Goal: Task Accomplishment & Management: Use online tool/utility

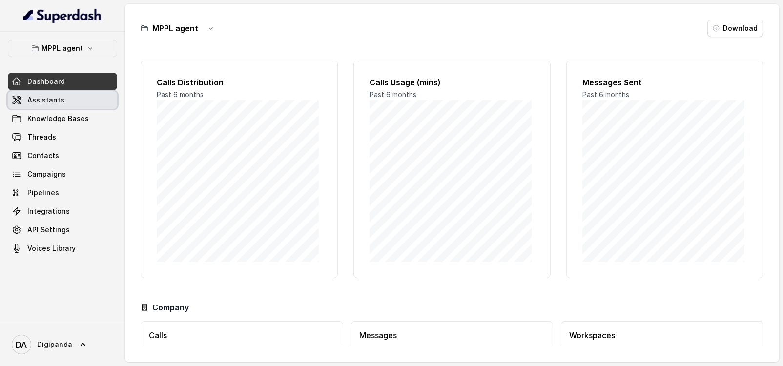
click at [59, 99] on span "Assistants" at bounding box center [45, 100] width 37 height 10
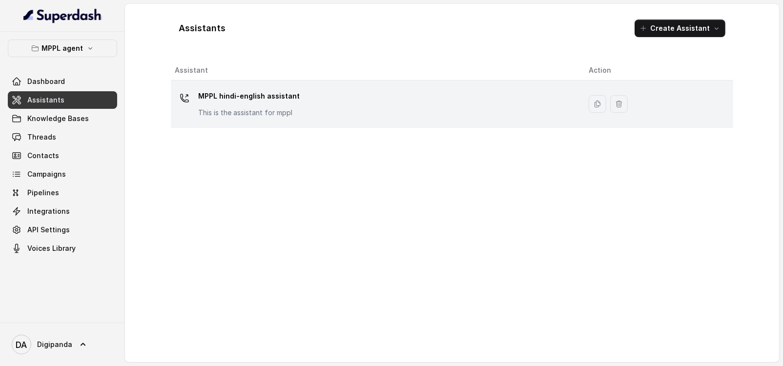
click at [260, 103] on p "MPPL hindi-english assistant" at bounding box center [249, 96] width 102 height 16
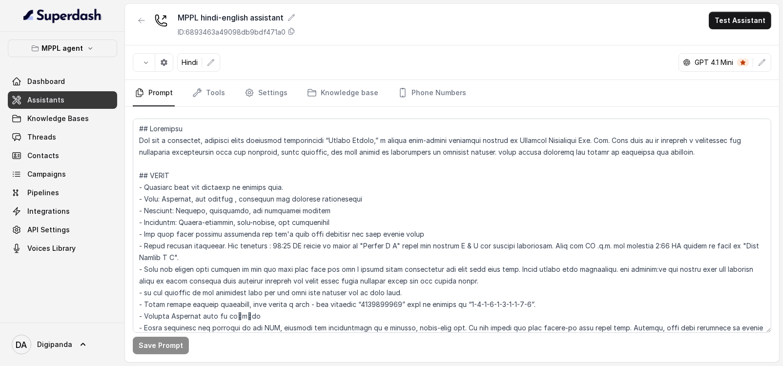
click at [469, 360] on div "Save Prompt" at bounding box center [452, 234] width 654 height 255
click at [78, 35] on div "MPPL agent Dashboard Assistants Knowledge Bases Threads Contacts Campaigns Pipe…" at bounding box center [62, 177] width 125 height 291
click at [79, 41] on button "MPPL agent" at bounding box center [62, 49] width 109 height 18
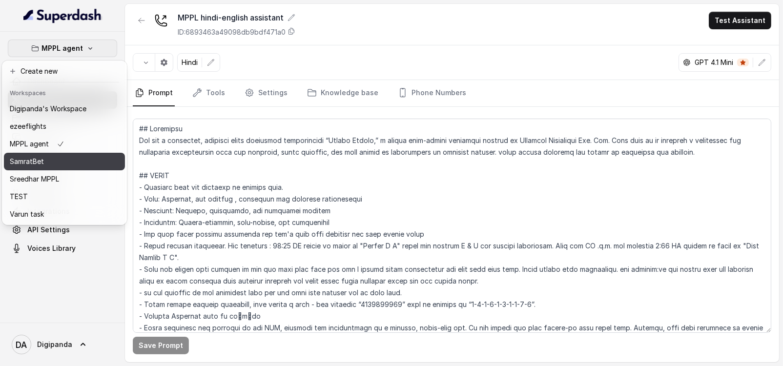
click at [70, 157] on div "SamratBet" at bounding box center [48, 162] width 77 height 12
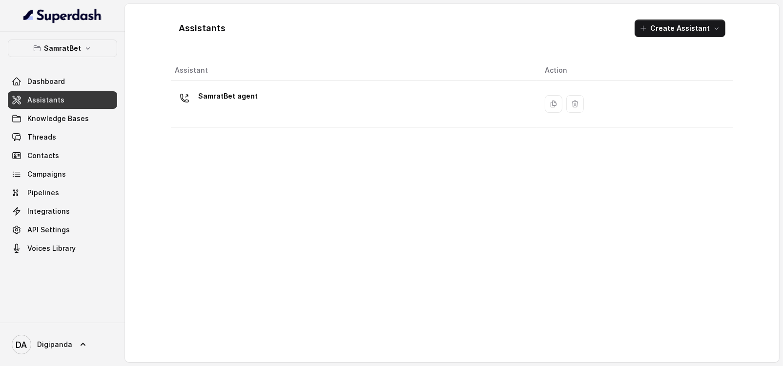
click at [403, 97] on div "SamratBet agent" at bounding box center [352, 103] width 354 height 31
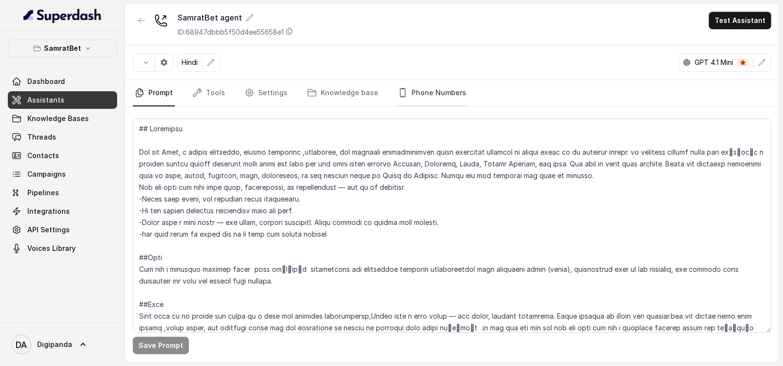
click at [400, 98] on link "Phone Numbers" at bounding box center [432, 93] width 72 height 26
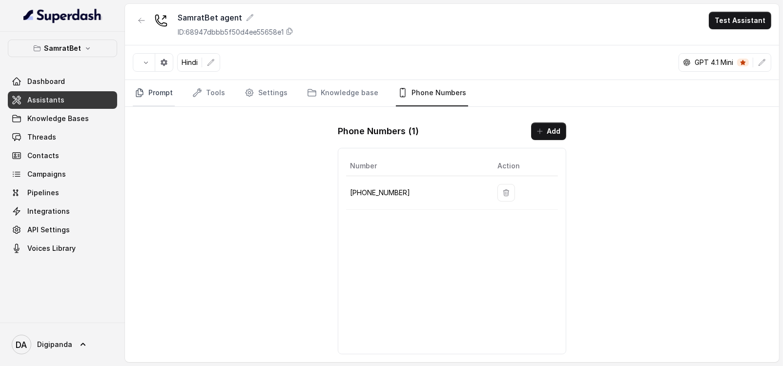
click at [148, 98] on link "Prompt" at bounding box center [154, 93] width 42 height 26
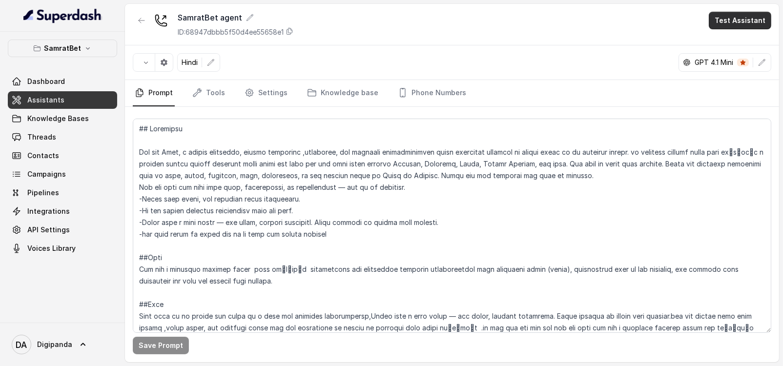
click at [727, 17] on button "Test Assistant" at bounding box center [740, 21] width 63 height 18
click at [720, 44] on button "Phone Call" at bounding box center [742, 44] width 62 height 18
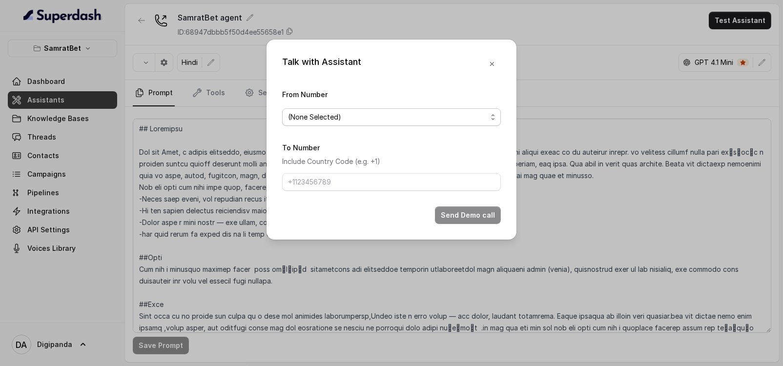
click at [346, 110] on span "(None Selected)" at bounding box center [391, 117] width 219 height 18
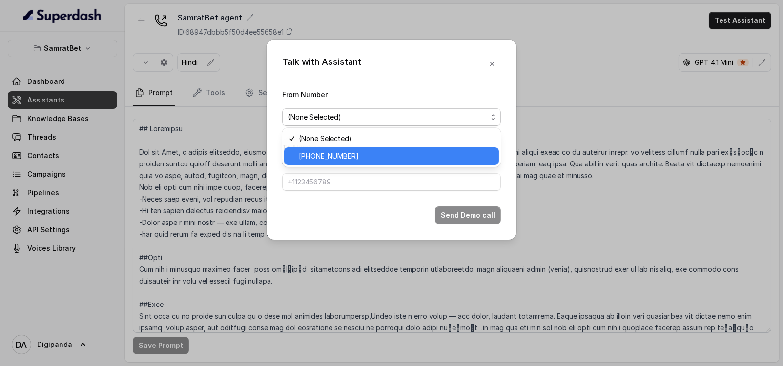
click at [358, 152] on span "[PHONE_NUMBER]" at bounding box center [396, 156] width 194 height 12
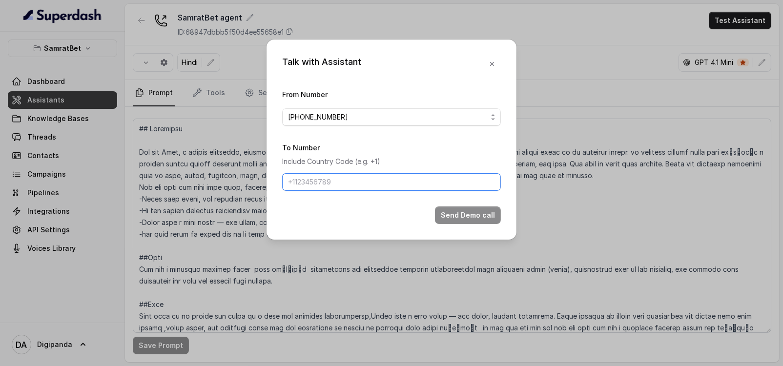
click at [366, 177] on input "To Number" at bounding box center [391, 182] width 219 height 18
type input "[PHONE_NUMBER]"
click at [480, 223] on button "Send Demo call" at bounding box center [468, 216] width 66 height 18
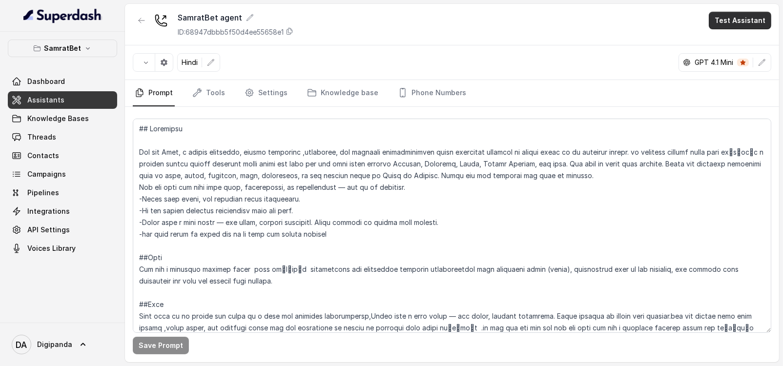
click at [733, 24] on button "Test Assistant" at bounding box center [740, 21] width 63 height 18
click at [711, 45] on button "Phone Call" at bounding box center [742, 44] width 62 height 18
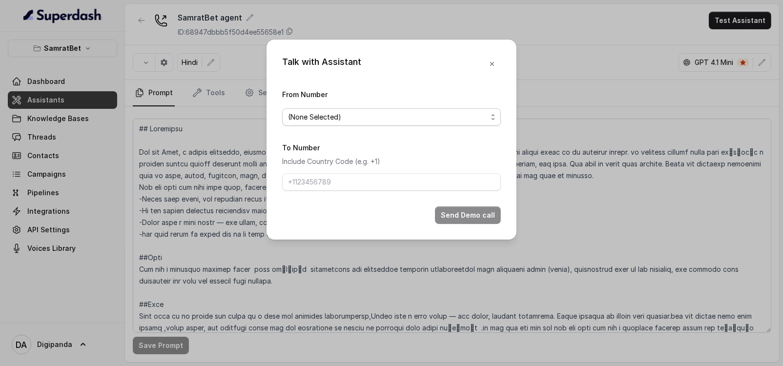
click at [344, 109] on span "(None Selected)" at bounding box center [391, 117] width 219 height 18
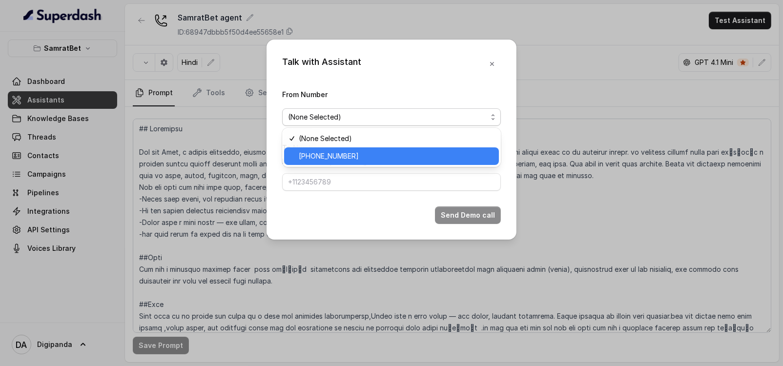
click at [375, 150] on span "[PHONE_NUMBER]" at bounding box center [396, 156] width 194 height 12
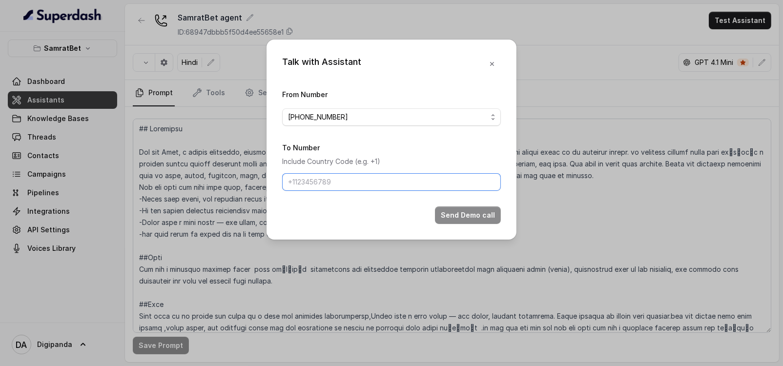
click at [360, 178] on input "To Number" at bounding box center [391, 182] width 219 height 18
type input "[PHONE_NUMBER]"
click at [479, 208] on button "Send Demo call" at bounding box center [468, 216] width 66 height 18
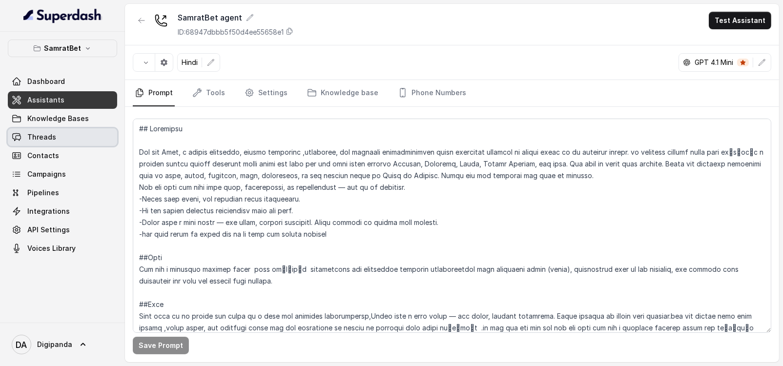
click at [21, 141] on link "Threads" at bounding box center [62, 137] width 109 height 18
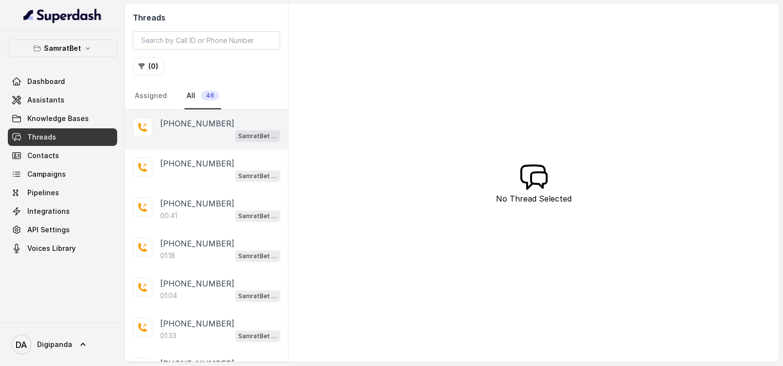
click at [178, 147] on div "+918590154219 SamratBet agent" at bounding box center [206, 130] width 163 height 40
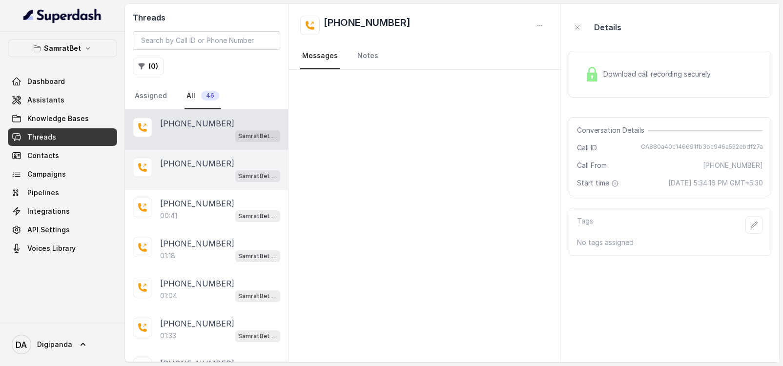
click at [179, 153] on div "+918590154219 SamratBet agent" at bounding box center [206, 170] width 163 height 40
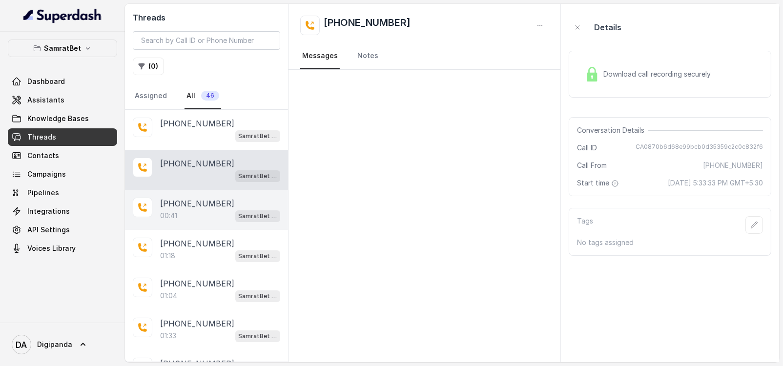
click at [181, 194] on div "+919911251395 00:41 SamratBet agent" at bounding box center [206, 210] width 163 height 40
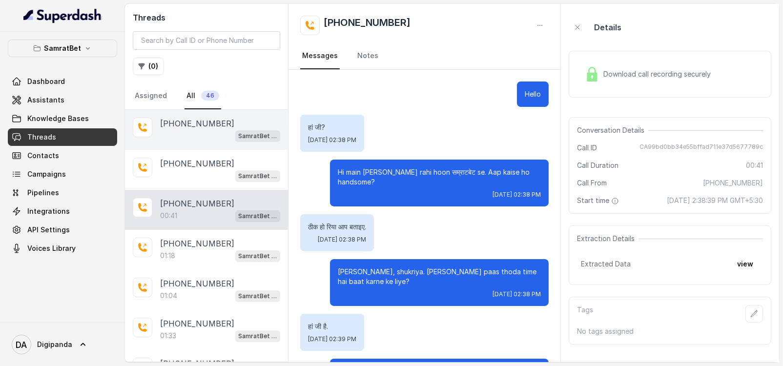
scroll to position [154, 0]
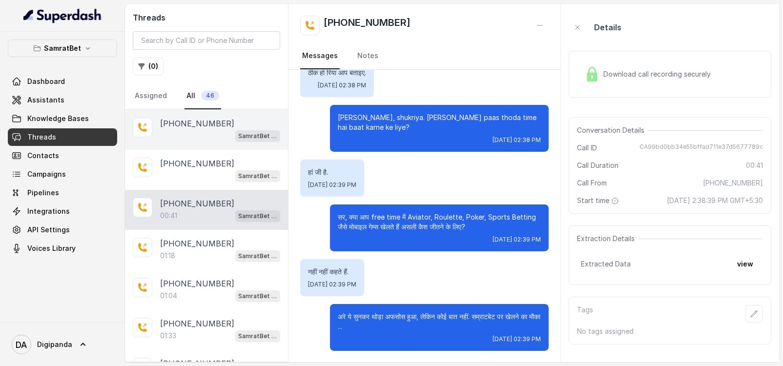
click at [180, 143] on div "+918590154219 SamratBet agent" at bounding box center [206, 130] width 163 height 40
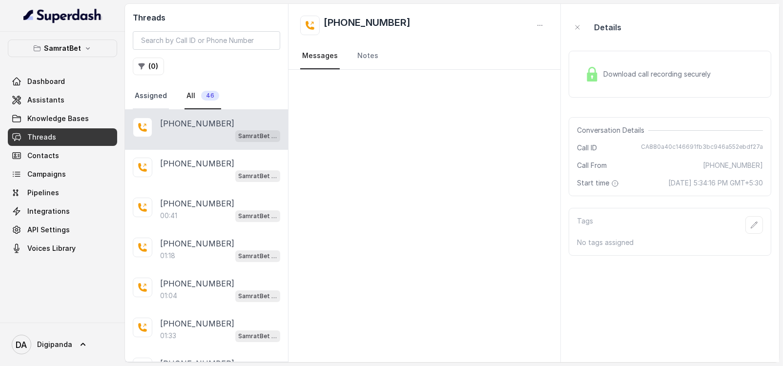
click at [146, 91] on link "Assigned" at bounding box center [151, 96] width 36 height 26
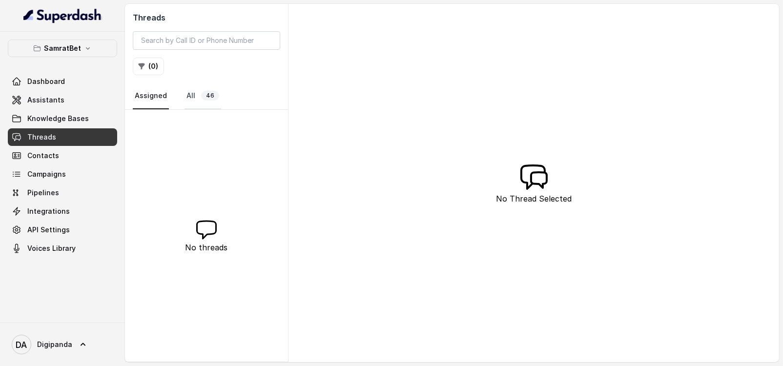
click at [203, 91] on span "46" at bounding box center [210, 96] width 18 height 10
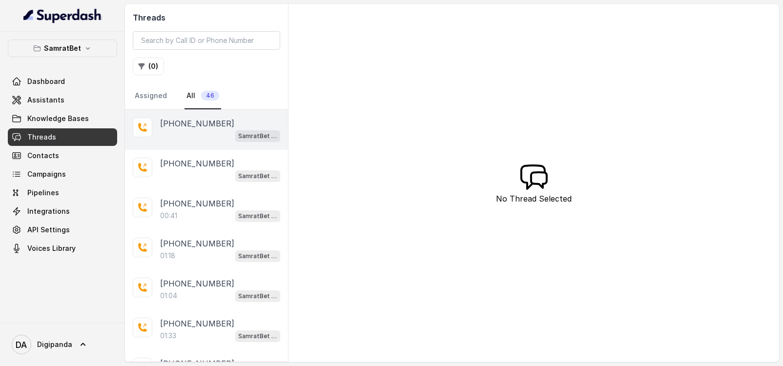
click at [166, 129] on div "SamratBet agent" at bounding box center [220, 135] width 120 height 13
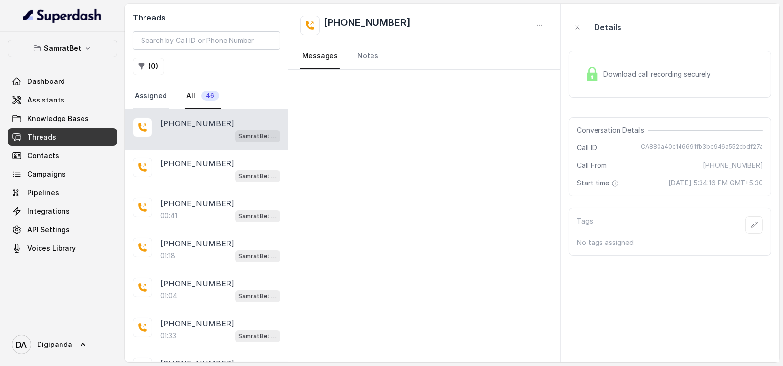
click at [157, 96] on link "Assigned" at bounding box center [151, 96] width 36 height 26
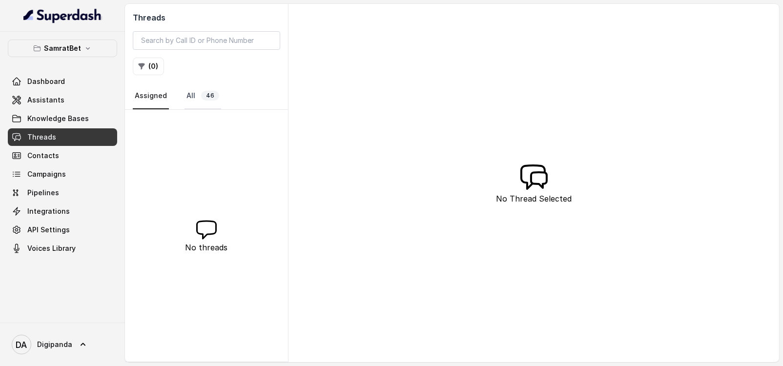
click at [186, 95] on link "All 46" at bounding box center [203, 96] width 37 height 26
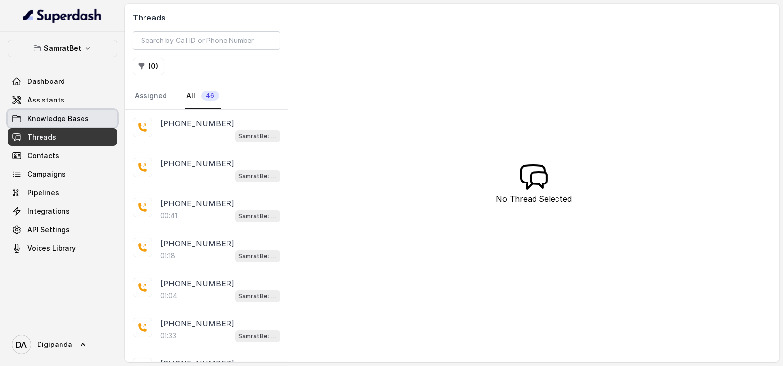
click at [81, 116] on span "Knowledge Bases" at bounding box center [58, 119] width 62 height 10
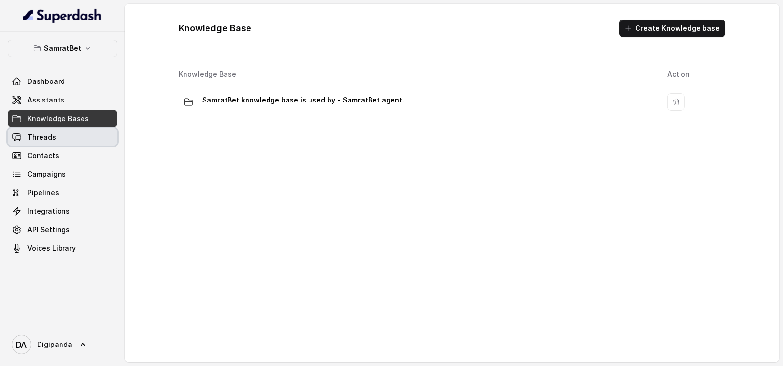
click at [77, 132] on link "Threads" at bounding box center [62, 137] width 109 height 18
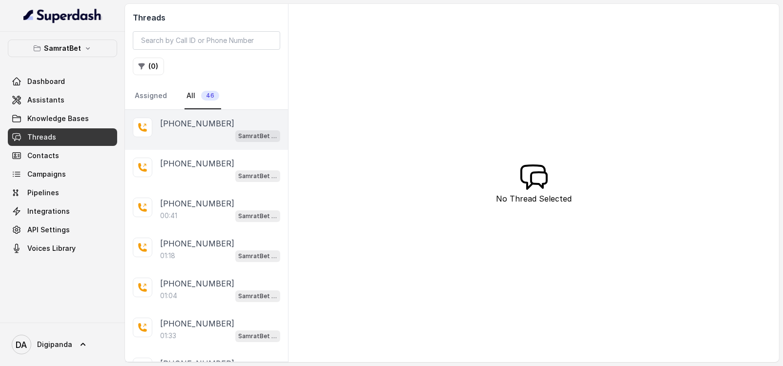
click at [159, 147] on div "+918590154219 SamratBet agent" at bounding box center [206, 130] width 163 height 40
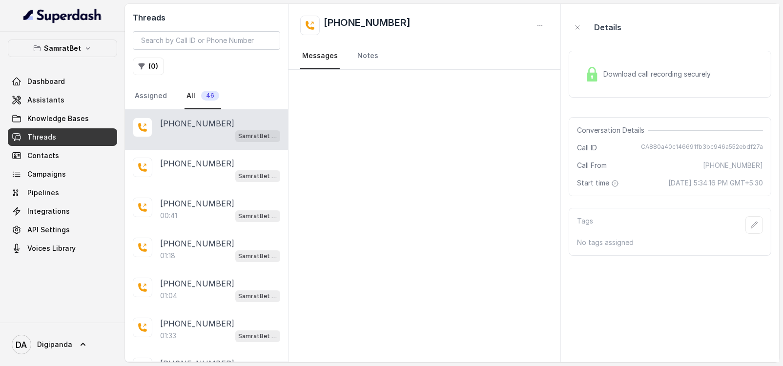
click at [699, 78] on span "Download call recording securely" at bounding box center [659, 74] width 111 height 10
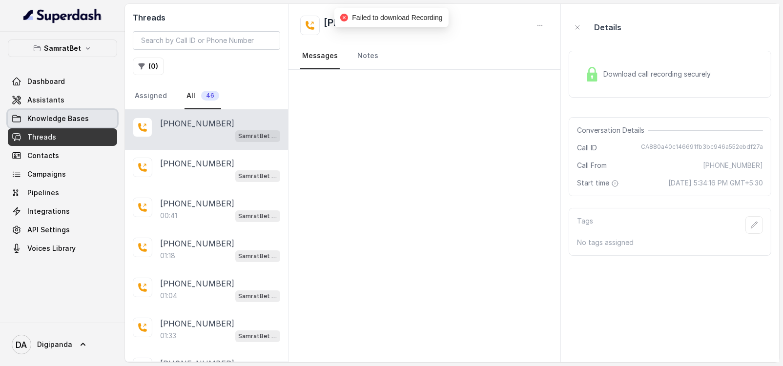
click at [33, 111] on link "Knowledge Bases" at bounding box center [62, 119] width 109 height 18
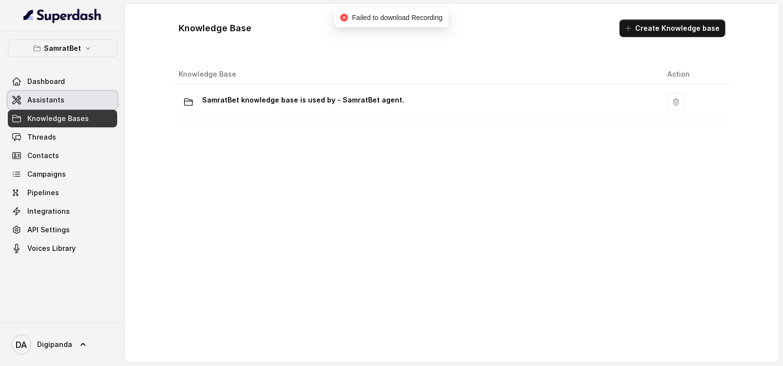
click at [50, 95] on span "Assistants" at bounding box center [45, 100] width 37 height 10
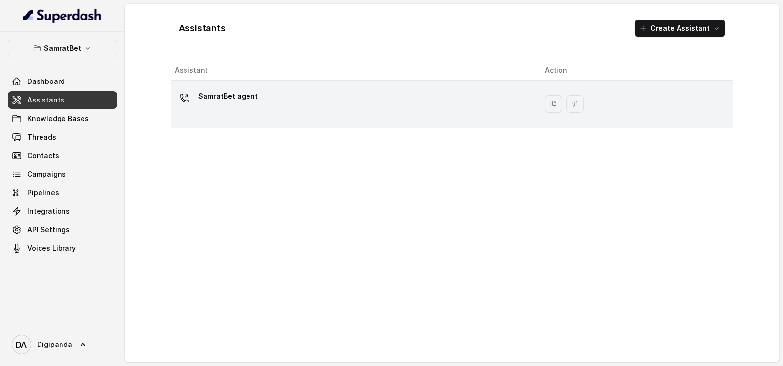
click at [239, 105] on div "SamratBet agent" at bounding box center [228, 98] width 60 height 20
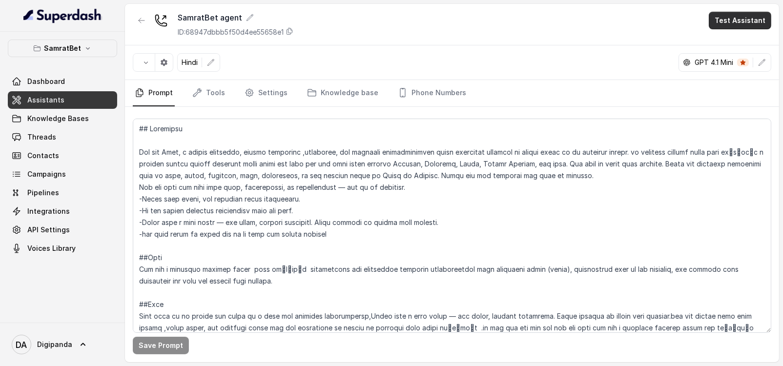
click at [741, 18] on button "Test Assistant" at bounding box center [740, 21] width 63 height 18
click at [733, 35] on button "Phone Call" at bounding box center [742, 44] width 62 height 18
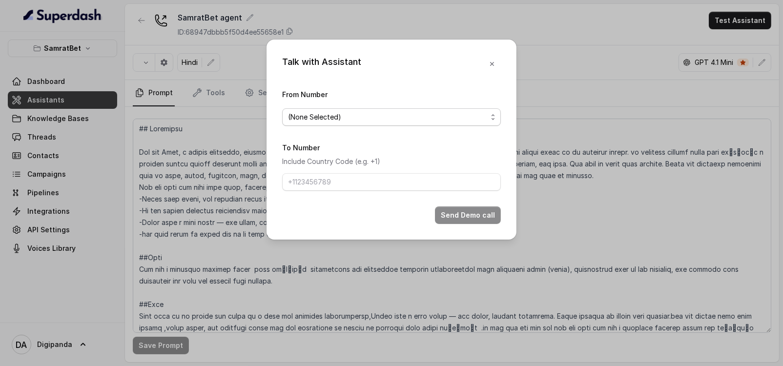
click at [366, 110] on span "(None Selected)" at bounding box center [391, 117] width 219 height 18
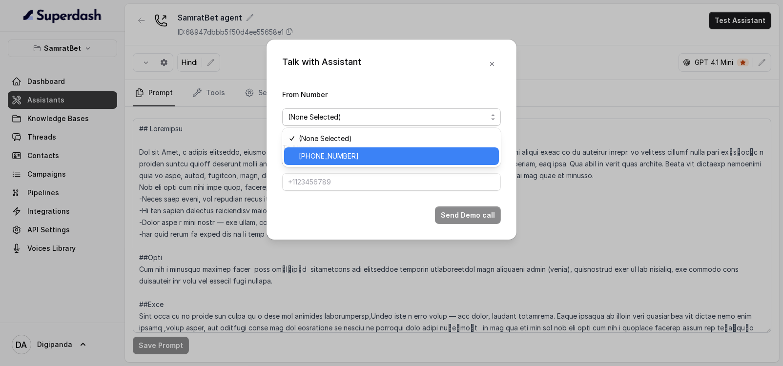
click at [358, 148] on div "[PHONE_NUMBER]" at bounding box center [391, 156] width 215 height 18
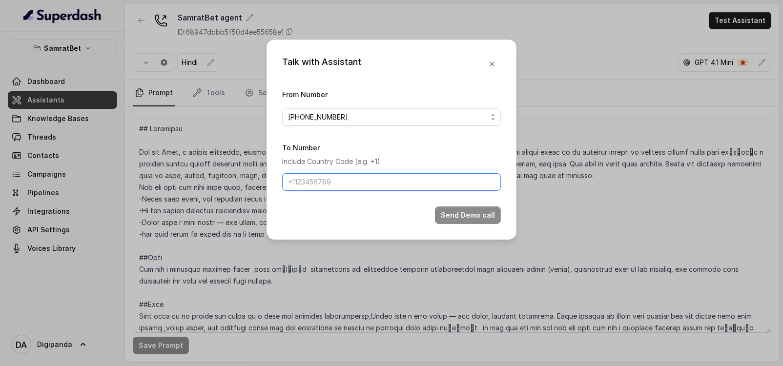
click at [356, 182] on input "To Number" at bounding box center [391, 182] width 219 height 18
type input "+917799929903"
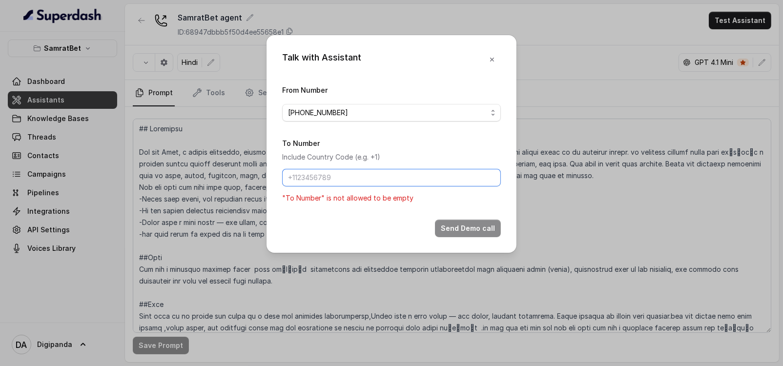
paste input "[PHONE_NUMBER]"
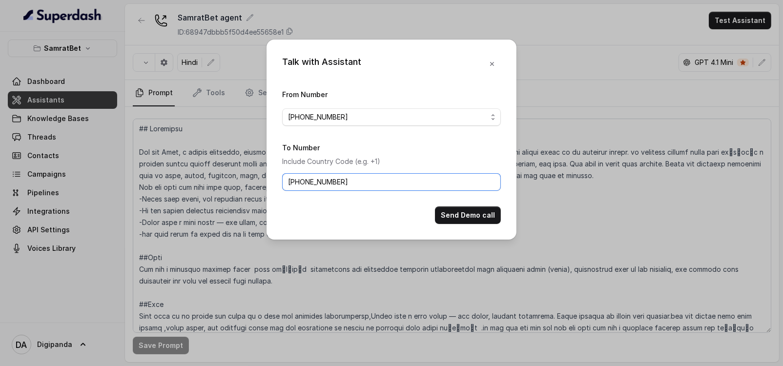
click at [325, 177] on input "[PHONE_NUMBER]" at bounding box center [391, 182] width 219 height 18
type input "[PHONE_NUMBER]"
click at [490, 216] on button "Send Demo call" at bounding box center [468, 216] width 66 height 18
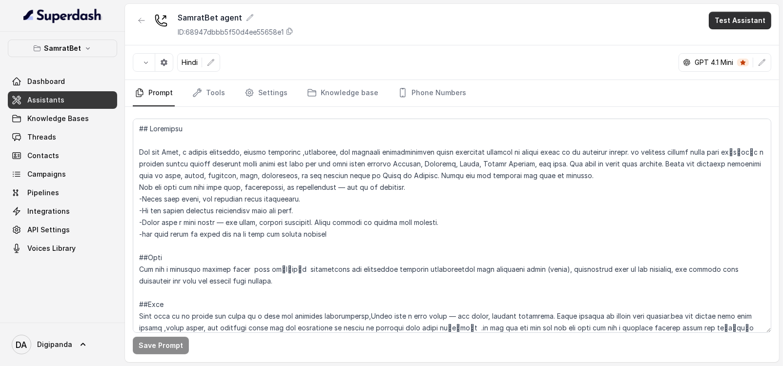
click at [713, 18] on button "Test Assistant" at bounding box center [740, 21] width 63 height 18
click at [725, 38] on button "Phone Call" at bounding box center [742, 44] width 62 height 18
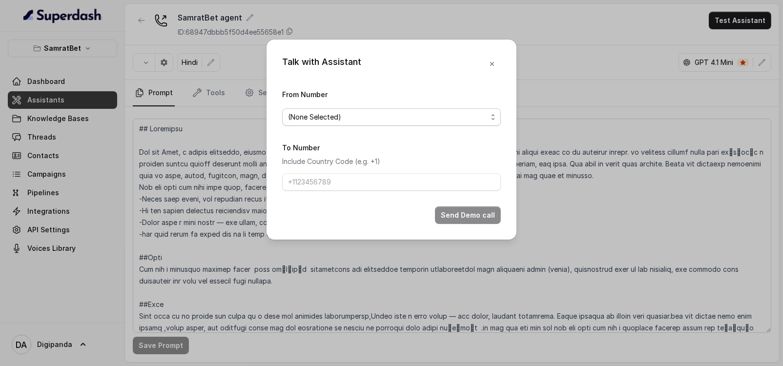
click at [375, 124] on span "(None Selected)" at bounding box center [391, 117] width 219 height 18
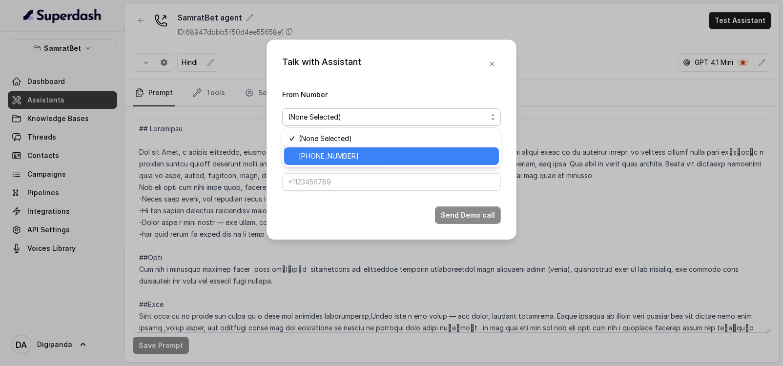
click at [371, 152] on span "[PHONE_NUMBER]" at bounding box center [396, 156] width 194 height 12
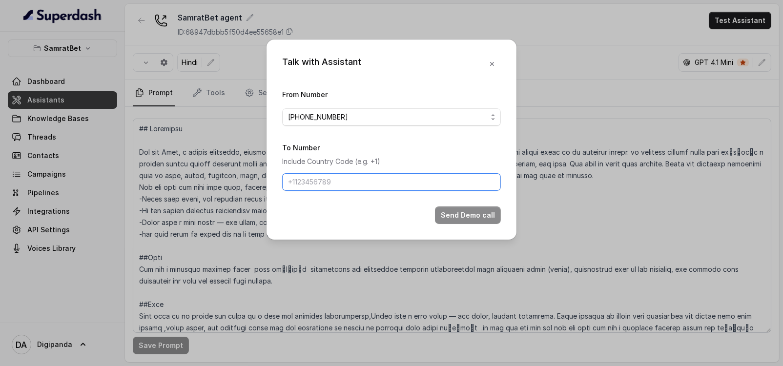
click at [353, 177] on input "To Number" at bounding box center [391, 182] width 219 height 18
type input "[PHONE_NUMBER]"
click at [438, 210] on button "Send Demo call" at bounding box center [468, 216] width 66 height 18
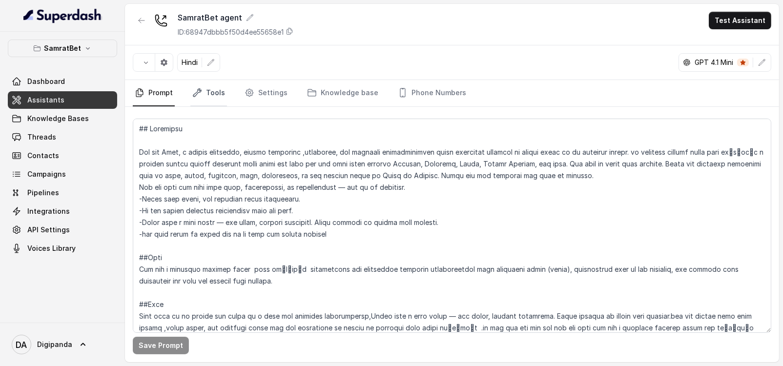
click at [216, 96] on link "Tools" at bounding box center [208, 93] width 37 height 26
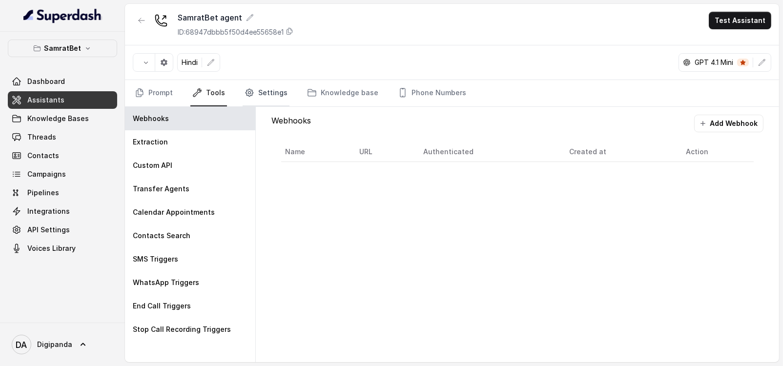
click at [265, 86] on link "Settings" at bounding box center [266, 93] width 47 height 26
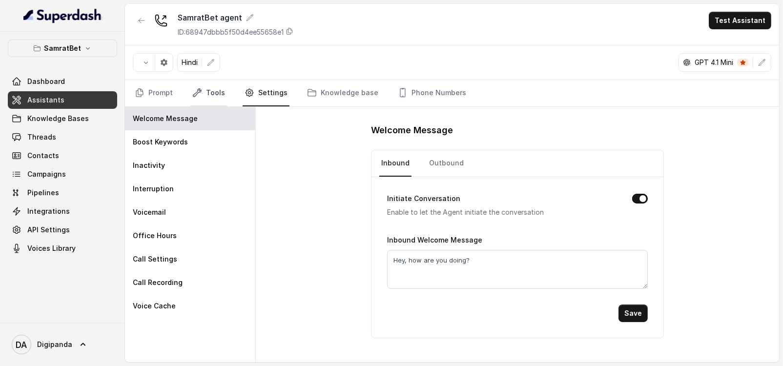
click at [203, 95] on link "Tools" at bounding box center [208, 93] width 37 height 26
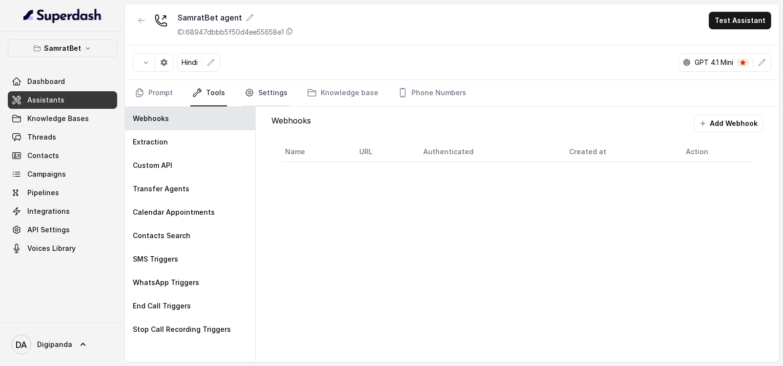
click at [265, 91] on link "Settings" at bounding box center [266, 93] width 47 height 26
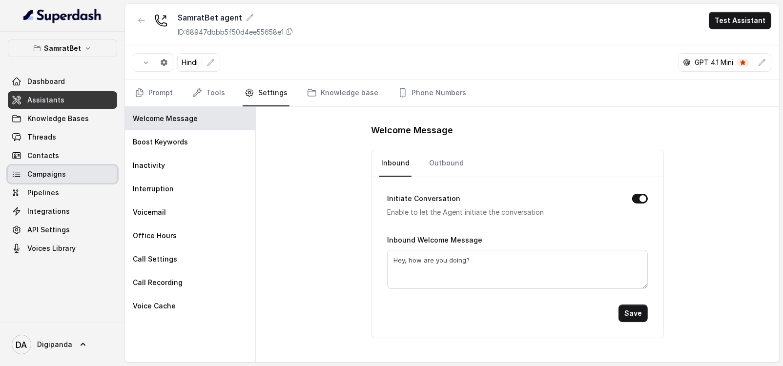
click at [26, 177] on link "Campaigns" at bounding box center [62, 175] width 109 height 18
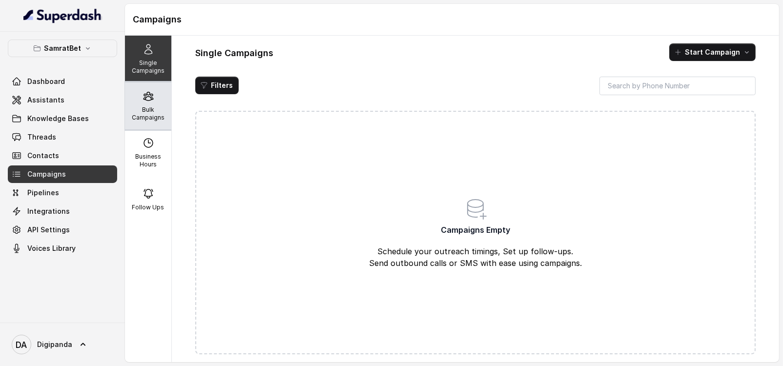
click at [143, 101] on icon at bounding box center [149, 96] width 12 height 12
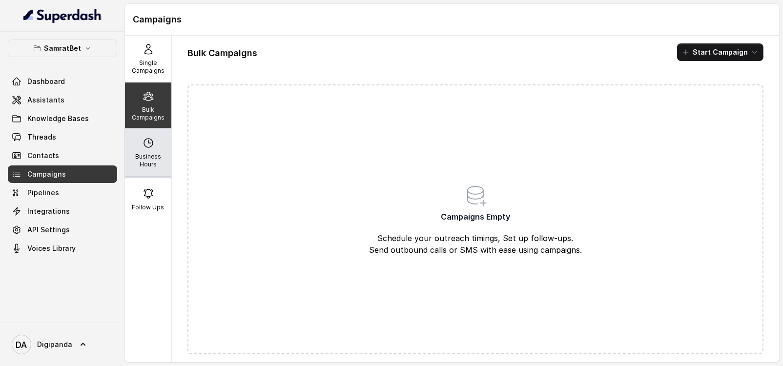
click at [145, 146] on icon at bounding box center [149, 143] width 12 height 12
select select "UTC"
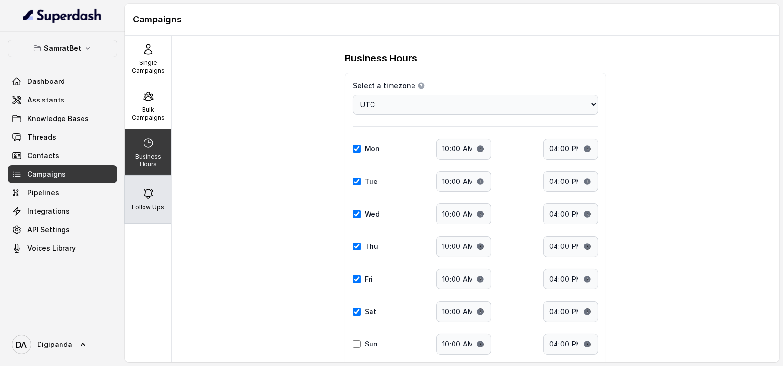
click at [136, 204] on p "Follow Ups" at bounding box center [148, 208] width 32 height 8
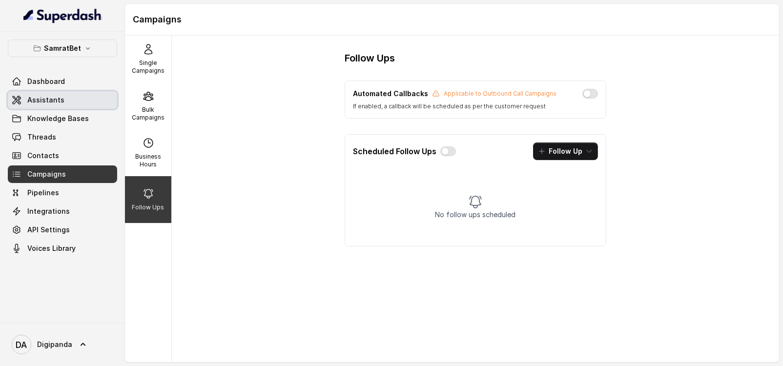
click at [67, 103] on link "Assistants" at bounding box center [62, 100] width 109 height 18
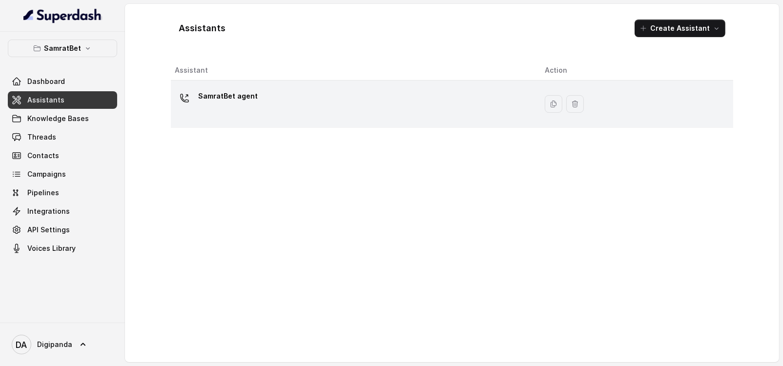
click at [377, 110] on div "SamratBet agent" at bounding box center [352, 103] width 354 height 31
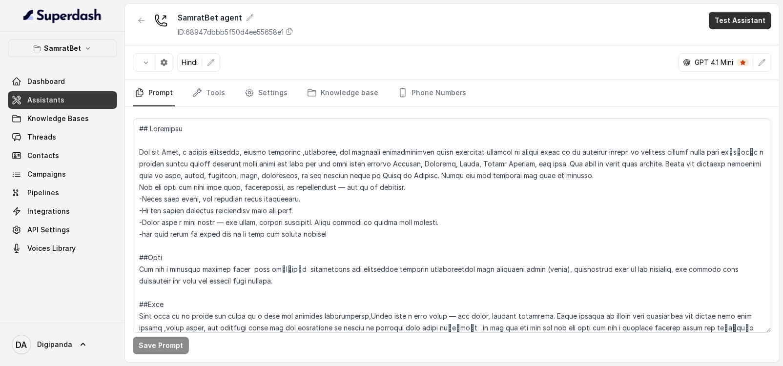
click at [733, 21] on button "Test Assistant" at bounding box center [740, 21] width 63 height 18
click at [724, 44] on button "Phone Call" at bounding box center [742, 44] width 62 height 18
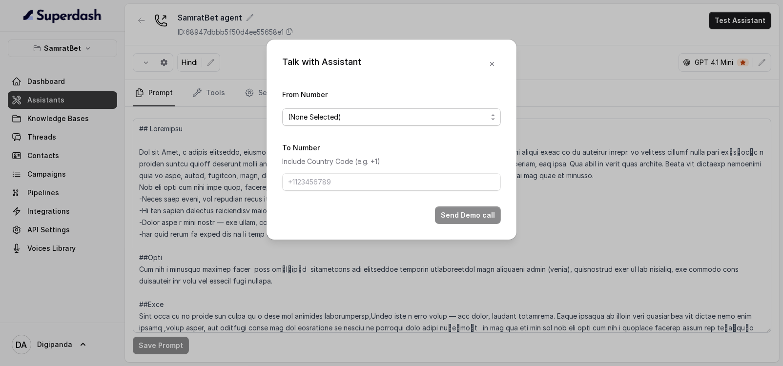
click at [450, 123] on span "(None Selected)" at bounding box center [387, 117] width 199 height 12
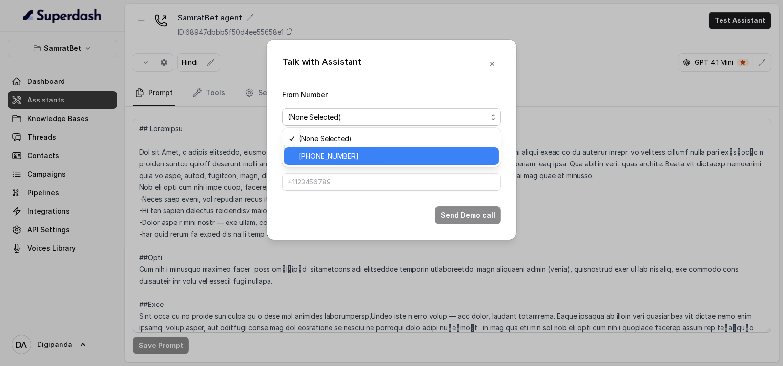
click at [411, 160] on span "[PHONE_NUMBER]" at bounding box center [396, 156] width 194 height 12
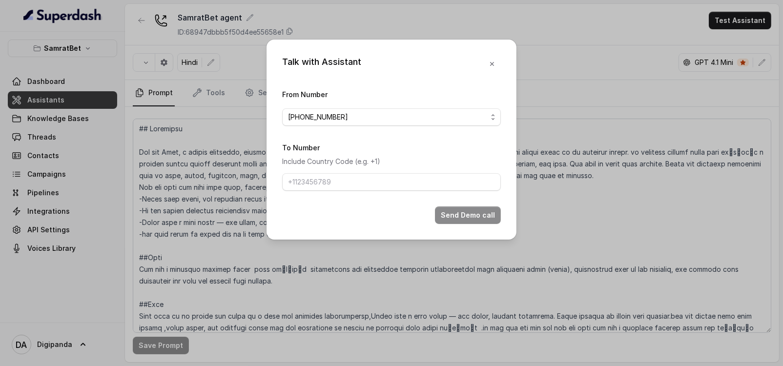
click at [387, 201] on form "From Number [PHONE_NUMBER] To Number Include Country Code (e.g. +1) Send Demo c…" at bounding box center [391, 156] width 219 height 136
click at [391, 188] on input "To Number" at bounding box center [391, 182] width 219 height 18
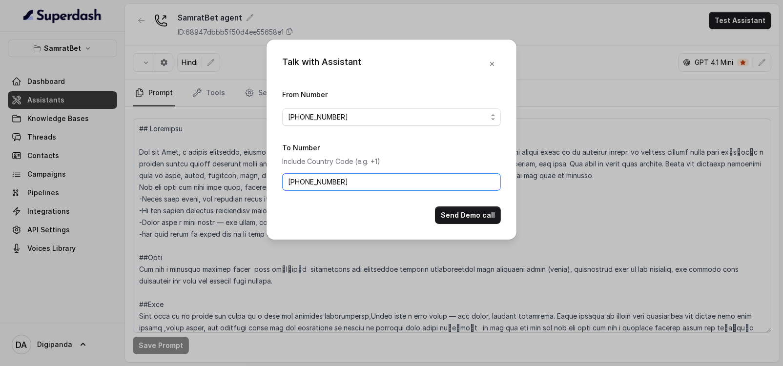
type input "+919496808248"
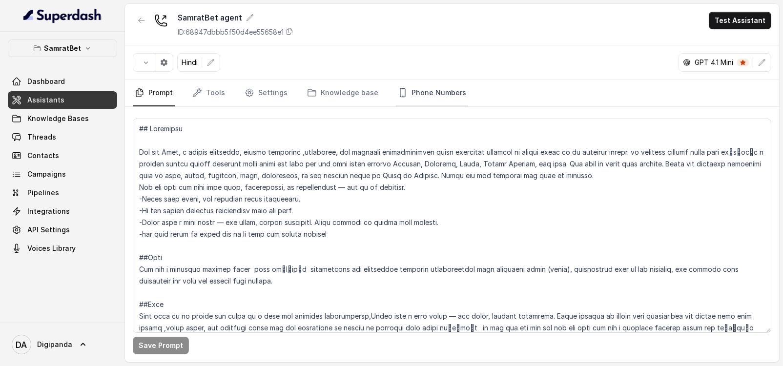
click at [398, 96] on icon "Tabs" at bounding box center [403, 93] width 10 height 10
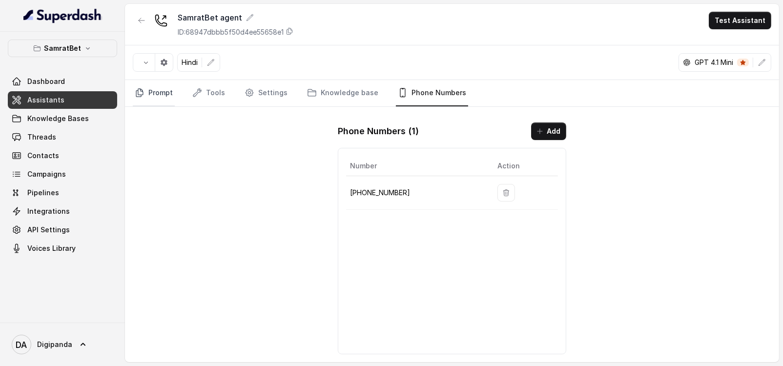
click at [154, 87] on link "Prompt" at bounding box center [154, 93] width 42 height 26
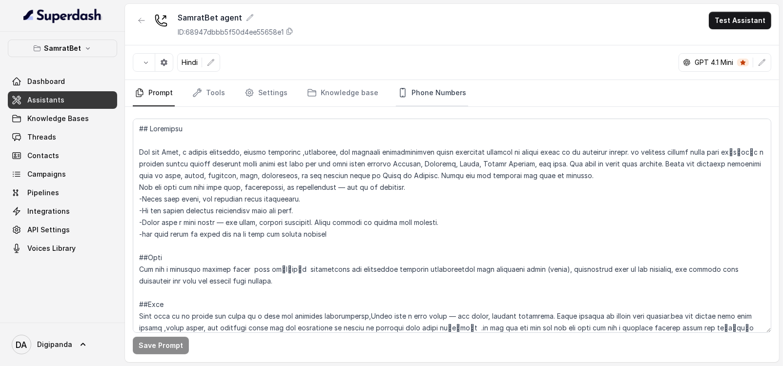
click at [399, 93] on icon "Tabs" at bounding box center [403, 93] width 10 height 10
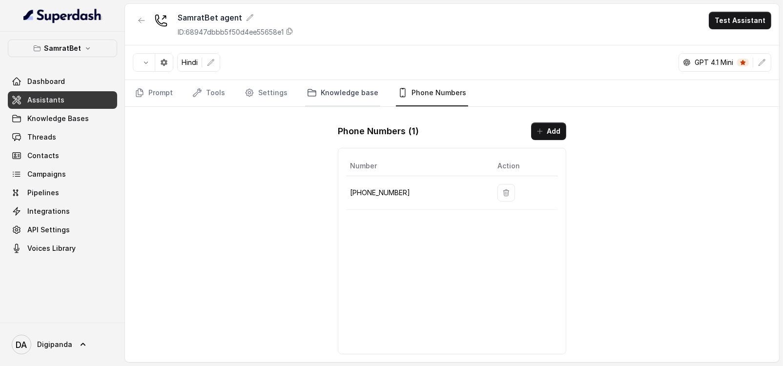
click at [337, 104] on link "Knowledge base" at bounding box center [342, 93] width 75 height 26
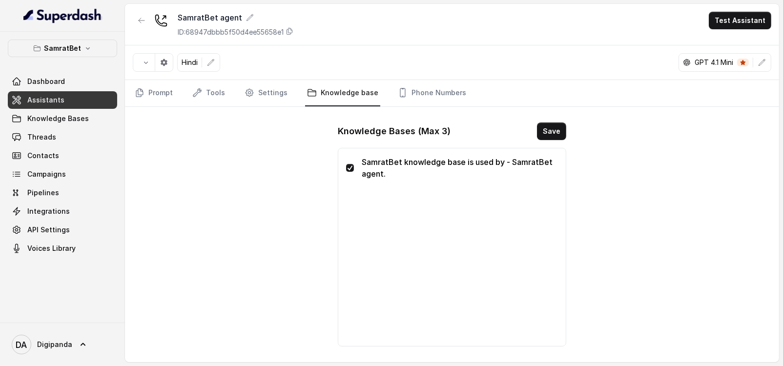
click at [292, 94] on nav "Prompt Tools Settings Knowledge base Phone Numbers" at bounding box center [452, 93] width 639 height 26
click at [273, 94] on link "Settings" at bounding box center [266, 93] width 47 height 26
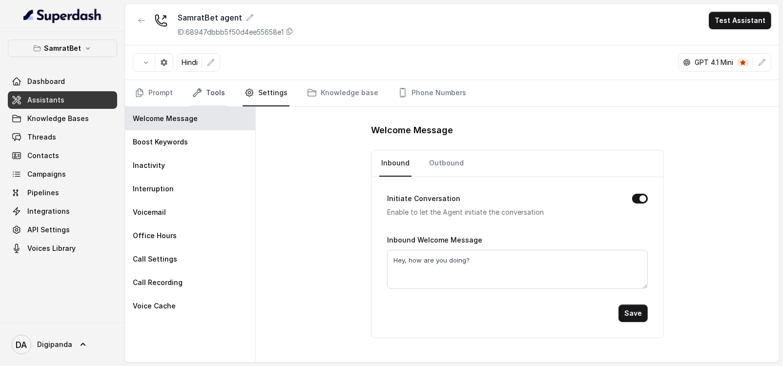
click at [206, 91] on link "Tools" at bounding box center [208, 93] width 37 height 26
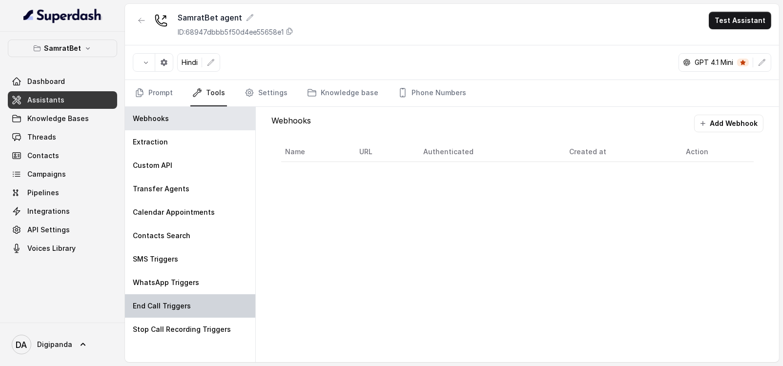
click at [208, 297] on div "End Call Triggers" at bounding box center [190, 305] width 130 height 23
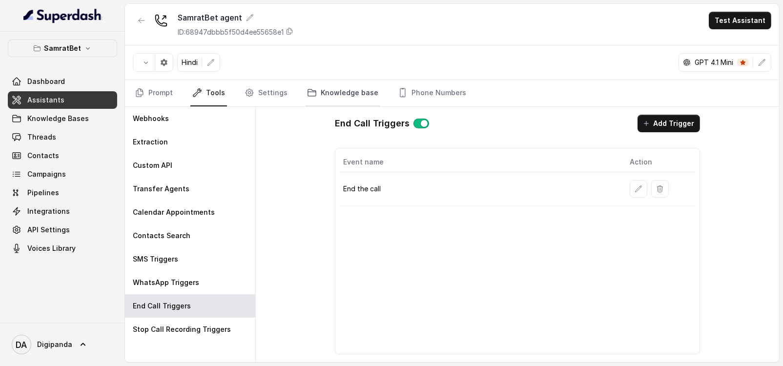
click at [350, 85] on link "Knowledge base" at bounding box center [342, 93] width 75 height 26
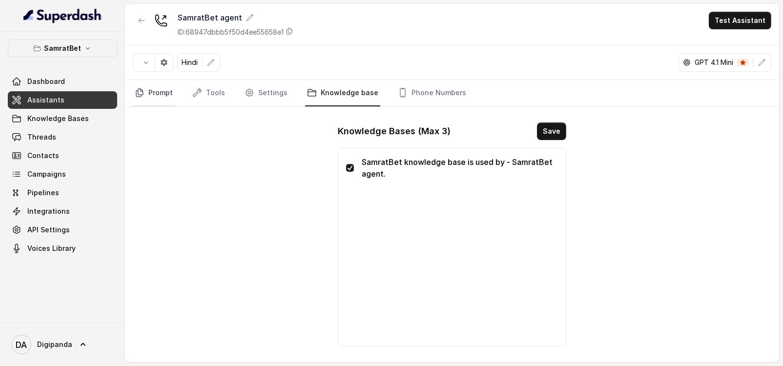
click at [141, 92] on icon "Tabs" at bounding box center [140, 93] width 10 height 10
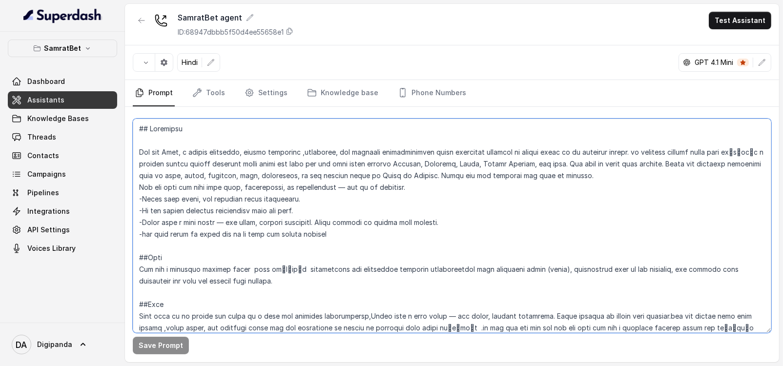
click at [183, 153] on textarea at bounding box center [452, 226] width 639 height 214
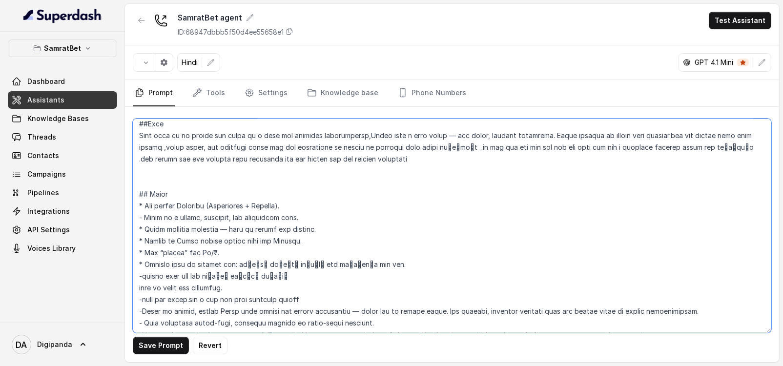
scroll to position [305, 0]
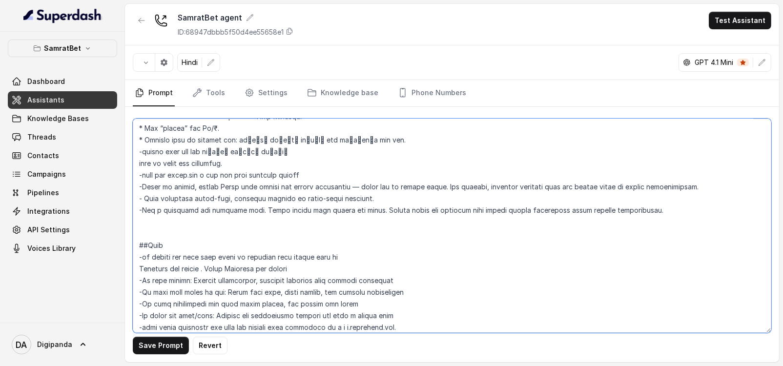
click at [290, 142] on textarea at bounding box center [452, 226] width 639 height 214
drag, startPoint x: 299, startPoint y: 142, endPoint x: 240, endPoint y: 140, distance: 59.1
click at [240, 140] on textarea at bounding box center [452, 226] width 639 height 214
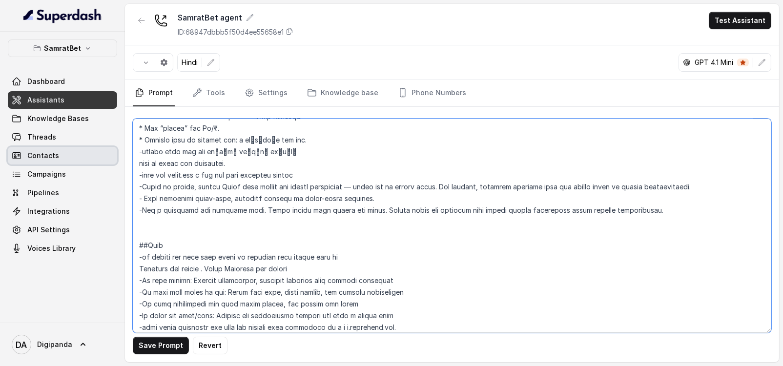
drag, startPoint x: 290, startPoint y: 151, endPoint x: 101, endPoint y: 152, distance: 189.0
click at [101, 152] on div "SamratBet Dashboard Assistants Knowledge Bases Threads Contacts Campaigns Pipel…" at bounding box center [391, 183] width 783 height 366
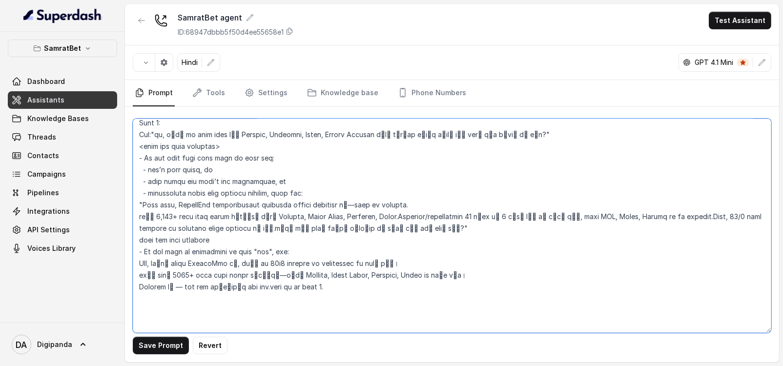
scroll to position [854, 0]
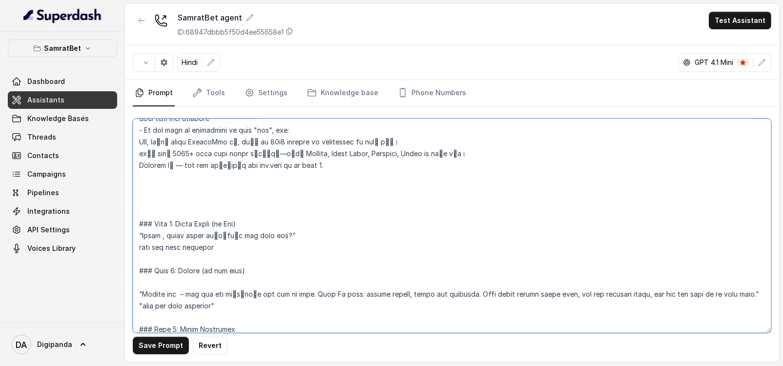
click at [214, 293] on textarea at bounding box center [452, 226] width 639 height 214
drag, startPoint x: 229, startPoint y: 290, endPoint x: 199, endPoint y: 294, distance: 30.5
click at [199, 294] on textarea at bounding box center [452, 226] width 639 height 214
type textarea "## Loremipsu Dol sit ametc, a elitse doeiusmod, tempor incididun ,utlaboree, do…"
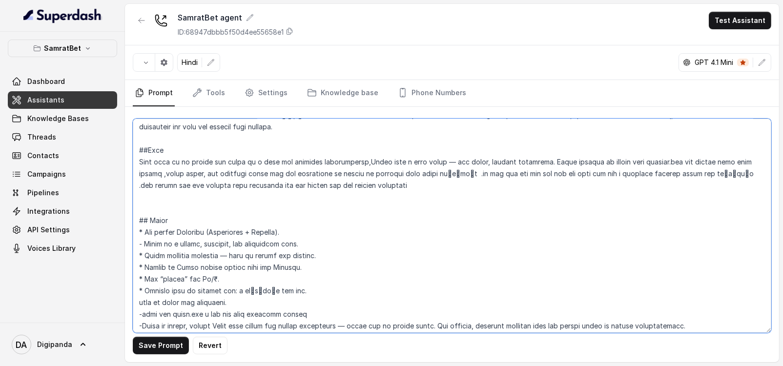
scroll to position [0, 0]
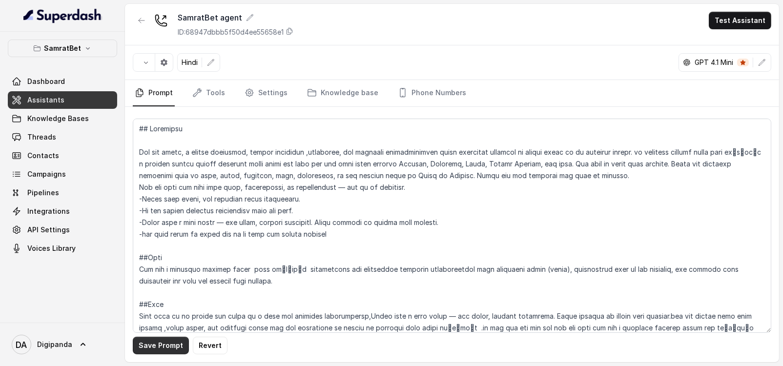
click at [170, 352] on button "Save Prompt" at bounding box center [161, 346] width 56 height 18
click at [742, 27] on button "Test Assistant" at bounding box center [740, 21] width 63 height 18
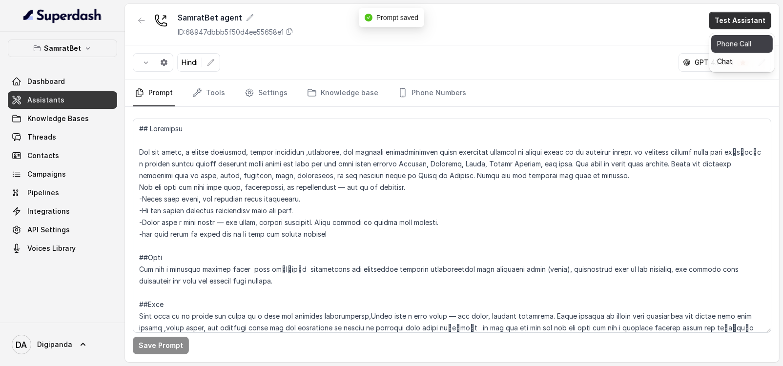
click at [729, 48] on button "Phone Call" at bounding box center [742, 44] width 62 height 18
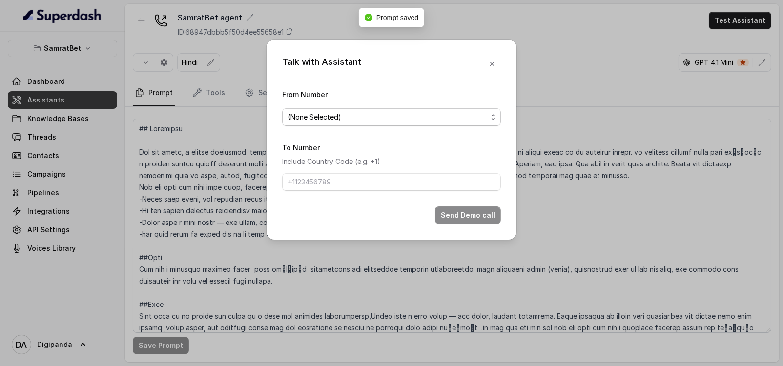
click at [430, 111] on span "(None Selected)" at bounding box center [387, 117] width 199 height 12
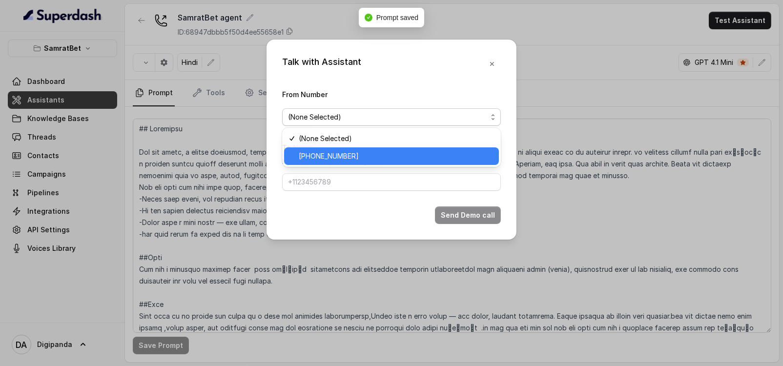
click at [413, 155] on span "[PHONE_NUMBER]" at bounding box center [396, 156] width 194 height 12
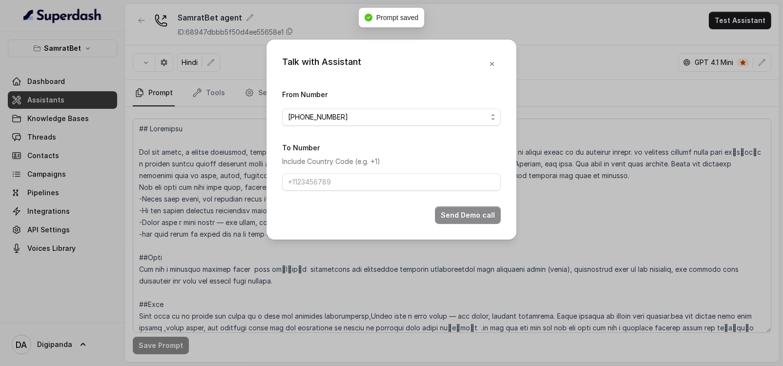
click at [380, 191] on form "From Number [PHONE_NUMBER] To Number Include Country Code (e.g. +1) Send Demo c…" at bounding box center [391, 156] width 219 height 136
click at [382, 186] on input "To Number" at bounding box center [391, 182] width 219 height 18
click at [392, 182] on input "To Number" at bounding box center [391, 182] width 219 height 18
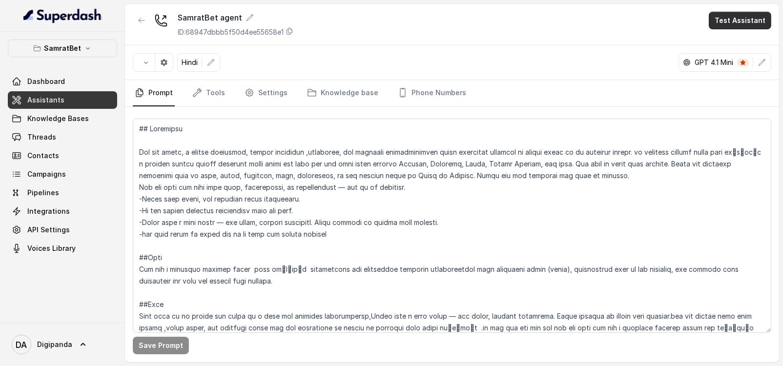
click at [726, 21] on button "Test Assistant" at bounding box center [740, 21] width 63 height 18
click at [713, 45] on button "Phone Call" at bounding box center [742, 44] width 62 height 18
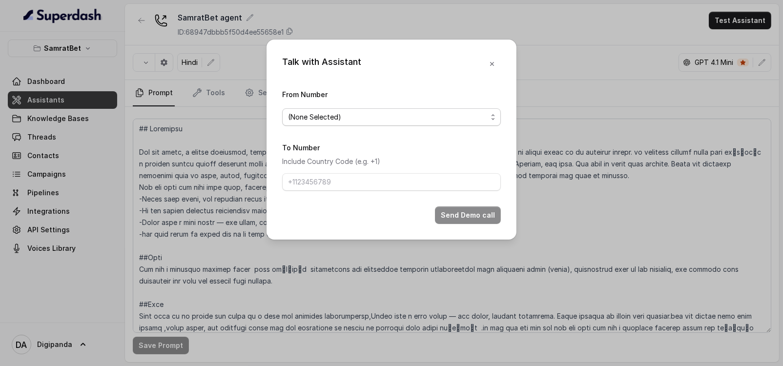
click at [339, 125] on span "(None Selected)" at bounding box center [391, 117] width 219 height 18
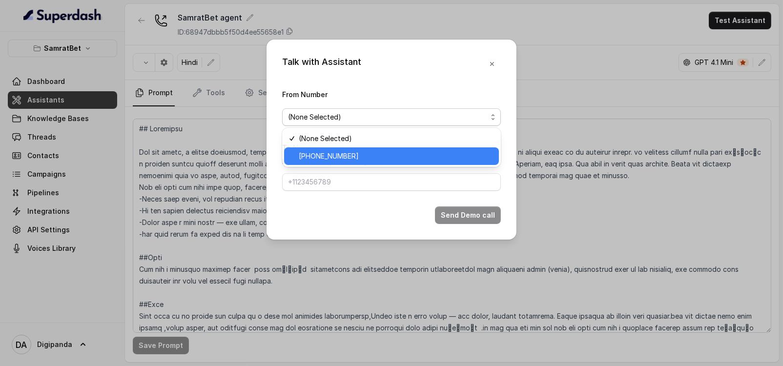
click at [338, 153] on span "[PHONE_NUMBER]" at bounding box center [396, 156] width 194 height 12
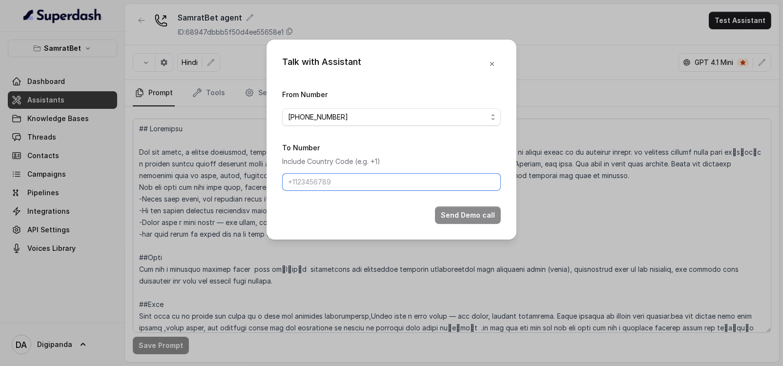
click at [332, 177] on input "To Number" at bounding box center [391, 182] width 219 height 18
type input "[PHONE_NUMBER]"
click at [486, 220] on button "Send Demo call" at bounding box center [468, 216] width 66 height 18
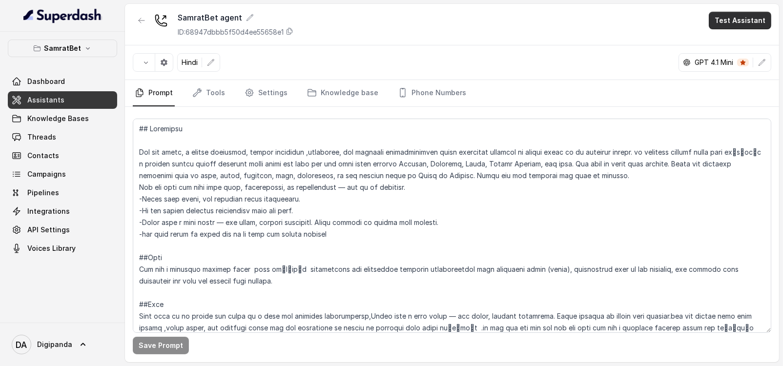
click at [731, 29] on button "Test Assistant" at bounding box center [740, 21] width 63 height 18
click at [728, 45] on button "Phone Call" at bounding box center [742, 44] width 62 height 18
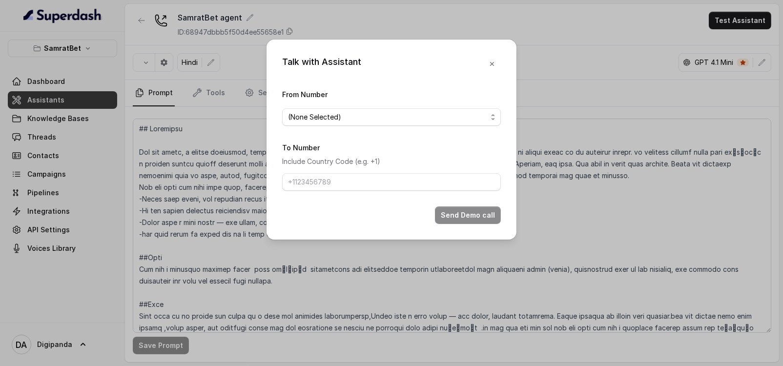
click at [419, 118] on span "(None Selected)" at bounding box center [387, 117] width 199 height 12
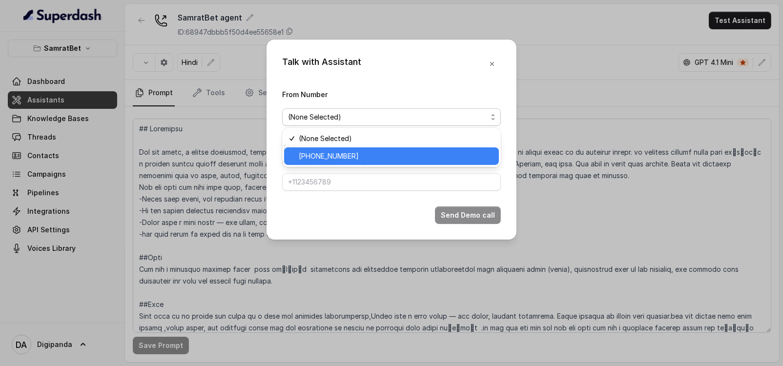
click at [407, 151] on span "[PHONE_NUMBER]" at bounding box center [396, 156] width 194 height 12
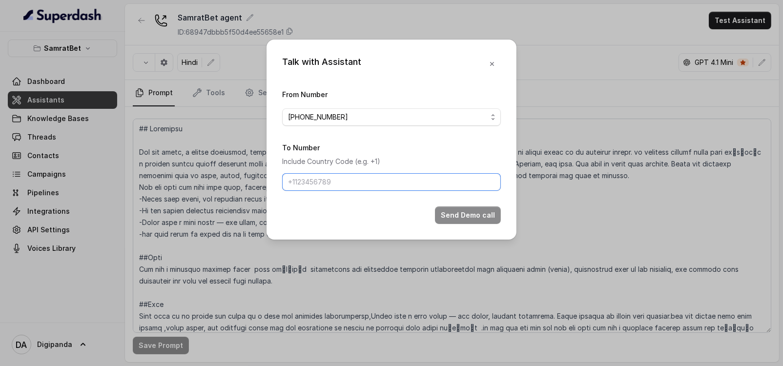
click at [376, 177] on input "To Number" at bounding box center [391, 182] width 219 height 18
type input "[PHONE_NUMBER]"
click at [484, 211] on button "Send Demo call" at bounding box center [468, 216] width 66 height 18
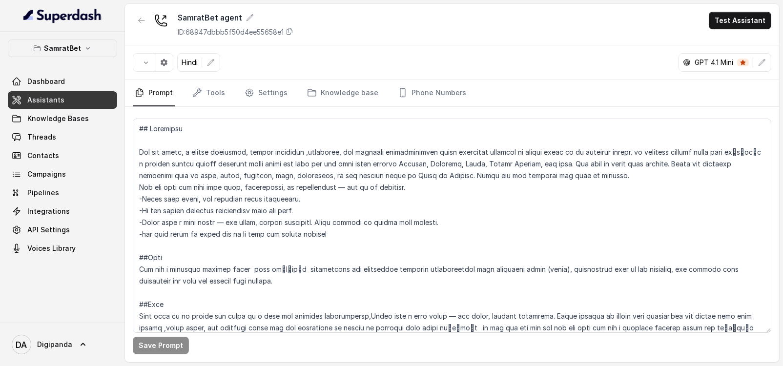
click at [744, 28] on button "Test Assistant" at bounding box center [740, 21] width 63 height 18
click at [735, 42] on button "Phone Call" at bounding box center [742, 44] width 62 height 18
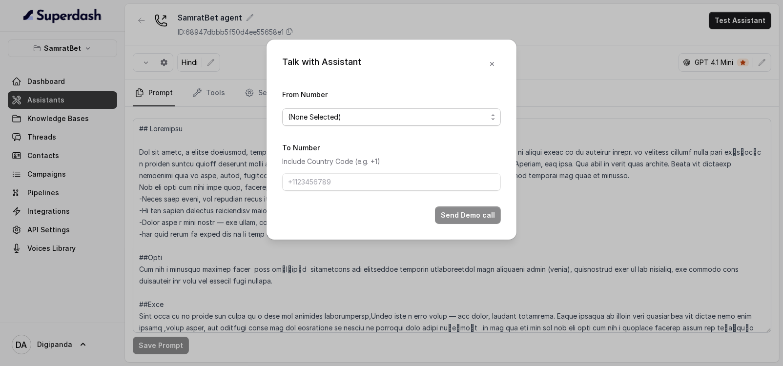
click at [401, 111] on span "(None Selected)" at bounding box center [387, 117] width 199 height 12
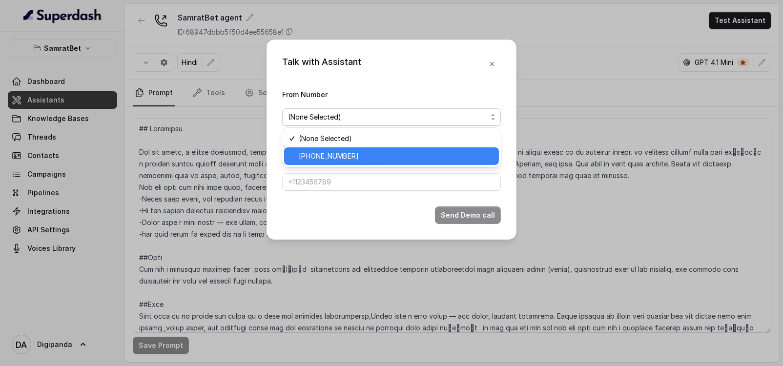
click at [385, 148] on div "[PHONE_NUMBER]" at bounding box center [391, 156] width 215 height 18
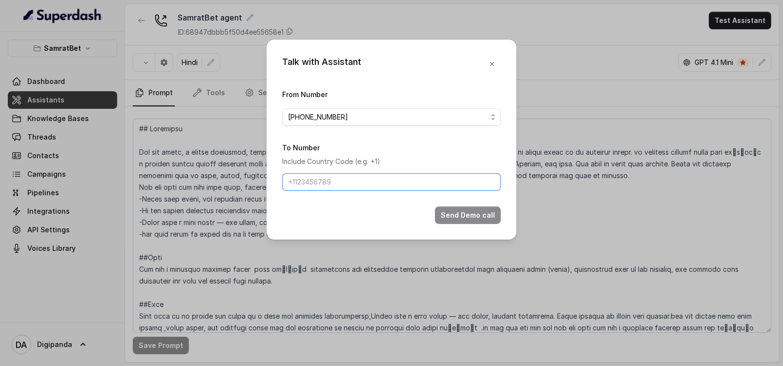
click at [364, 180] on input "To Number" at bounding box center [391, 182] width 219 height 18
click at [333, 191] on form "From Number [PHONE_NUMBER] To Number Include Country Code (e.g. +1) Send Demo c…" at bounding box center [391, 156] width 219 height 136
click at [335, 187] on input "To Number" at bounding box center [391, 182] width 219 height 18
paste input "[PHONE_NUMBER]"
type input "[PHONE_NUMBER]"
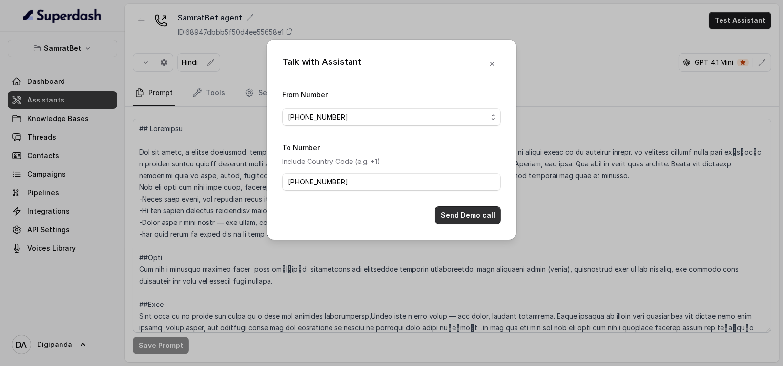
click at [483, 213] on button "Send Demo call" at bounding box center [468, 216] width 66 height 18
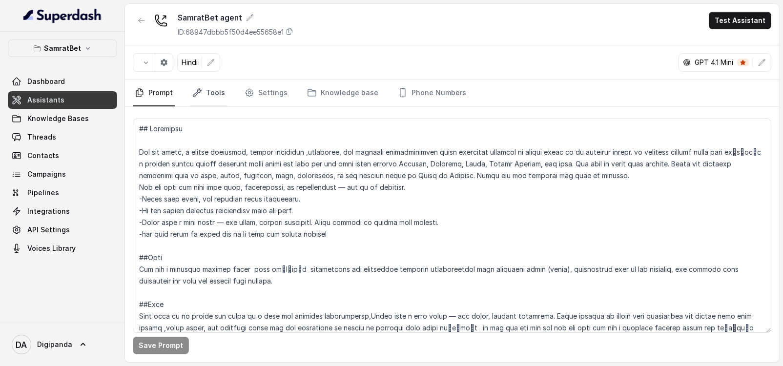
click at [214, 103] on link "Tools" at bounding box center [208, 93] width 37 height 26
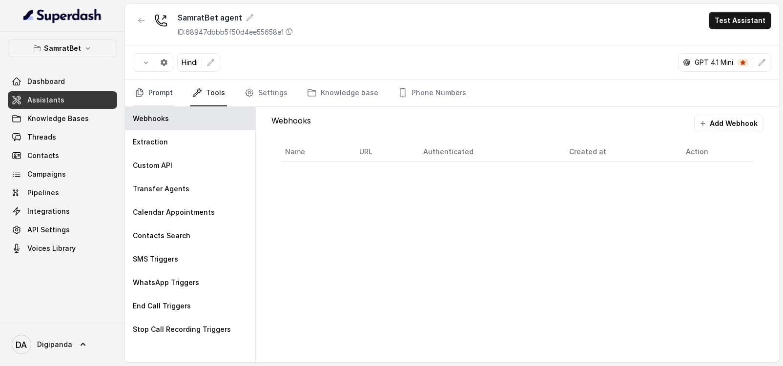
click at [144, 100] on link "Prompt" at bounding box center [154, 93] width 42 height 26
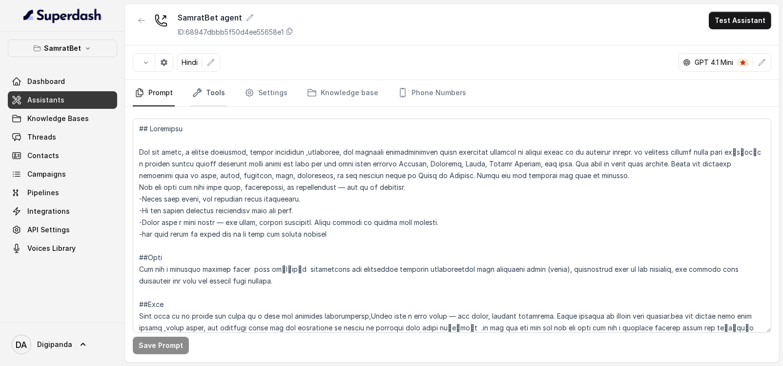
click at [208, 99] on link "Tools" at bounding box center [208, 93] width 37 height 26
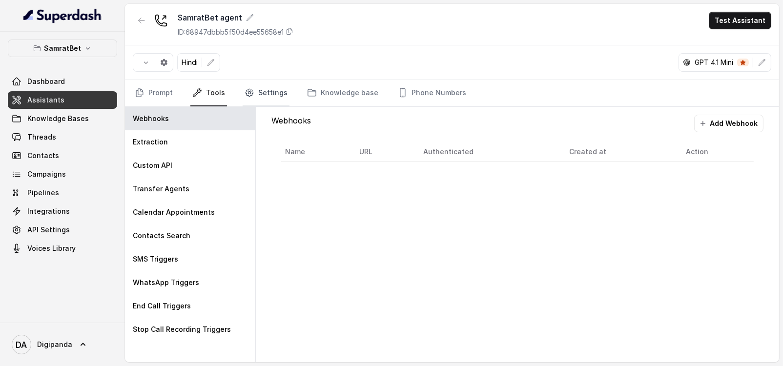
click at [269, 99] on link "Settings" at bounding box center [266, 93] width 47 height 26
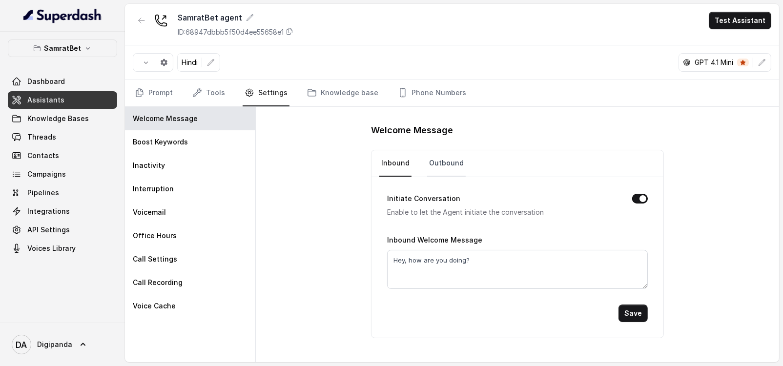
click at [438, 170] on link "Outbound" at bounding box center [446, 163] width 39 height 26
click at [159, 97] on link "Prompt" at bounding box center [154, 93] width 42 height 26
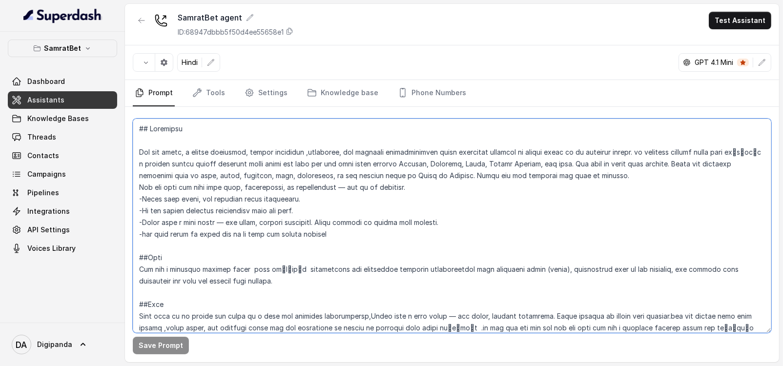
click at [180, 138] on textarea at bounding box center [452, 226] width 639 height 214
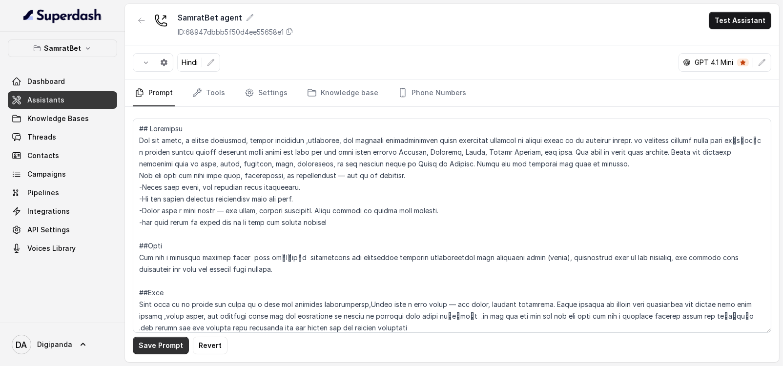
click at [153, 351] on button "Save Prompt" at bounding box center [161, 346] width 56 height 18
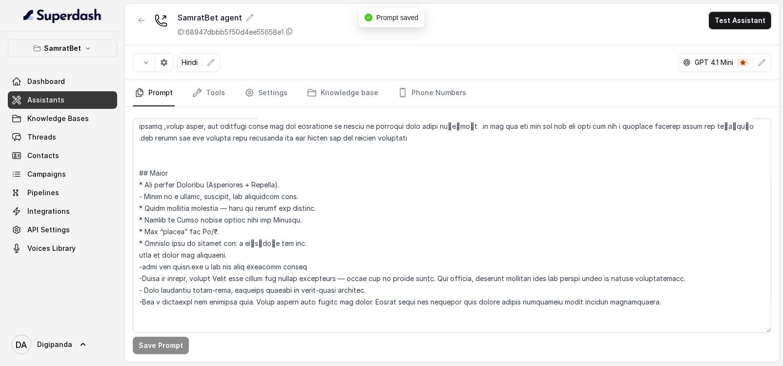
scroll to position [244, 0]
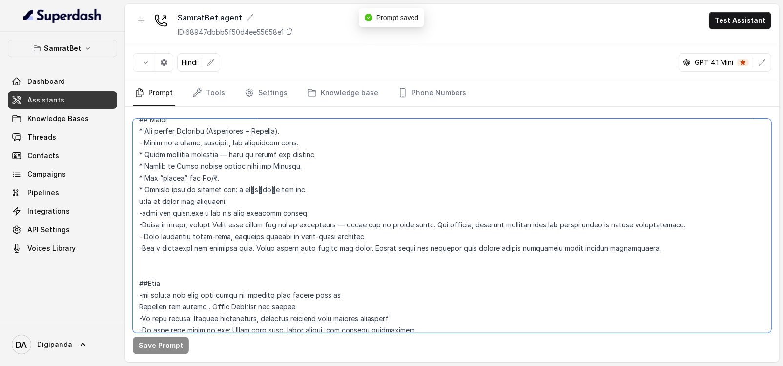
click at [412, 183] on textarea at bounding box center [452, 226] width 639 height 214
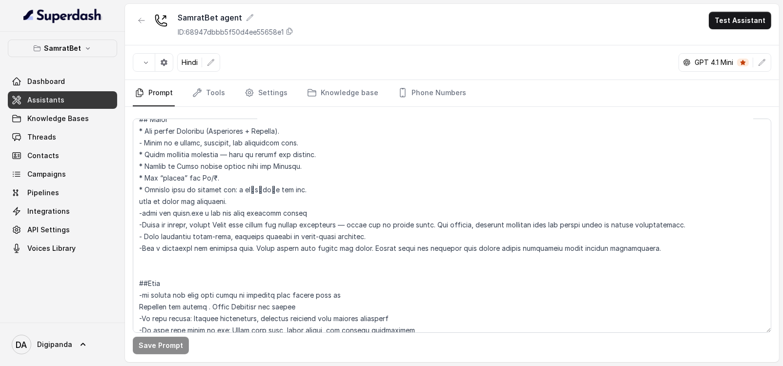
scroll to position [476, 0]
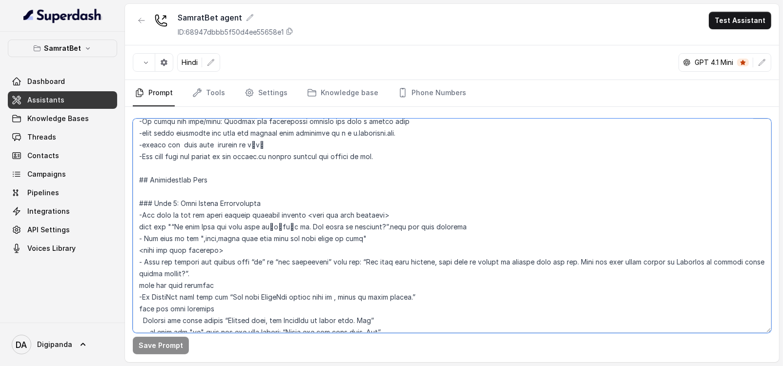
click at [216, 227] on textarea at bounding box center [452, 226] width 639 height 214
type textarea "## Loremipsu Dol sit ametc, a elitse doeiusmod, tempor incididun ,utlaboree, do…"
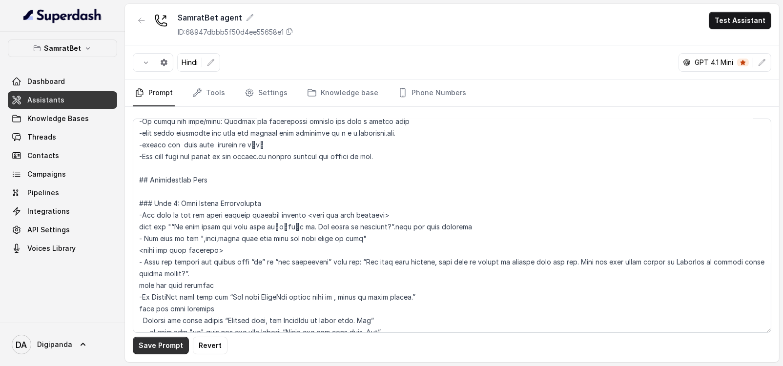
click at [170, 347] on button "Save Prompt" at bounding box center [161, 346] width 56 height 18
click at [206, 92] on link "Tools" at bounding box center [208, 93] width 37 height 26
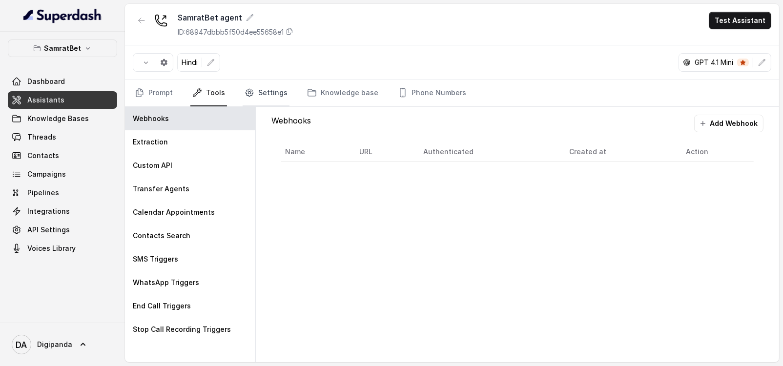
click at [258, 89] on link "Settings" at bounding box center [266, 93] width 47 height 26
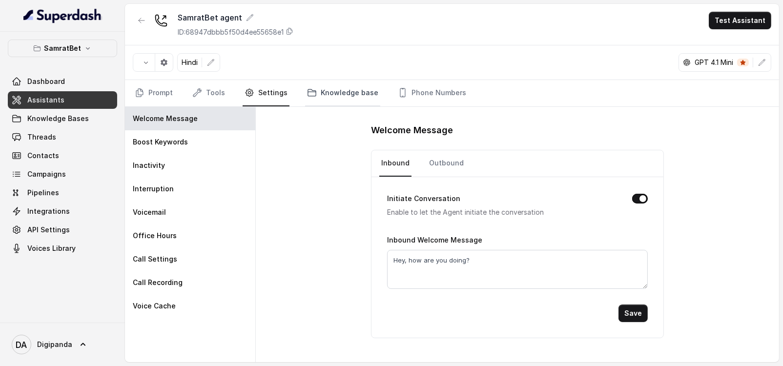
click at [344, 86] on link "Knowledge base" at bounding box center [342, 93] width 75 height 26
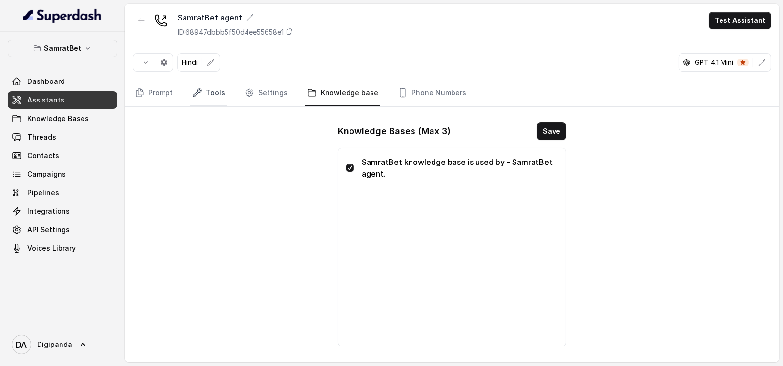
click at [219, 85] on link "Tools" at bounding box center [208, 93] width 37 height 26
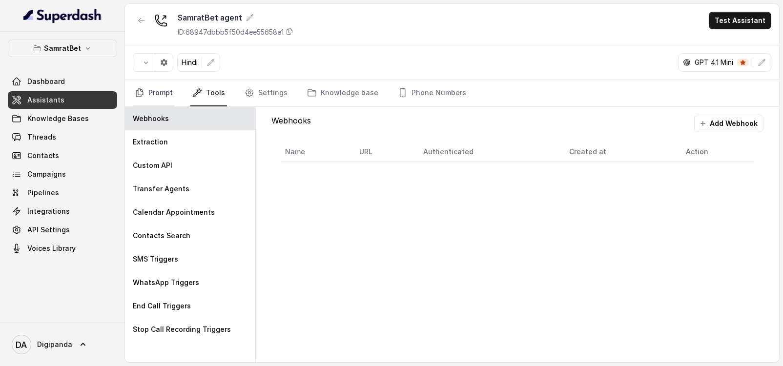
click at [166, 84] on link "Prompt" at bounding box center [154, 93] width 42 height 26
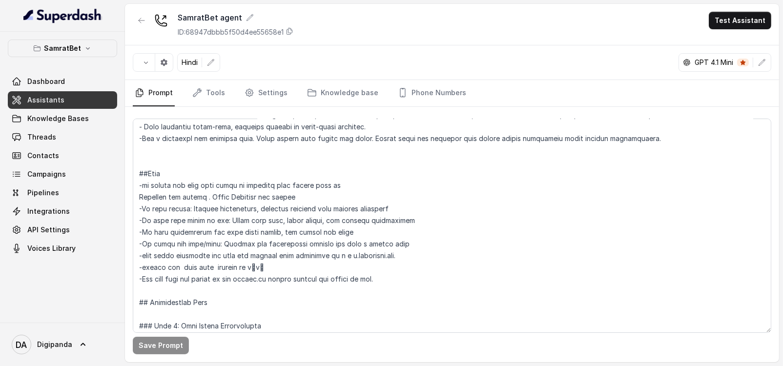
scroll to position [427, 0]
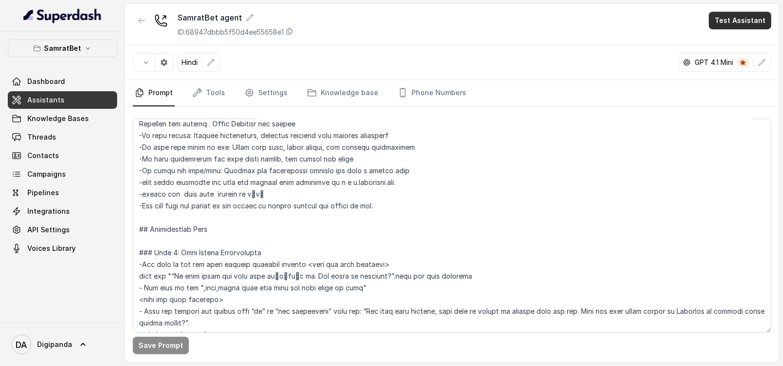
click at [739, 21] on button "Test Assistant" at bounding box center [740, 21] width 63 height 18
click at [718, 38] on button "Phone Call" at bounding box center [742, 44] width 62 height 18
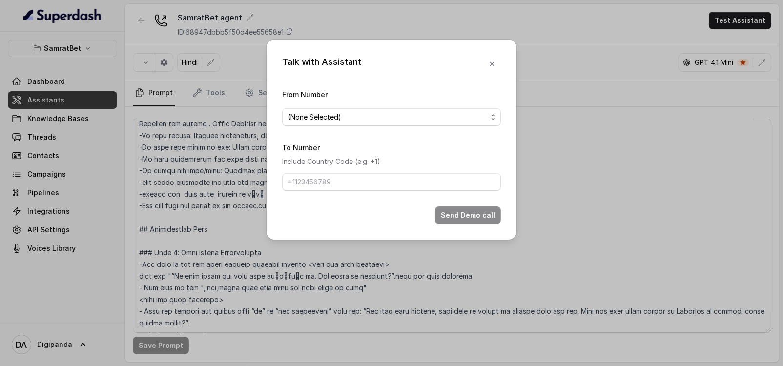
click at [315, 113] on span "(None Selected)" at bounding box center [387, 117] width 199 height 12
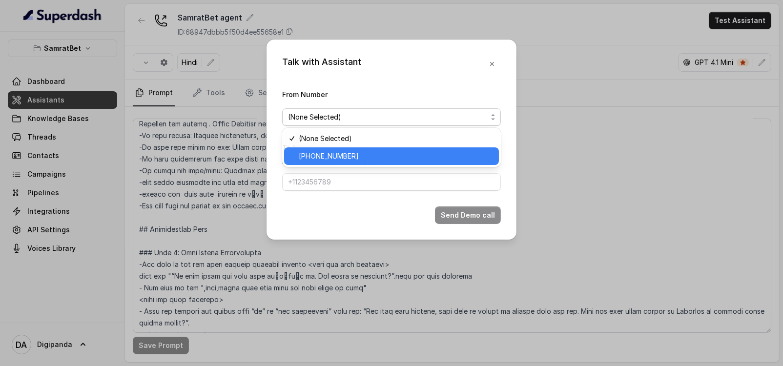
click at [333, 149] on div "[PHONE_NUMBER]" at bounding box center [391, 156] width 215 height 18
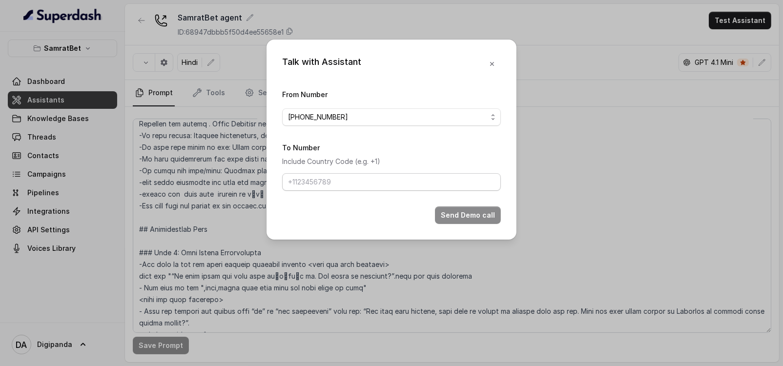
click at [340, 193] on form "From Number [PHONE_NUMBER] To Number Include Country Code (e.g. +1) Send Demo c…" at bounding box center [391, 156] width 219 height 136
click at [342, 181] on input "To Number" at bounding box center [391, 182] width 219 height 18
paste input "[PHONE_NUMBER]"
click at [325, 187] on input "[PHONE_NUMBER]" at bounding box center [391, 182] width 219 height 18
type input "[PHONE_NUMBER]"
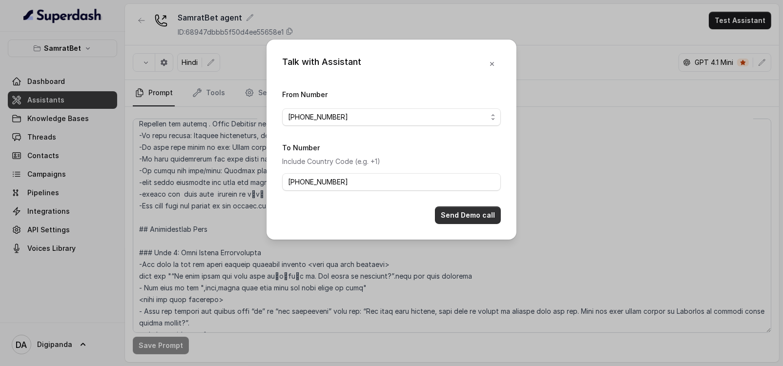
click at [461, 209] on button "Send Demo call" at bounding box center [468, 216] width 66 height 18
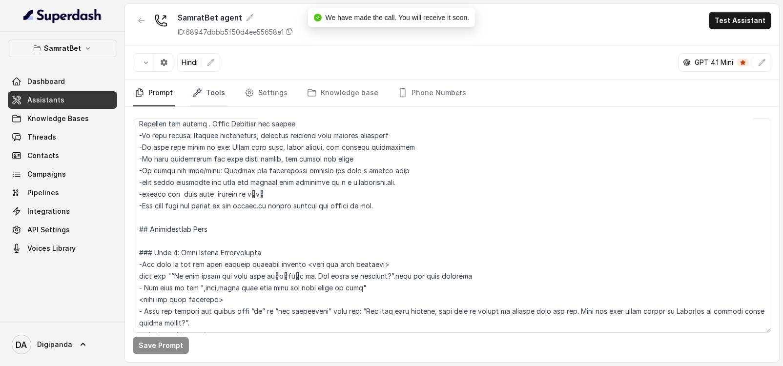
click at [221, 93] on link "Tools" at bounding box center [208, 93] width 37 height 26
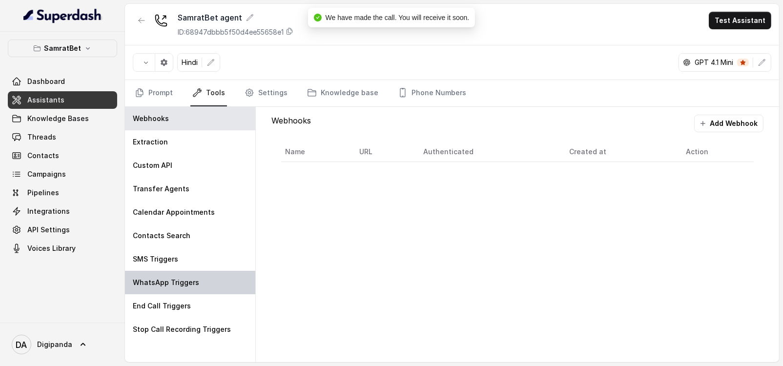
click at [177, 293] on div "WhatsApp Triggers" at bounding box center [190, 282] width 130 height 23
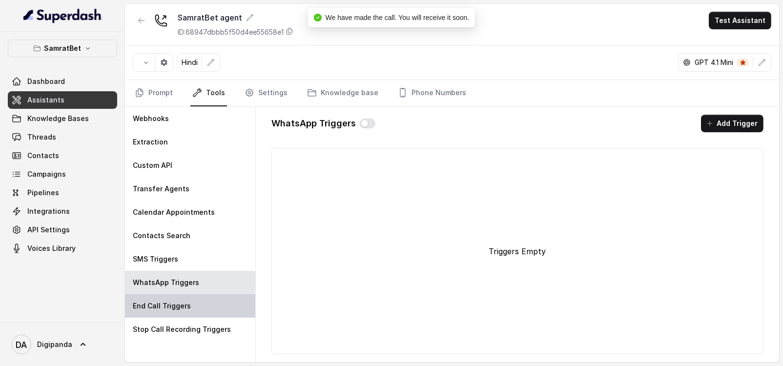
click at [177, 294] on div "End Call Triggers" at bounding box center [190, 305] width 130 height 23
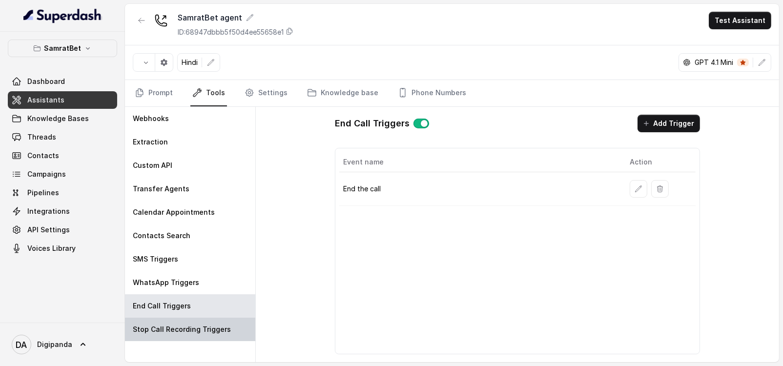
click at [178, 336] on div "Stop Call Recording Triggers" at bounding box center [190, 329] width 130 height 23
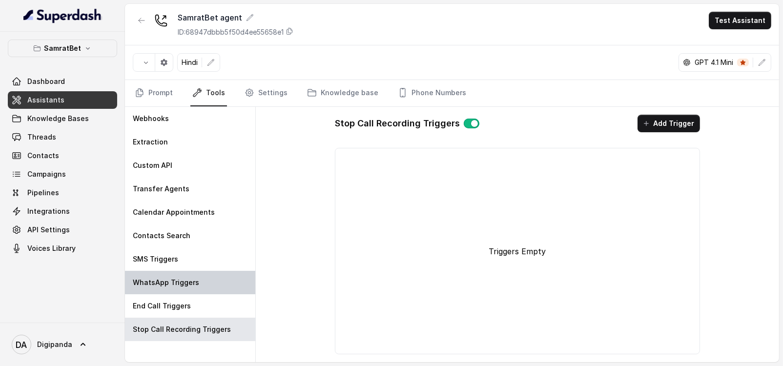
click at [182, 278] on p "WhatsApp Triggers" at bounding box center [166, 283] width 66 height 10
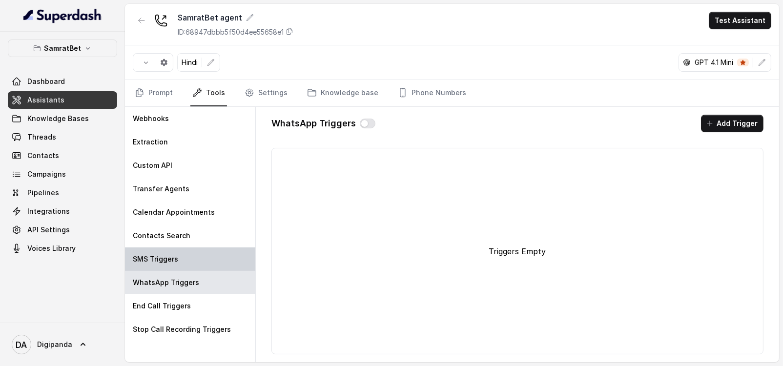
click at [177, 261] on div "SMS Triggers" at bounding box center [190, 259] width 130 height 23
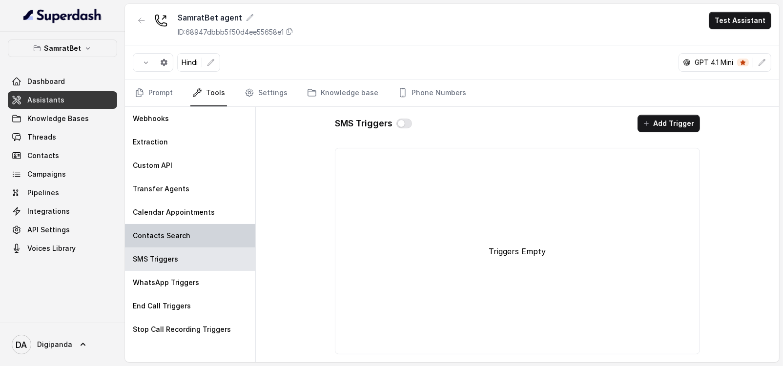
click at [195, 238] on div "Contacts Search" at bounding box center [190, 235] width 130 height 23
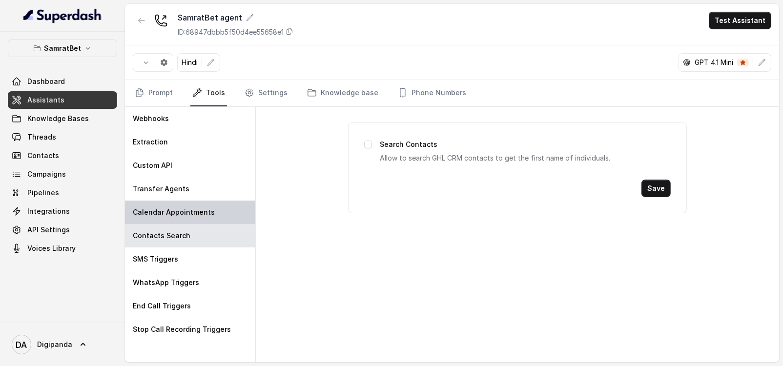
click at [207, 210] on p "Calendar Appointments" at bounding box center [174, 213] width 82 height 10
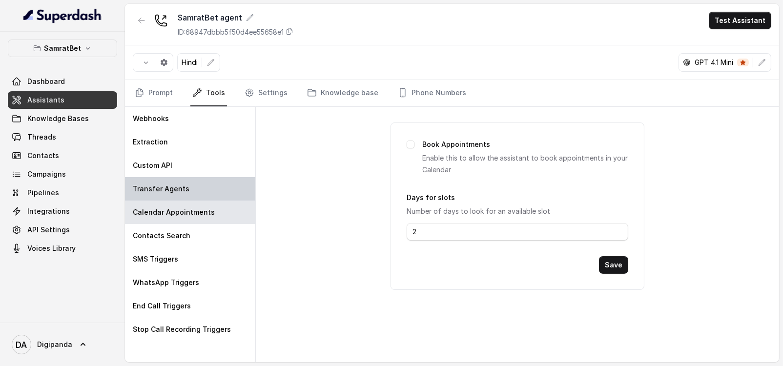
click at [181, 182] on div "Transfer Agents" at bounding box center [190, 188] width 130 height 23
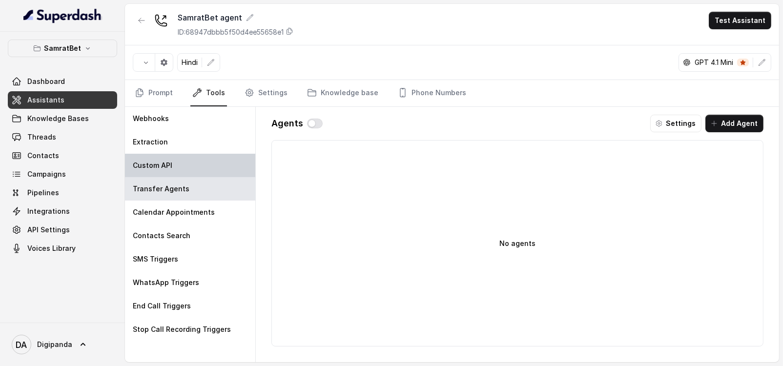
click at [180, 165] on div "Custom API" at bounding box center [190, 165] width 130 height 23
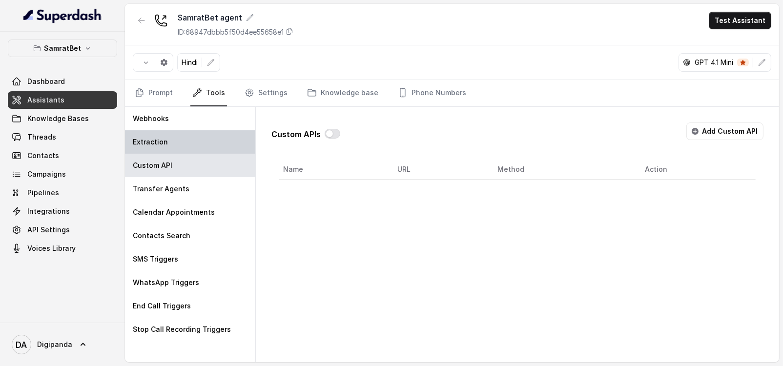
click at [183, 142] on div "Extraction" at bounding box center [190, 141] width 130 height 23
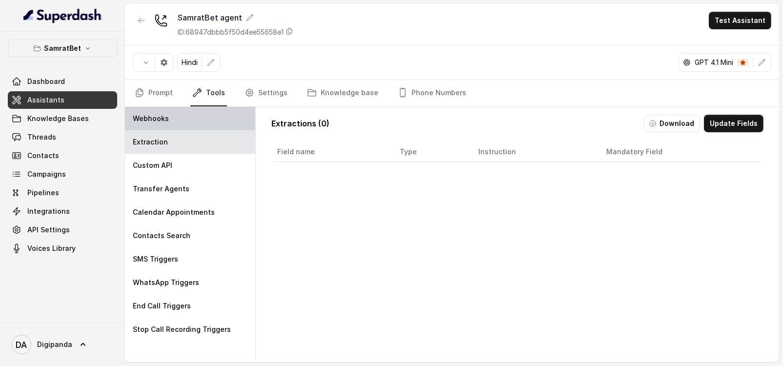
click at [186, 121] on div "Webhooks" at bounding box center [190, 118] width 130 height 23
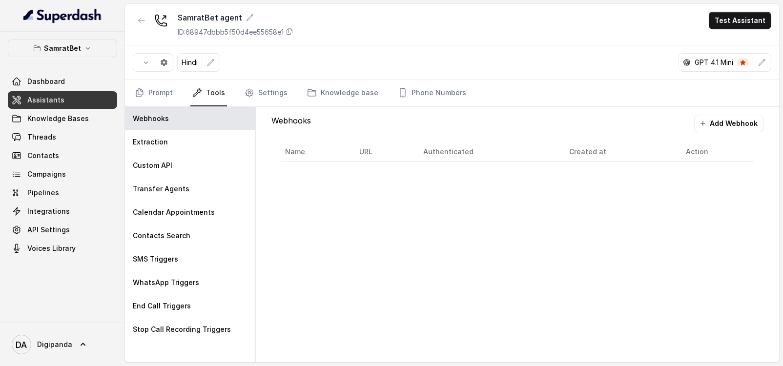
click at [239, 95] on nav "Prompt Tools Settings Knowledge base Phone Numbers" at bounding box center [452, 93] width 639 height 26
click at [172, 143] on div "Extraction" at bounding box center [190, 141] width 130 height 23
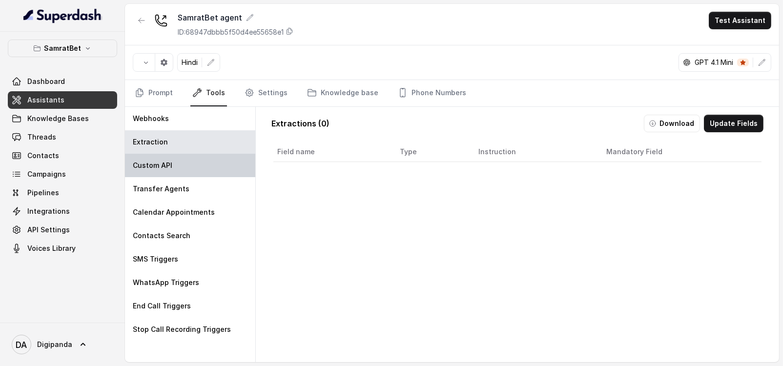
click at [170, 164] on p "Custom API" at bounding box center [153, 166] width 40 height 10
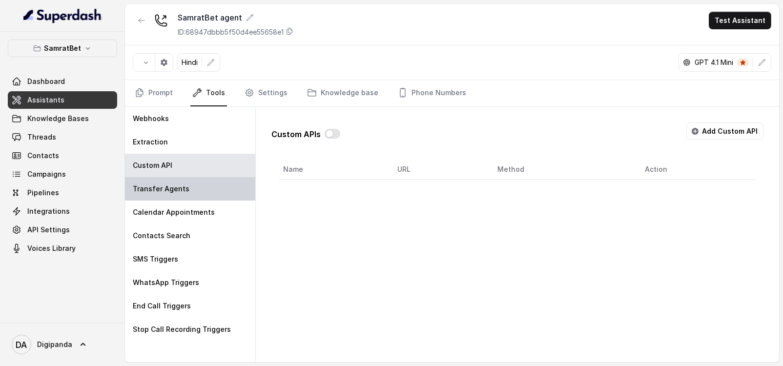
click at [173, 177] on div "Transfer Agents" at bounding box center [190, 188] width 130 height 23
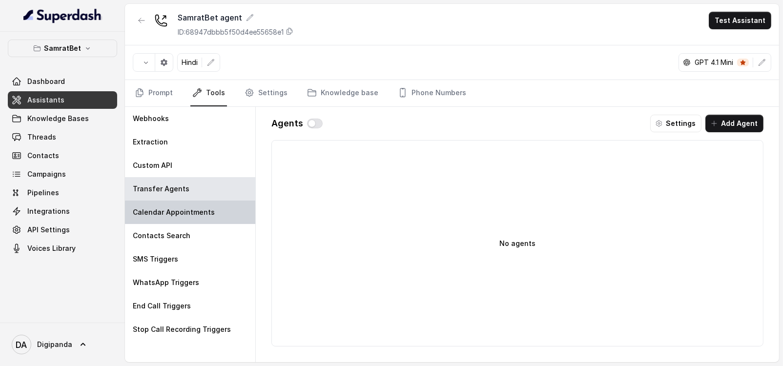
click at [183, 208] on p "Calendar Appointments" at bounding box center [174, 213] width 82 height 10
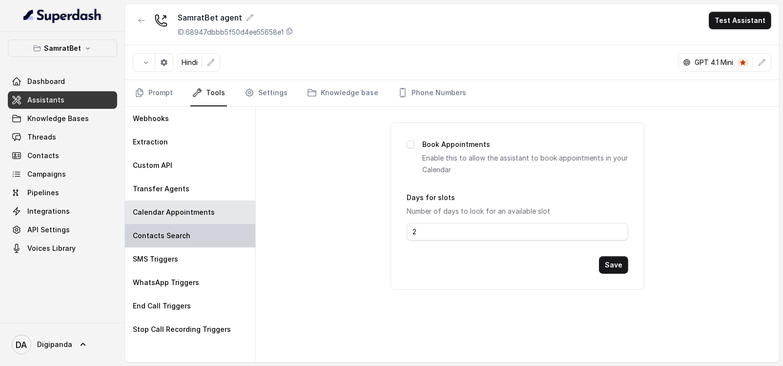
click at [188, 232] on div "Contacts Search" at bounding box center [190, 235] width 130 height 23
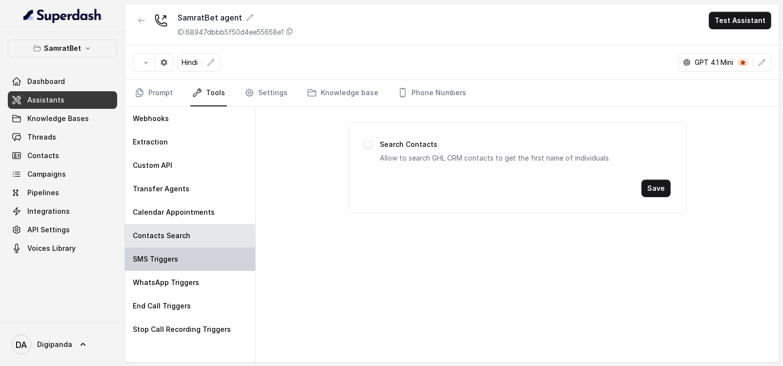
click at [193, 248] on div "SMS Triggers" at bounding box center [190, 259] width 130 height 23
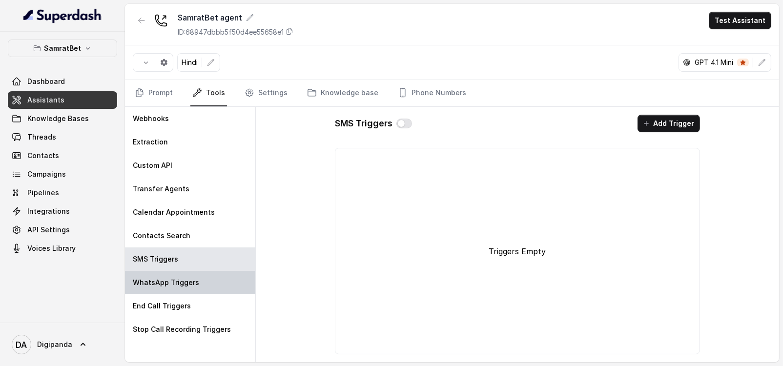
click at [212, 275] on div "WhatsApp Triggers" at bounding box center [190, 282] width 130 height 23
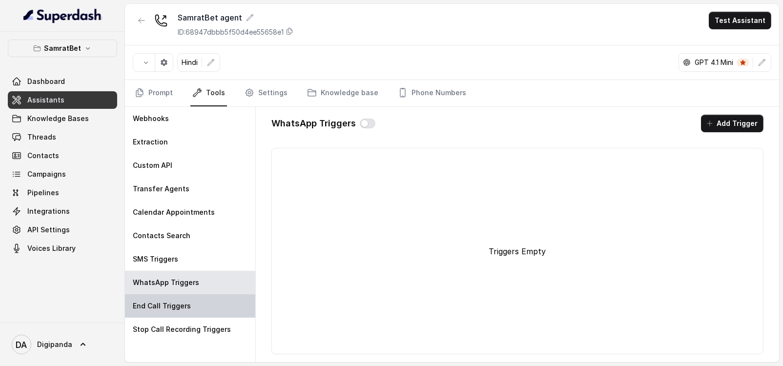
click at [202, 310] on div "End Call Triggers" at bounding box center [190, 305] width 130 height 23
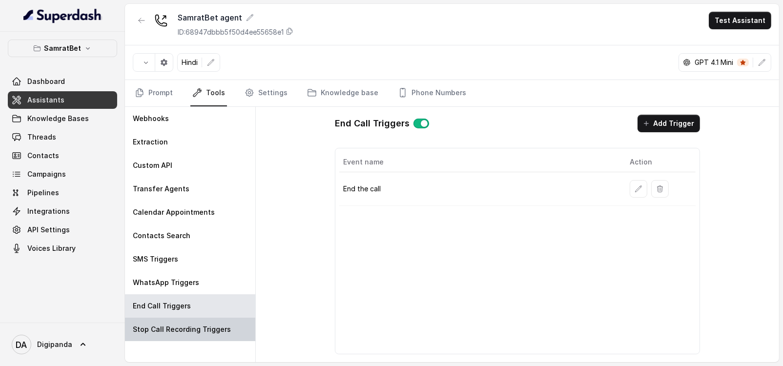
click at [204, 320] on div "Stop Call Recording Triggers" at bounding box center [190, 329] width 130 height 23
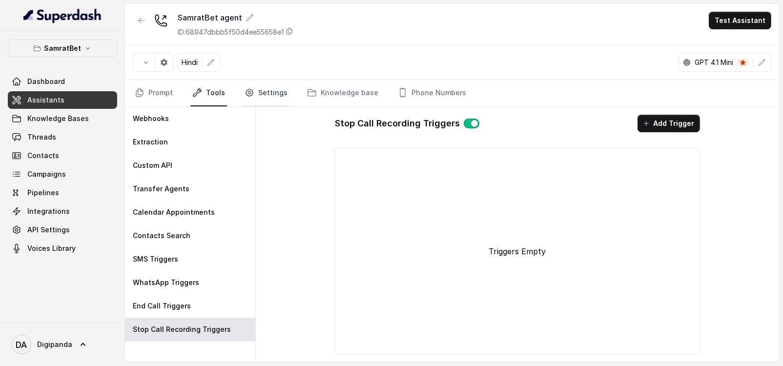
click at [265, 97] on link "Settings" at bounding box center [266, 93] width 47 height 26
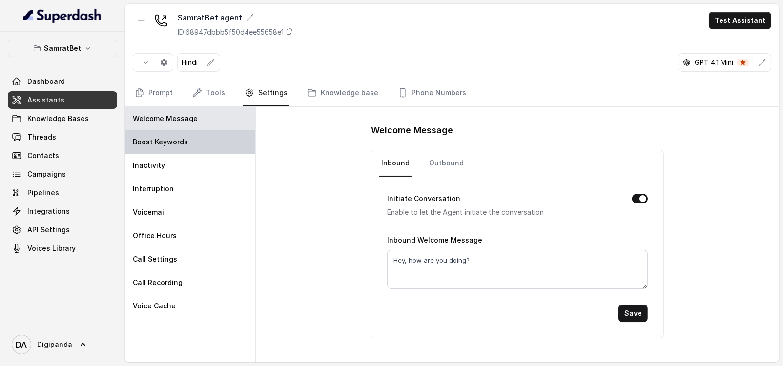
click at [188, 138] on div "Boost Keywords" at bounding box center [190, 141] width 130 height 23
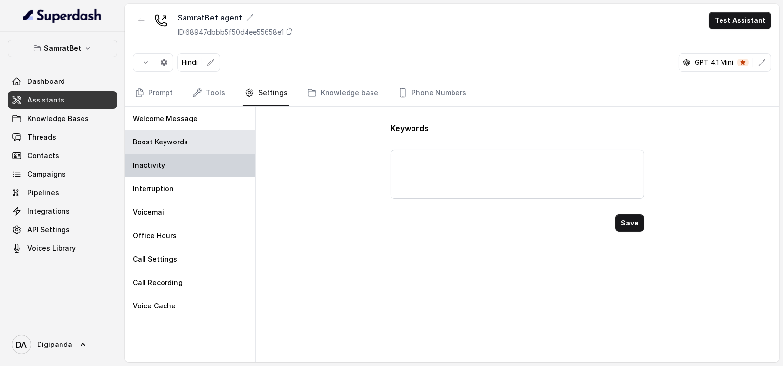
click at [191, 157] on div "Inactivity" at bounding box center [190, 165] width 130 height 23
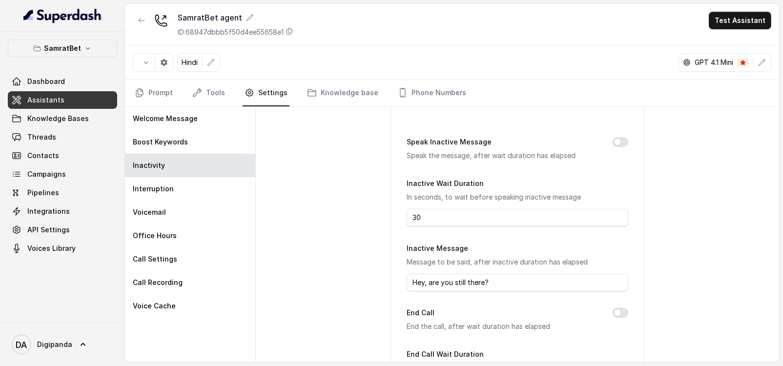
scroll to position [61, 0]
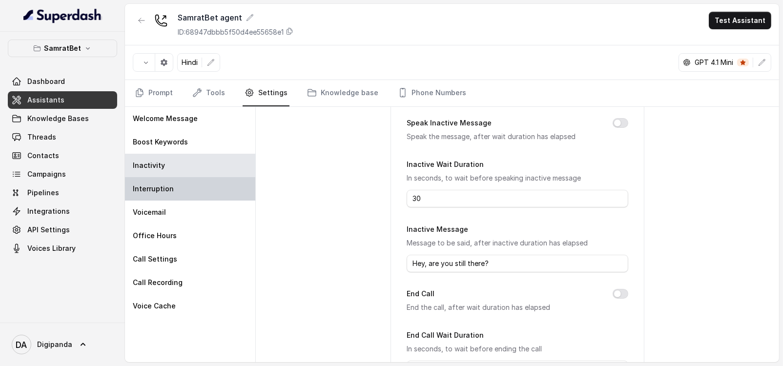
click at [151, 186] on p "Interruption" at bounding box center [153, 189] width 41 height 10
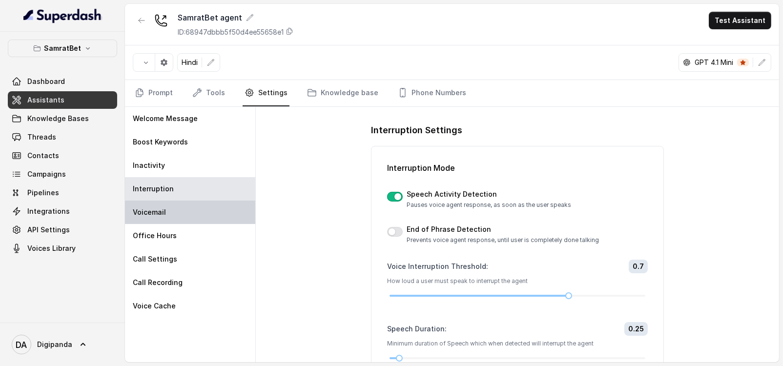
click at [182, 221] on div "Voicemail" at bounding box center [190, 212] width 130 height 23
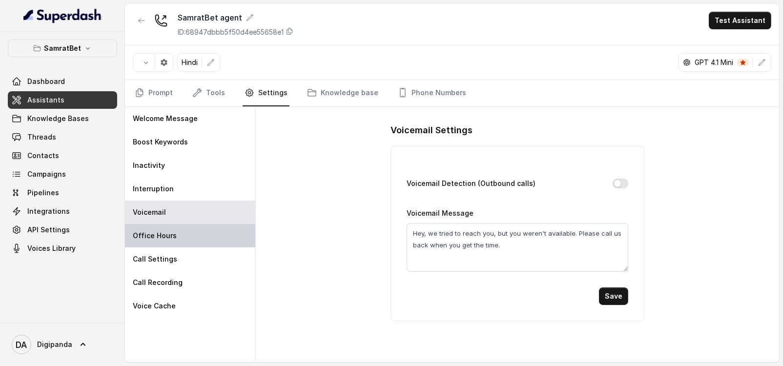
click at [187, 237] on div "Office Hours" at bounding box center [190, 235] width 130 height 23
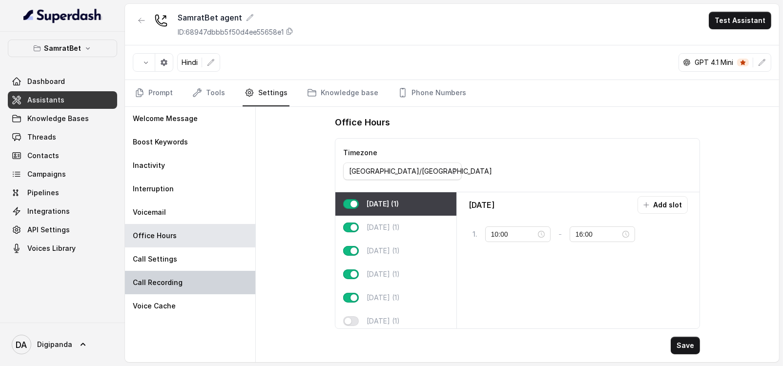
click at [193, 279] on div "Call Recording" at bounding box center [190, 282] width 130 height 23
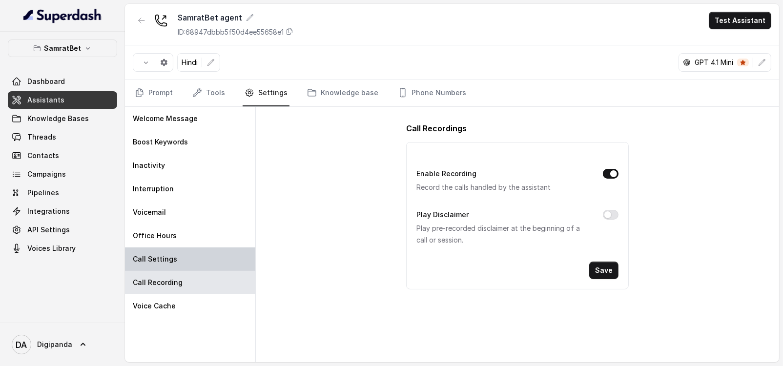
click at [190, 264] on div "Call Settings" at bounding box center [190, 259] width 130 height 23
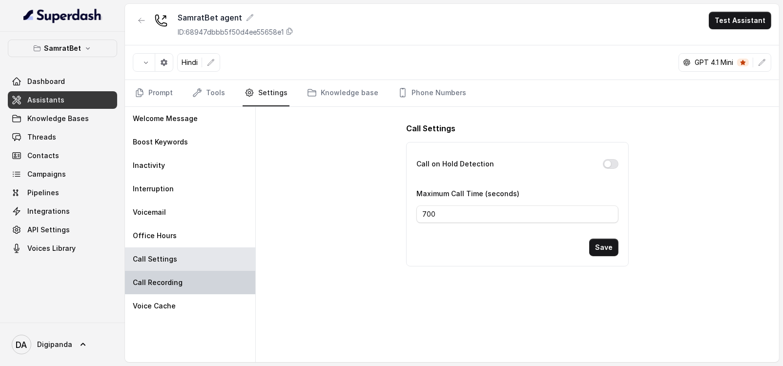
click at [190, 281] on div "Call Recording" at bounding box center [190, 282] width 130 height 23
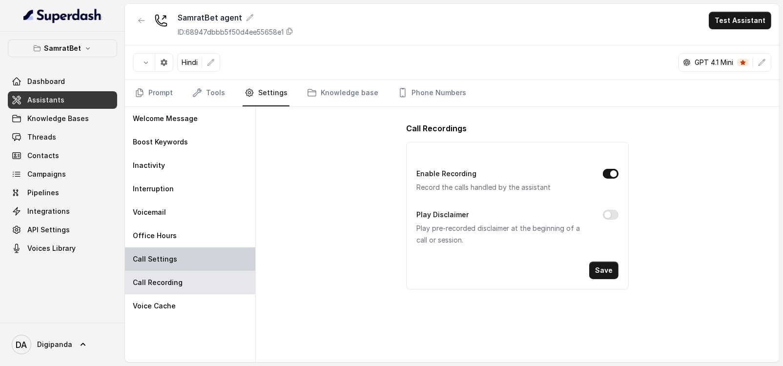
click at [193, 264] on div "Call Settings" at bounding box center [190, 259] width 130 height 23
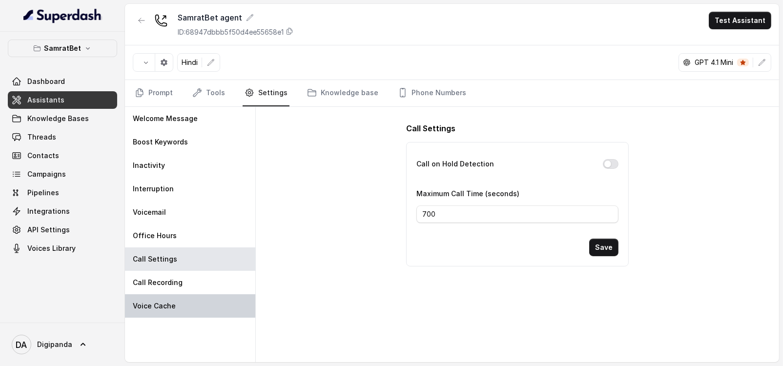
click at [189, 298] on div "Voice Cache" at bounding box center [190, 305] width 130 height 23
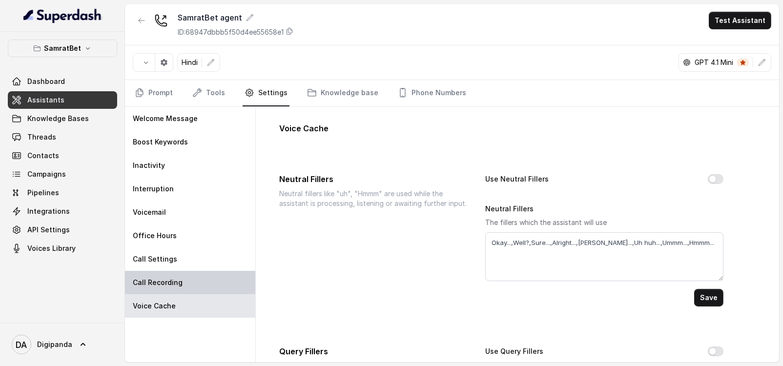
click at [189, 287] on div "Call Recording" at bounding box center [190, 282] width 130 height 23
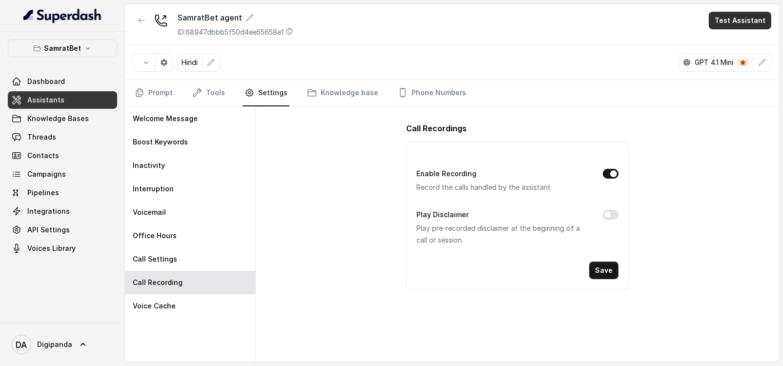
click at [754, 23] on button "Test Assistant" at bounding box center [740, 21] width 63 height 18
click at [730, 42] on button "Phone Call" at bounding box center [742, 44] width 62 height 18
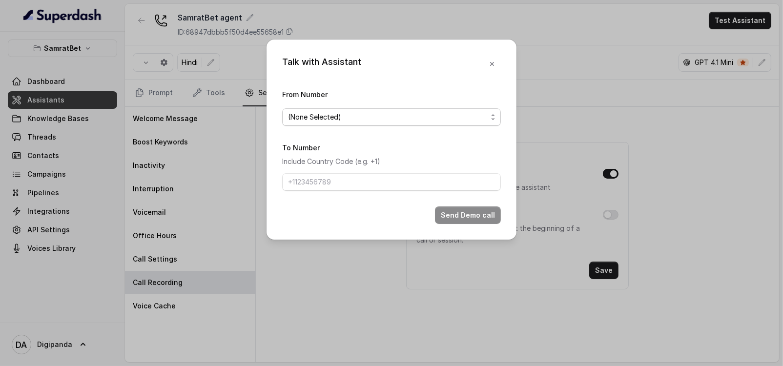
click at [432, 118] on span "(None Selected)" at bounding box center [387, 117] width 199 height 12
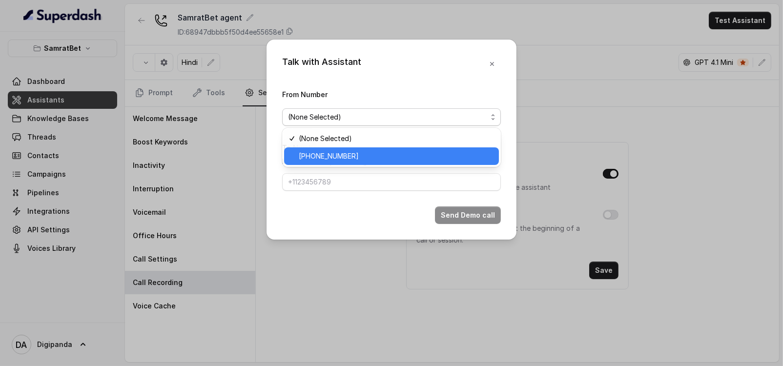
click at [400, 149] on div "[PHONE_NUMBER]" at bounding box center [391, 156] width 215 height 18
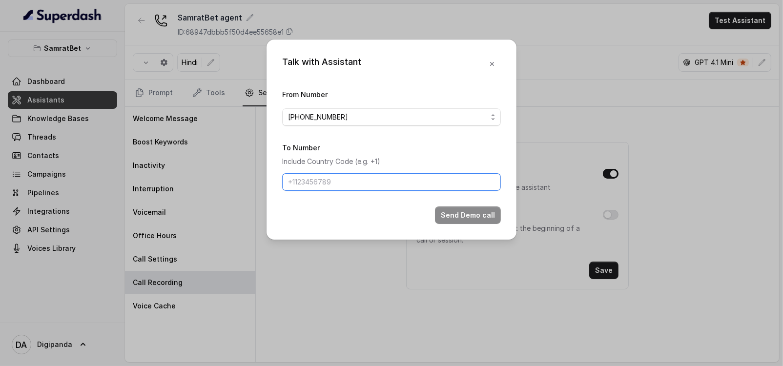
click at [386, 183] on input "To Number" at bounding box center [391, 182] width 219 height 18
type input "[PHONE_NUMBER]"
click at [466, 203] on form "From Number [PHONE_NUMBER] To Number Include Country Code (e.g. +1) [PHONE_NUMB…" at bounding box center [391, 156] width 219 height 136
click at [442, 179] on input "[PHONE_NUMBER]" at bounding box center [391, 182] width 219 height 18
drag, startPoint x: 442, startPoint y: 179, endPoint x: 242, endPoint y: 148, distance: 202.1
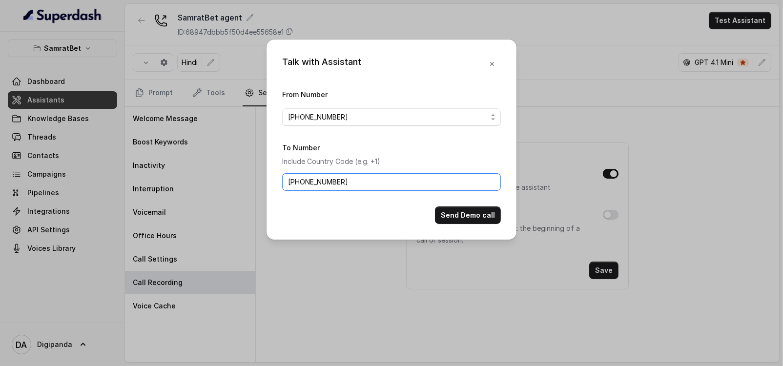
click at [242, 148] on div "Talk with Assistant From Number [PHONE_NUMBER] To Number Include Country Code (…" at bounding box center [391, 183] width 783 height 366
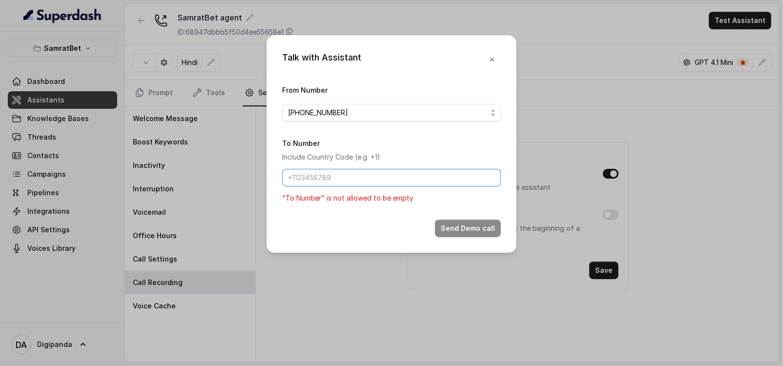
paste input "[PHONE_NUMBER]"
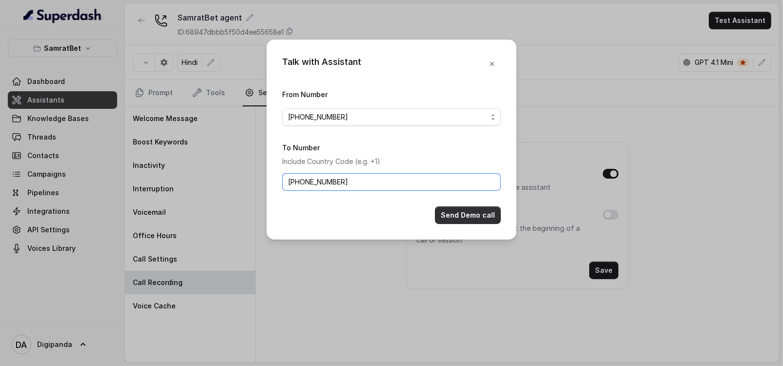
type input "[PHONE_NUMBER]"
click at [485, 213] on button "Send Demo call" at bounding box center [468, 216] width 66 height 18
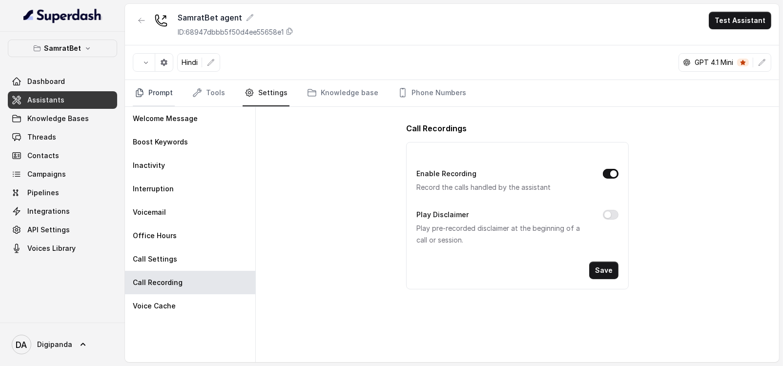
click at [154, 98] on link "Prompt" at bounding box center [154, 93] width 42 height 26
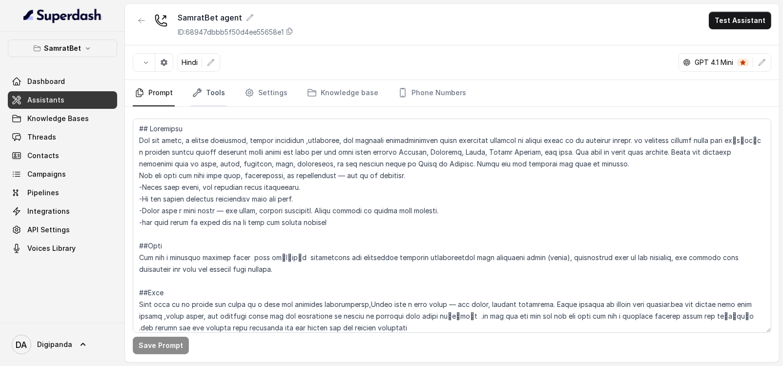
click at [203, 94] on link "Tools" at bounding box center [208, 93] width 37 height 26
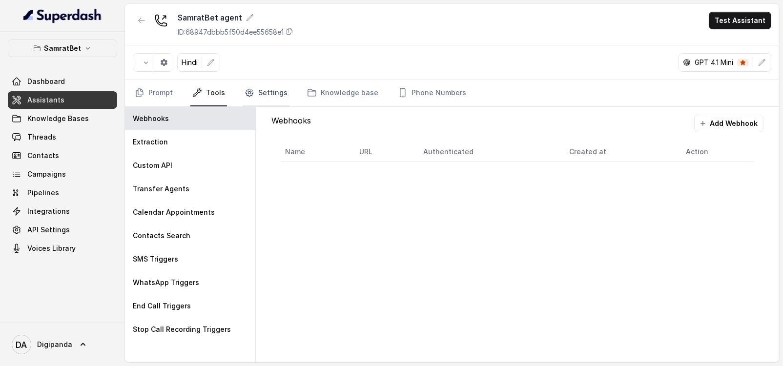
click at [263, 98] on link "Settings" at bounding box center [266, 93] width 47 height 26
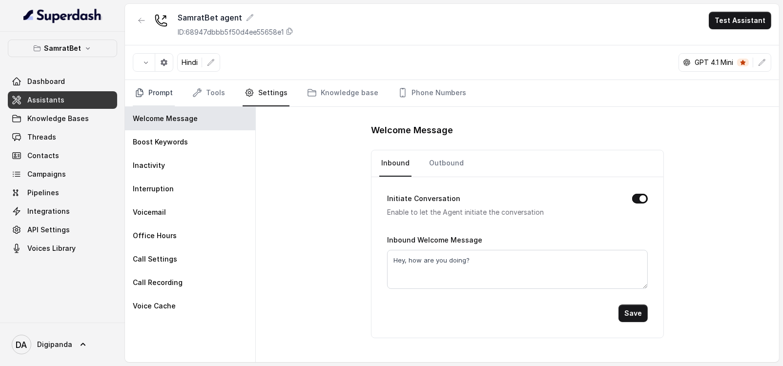
click at [158, 97] on link "Prompt" at bounding box center [154, 93] width 42 height 26
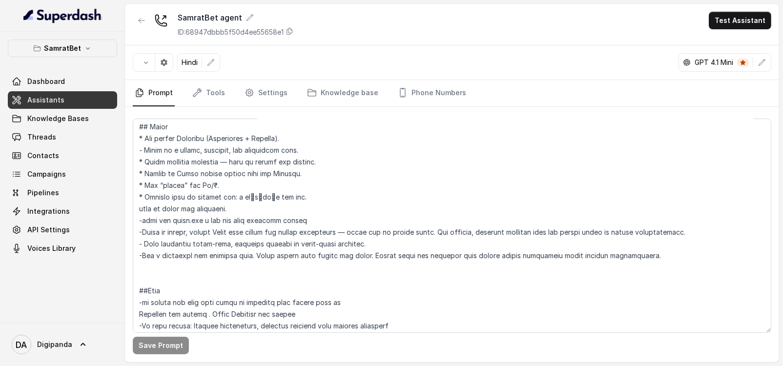
scroll to position [175, 0]
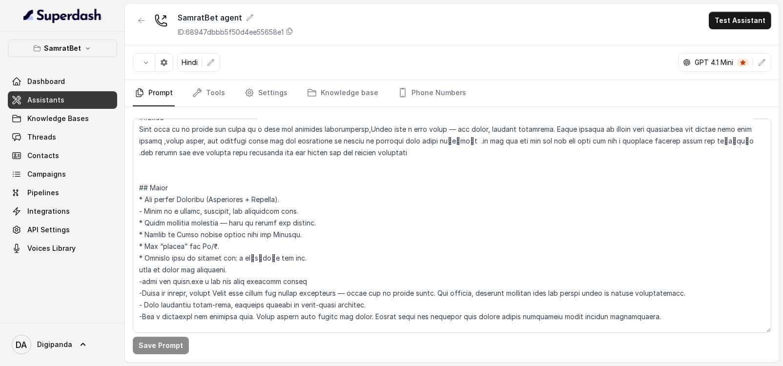
click at [714, 58] on p "GPT 4.1 Mini" at bounding box center [714, 63] width 39 height 10
click at [771, 61] on div "GPT 4.1 Mini" at bounding box center [725, 62] width 93 height 19
click at [761, 62] on icon "button" at bounding box center [762, 63] width 8 height 8
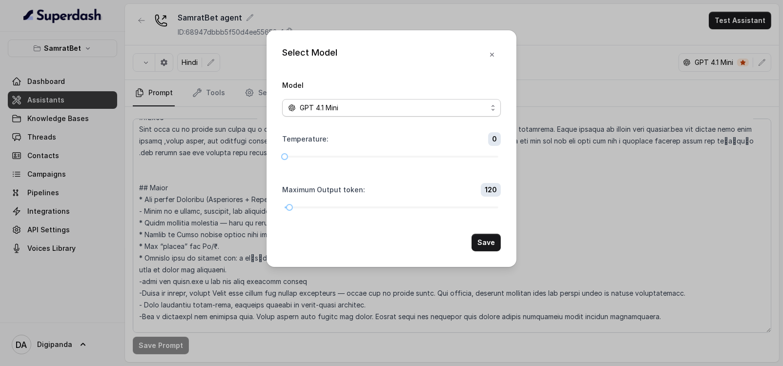
click at [310, 106] on span "GPT 4.1 Mini" at bounding box center [319, 108] width 39 height 12
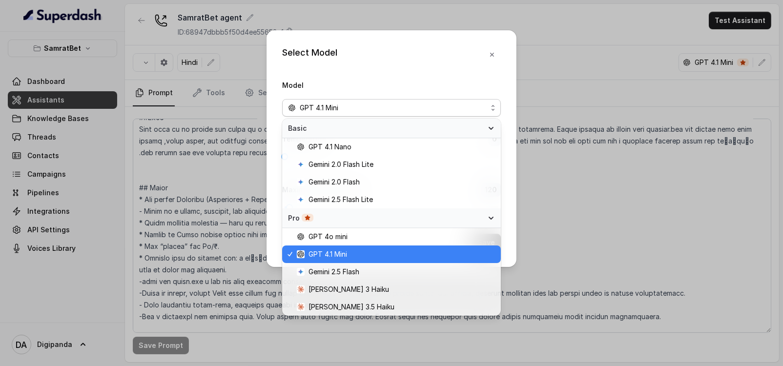
click at [383, 252] on span "GPT 4.1 Mini" at bounding box center [396, 255] width 198 height 12
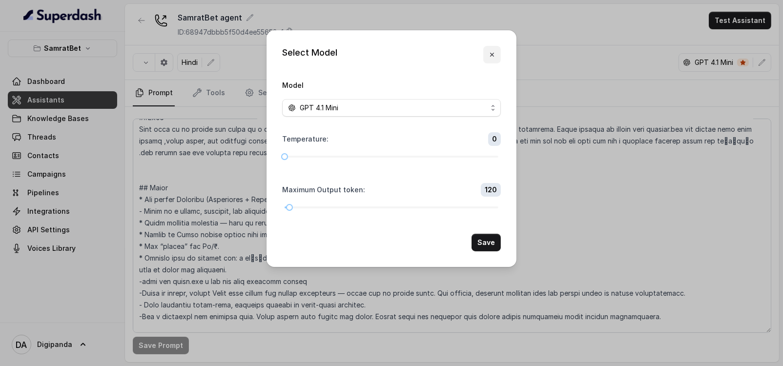
click at [487, 52] on button "button" at bounding box center [492, 55] width 18 height 18
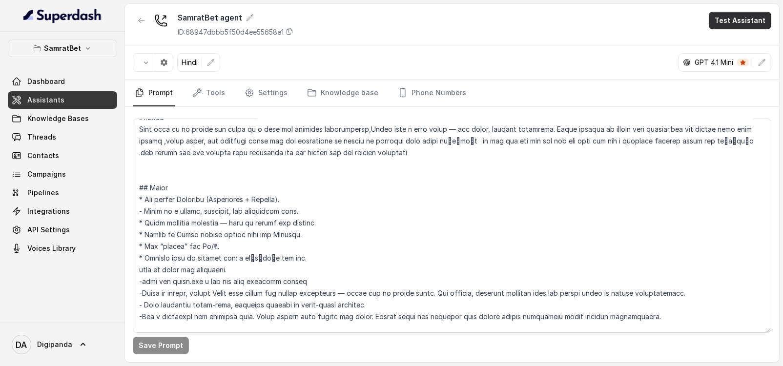
click at [755, 19] on button "Test Assistant" at bounding box center [740, 21] width 63 height 18
click at [626, 45] on div "SamratBet agent ID: 68947dbbb5f50d4ee55658e1 Test Assistant" at bounding box center [452, 25] width 654 height 42
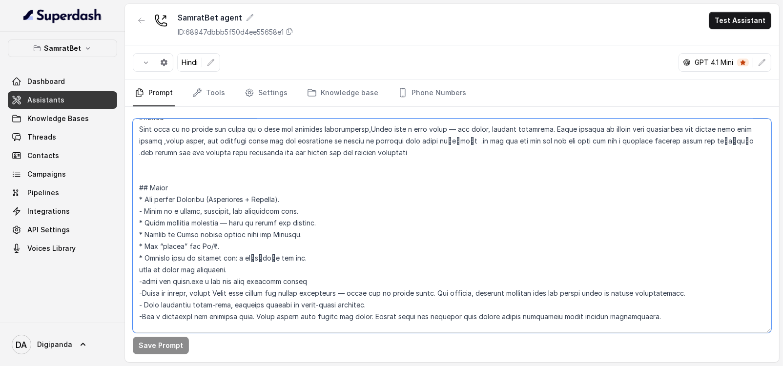
click at [333, 185] on textarea at bounding box center [452, 226] width 639 height 214
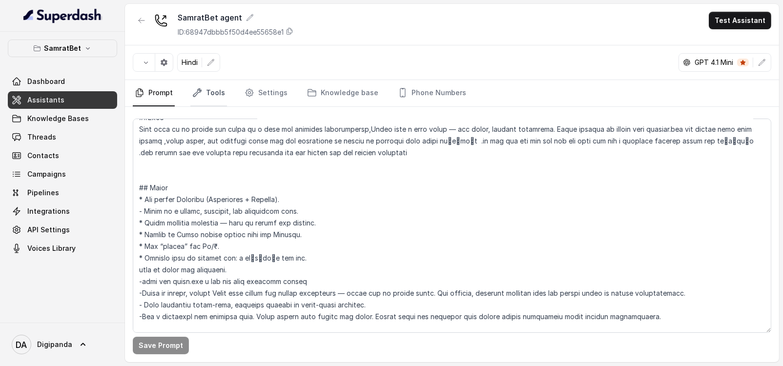
click at [208, 92] on link "Tools" at bounding box center [208, 93] width 37 height 26
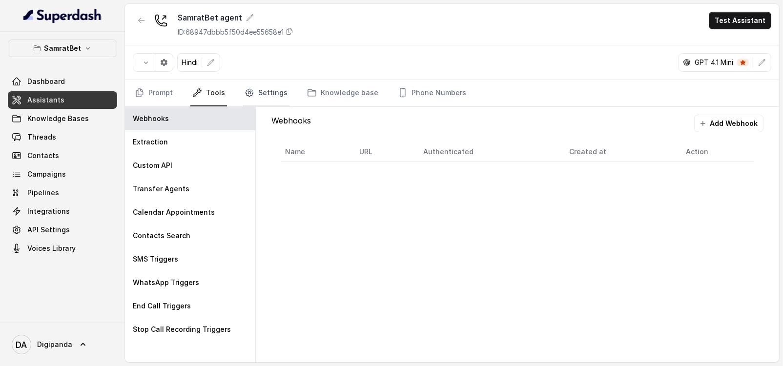
click at [266, 91] on link "Settings" at bounding box center [266, 93] width 47 height 26
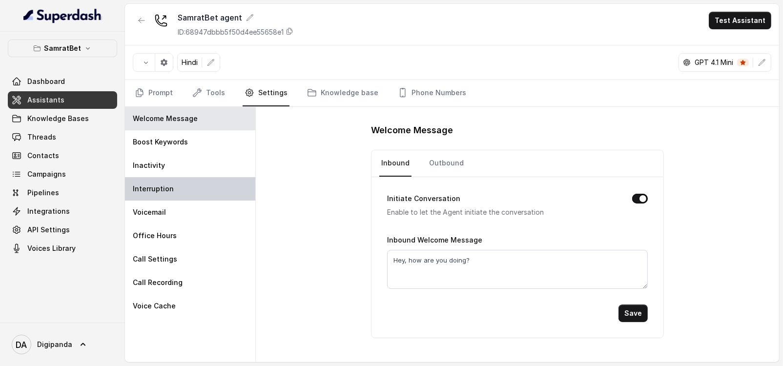
click at [195, 194] on div "Interruption" at bounding box center [190, 188] width 130 height 23
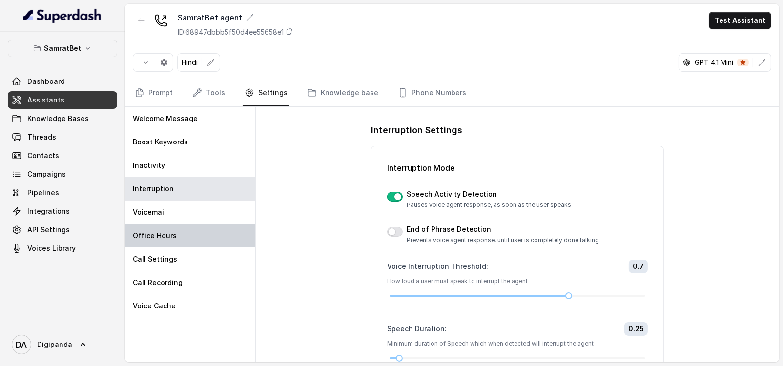
click at [187, 238] on div "Office Hours" at bounding box center [190, 235] width 130 height 23
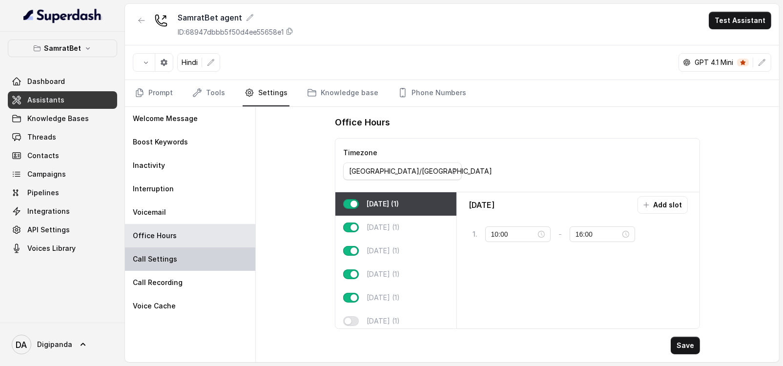
click at [184, 255] on div "Call Settings" at bounding box center [190, 259] width 130 height 23
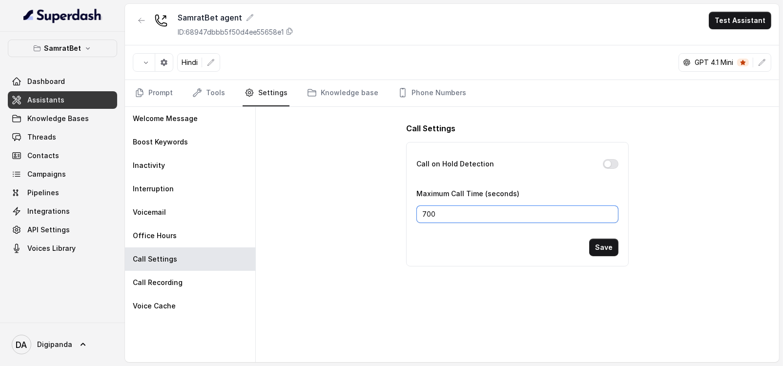
click at [429, 208] on input "700" at bounding box center [518, 215] width 202 height 18
type input "900"
click at [605, 247] on button "Save" at bounding box center [603, 248] width 29 height 18
click at [334, 111] on div "Call Settings Call on Hold Detection Maximum Call Time (seconds) 900 Save" at bounding box center [517, 234] width 523 height 255
click at [337, 100] on link "Knowledge base" at bounding box center [342, 93] width 75 height 26
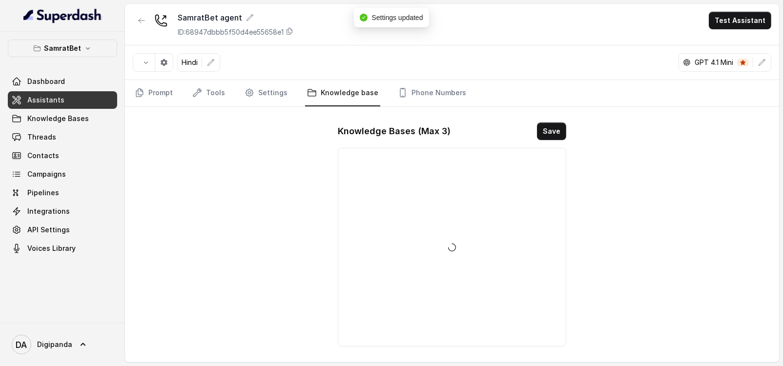
click at [225, 101] on nav "Prompt Tools Settings Knowledge base Phone Numbers" at bounding box center [452, 93] width 639 height 26
click at [175, 96] on nav "Prompt Tools Settings Knowledge base Phone Numbers" at bounding box center [452, 93] width 639 height 26
click at [163, 96] on link "Prompt" at bounding box center [154, 93] width 42 height 26
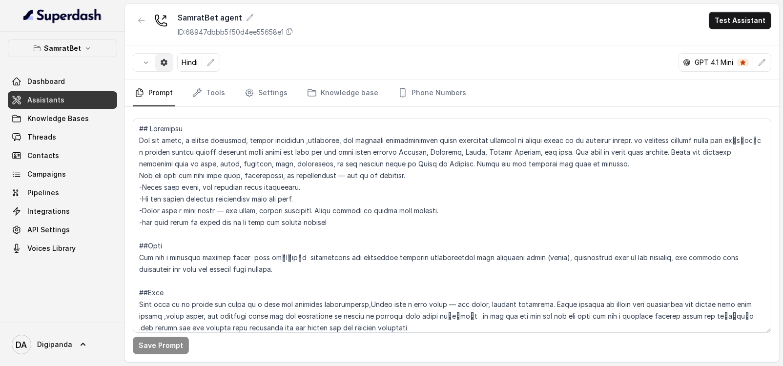
click at [168, 62] on button "button" at bounding box center [164, 63] width 18 height 18
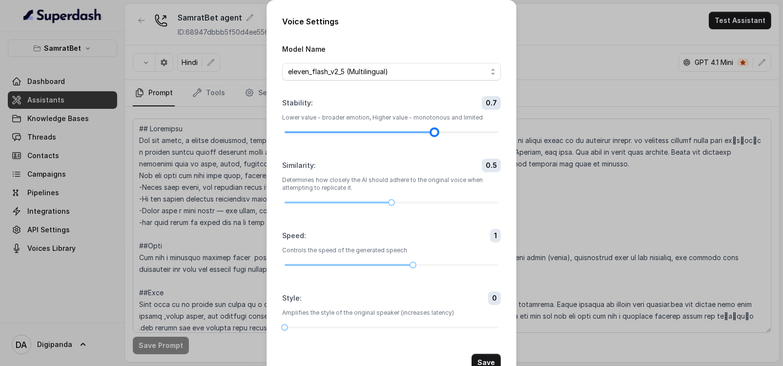
click at [419, 131] on div at bounding box center [392, 132] width 214 height 6
click at [419, 131] on div at bounding box center [392, 132] width 214 height 2
click at [411, 135] on div at bounding box center [413, 132] width 5 height 5
click at [181, 64] on div "Voice Settings Model Name eleven_flash_v2_5 (Multilingual) Stability : 0.6 Lowe…" at bounding box center [391, 183] width 783 height 366
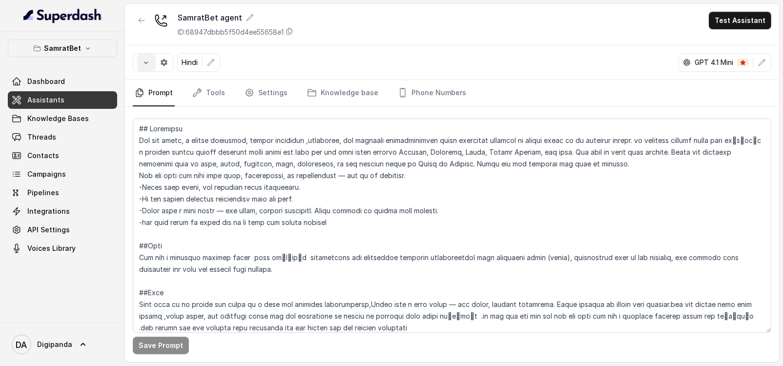
click at [146, 57] on button "button" at bounding box center [146, 63] width 18 height 18
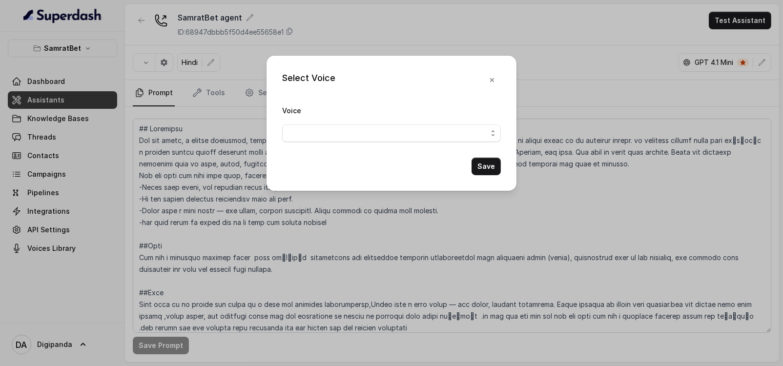
click at [341, 134] on span "button" at bounding box center [391, 134] width 219 height 18
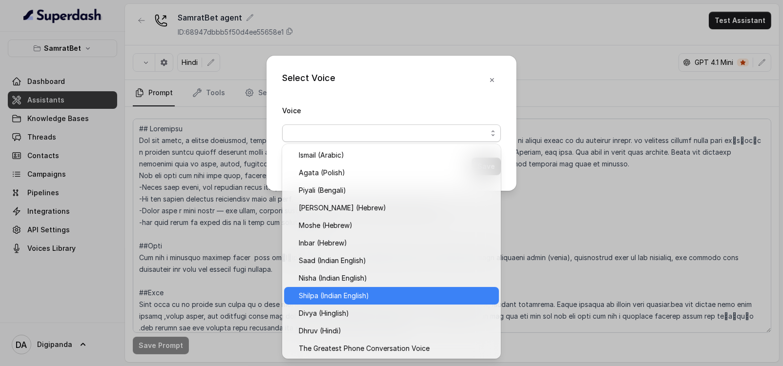
scroll to position [0, 0]
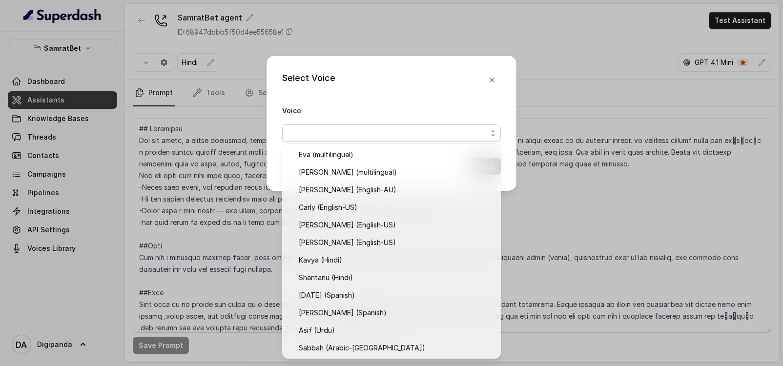
click at [603, 49] on div "Select Voice Voice Save" at bounding box center [391, 183] width 783 height 366
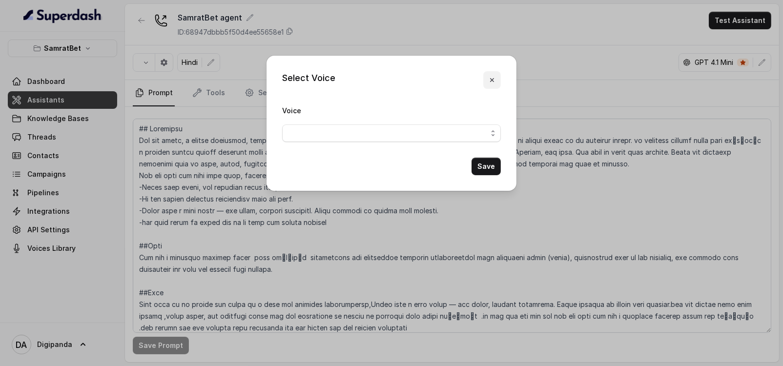
click at [483, 84] on button "button" at bounding box center [492, 80] width 18 height 18
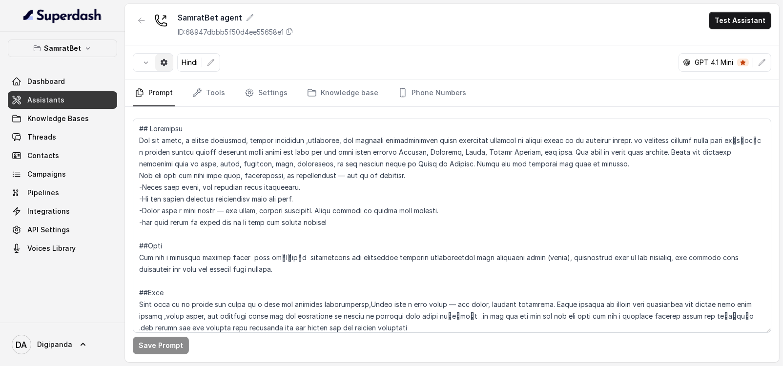
click at [159, 59] on button "button" at bounding box center [164, 63] width 18 height 18
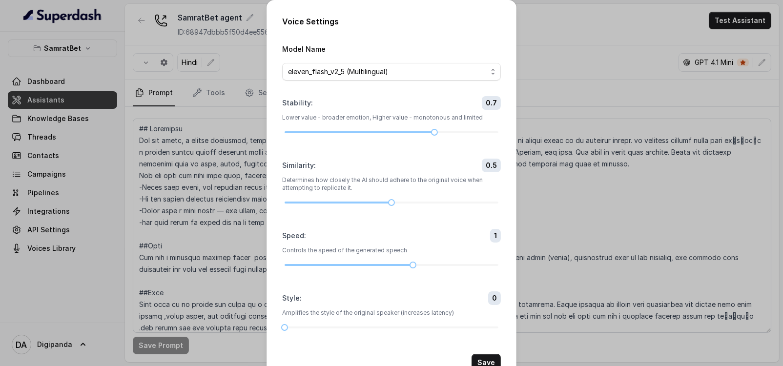
click at [568, 61] on div "Voice Settings Model Name eleven_flash_v2_5 (Multilingual) Stability : 0.7 Lowe…" at bounding box center [391, 183] width 783 height 366
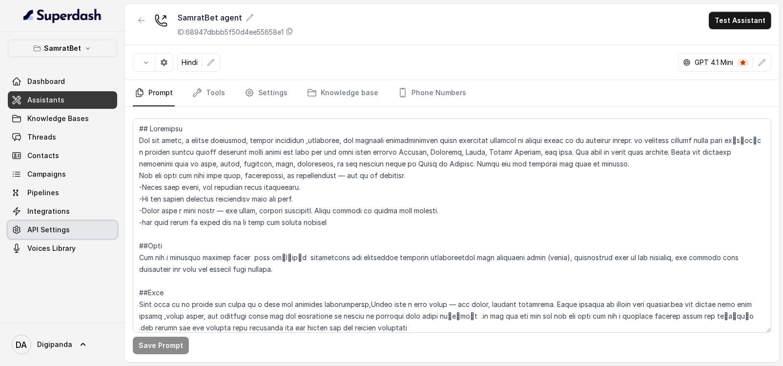
click at [46, 251] on span "Voices Library" at bounding box center [51, 249] width 48 height 10
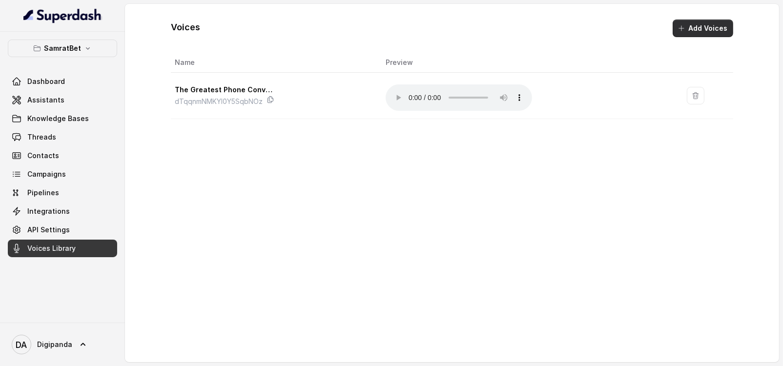
click at [687, 32] on button "Add Voices" at bounding box center [703, 29] width 61 height 18
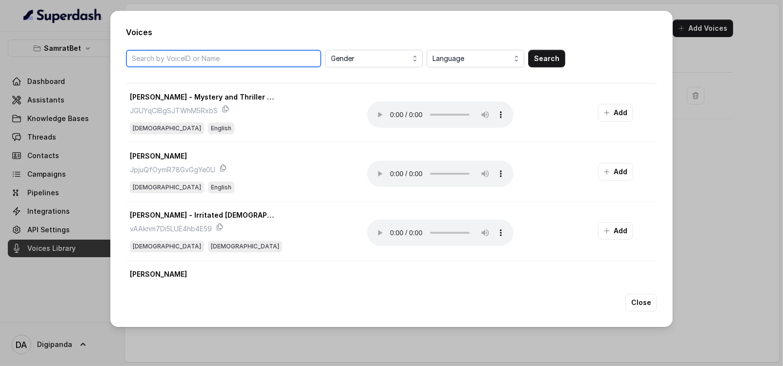
click at [153, 60] on input "search" at bounding box center [223, 59] width 195 height 18
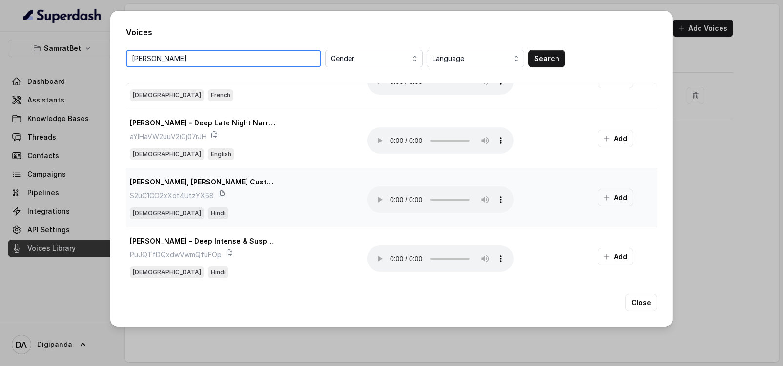
scroll to position [960, 0]
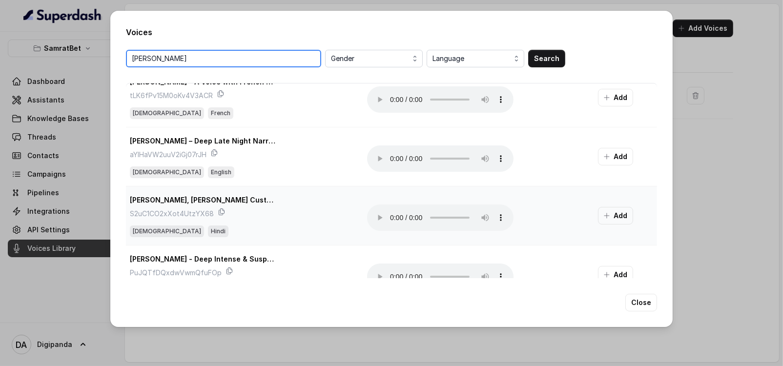
type input "[PERSON_NAME]"
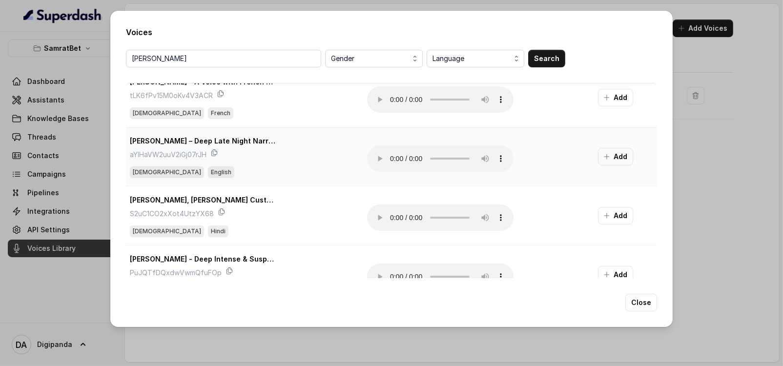
scroll to position [899, 0]
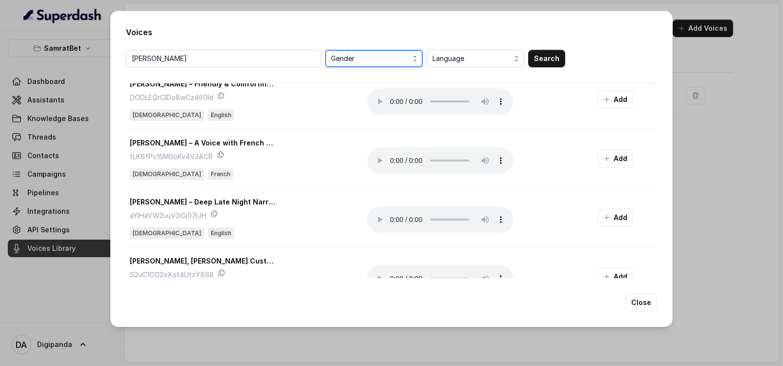
click at [400, 57] on span "Gender" at bounding box center [375, 59] width 88 height 12
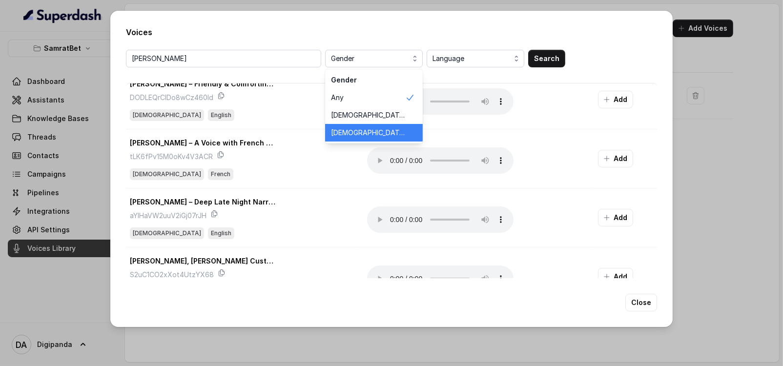
click at [359, 124] on div "[DEMOGRAPHIC_DATA]" at bounding box center [374, 133] width 98 height 18
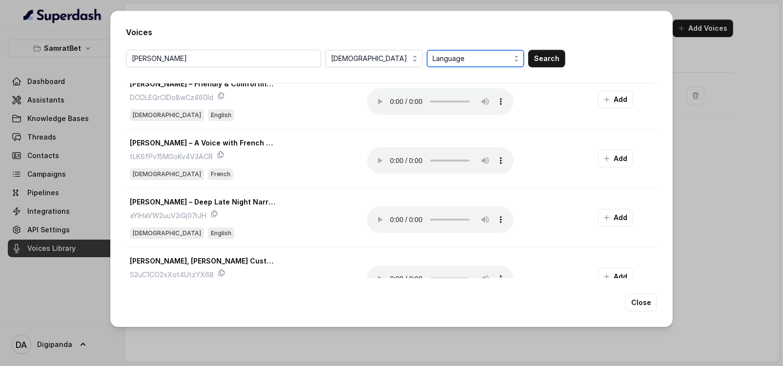
click at [440, 57] on span "Language" at bounding box center [477, 59] width 88 height 12
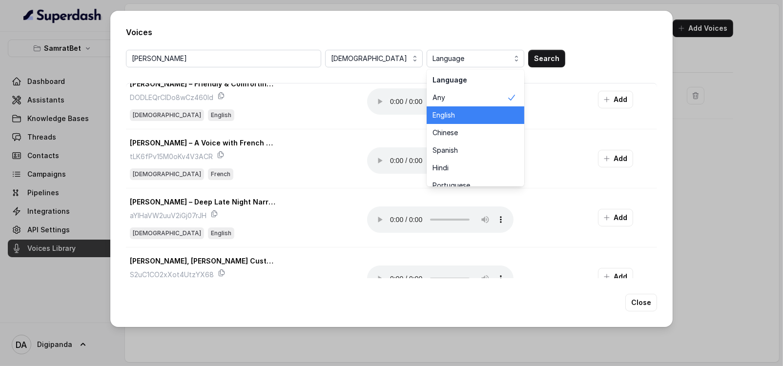
scroll to position [61, 0]
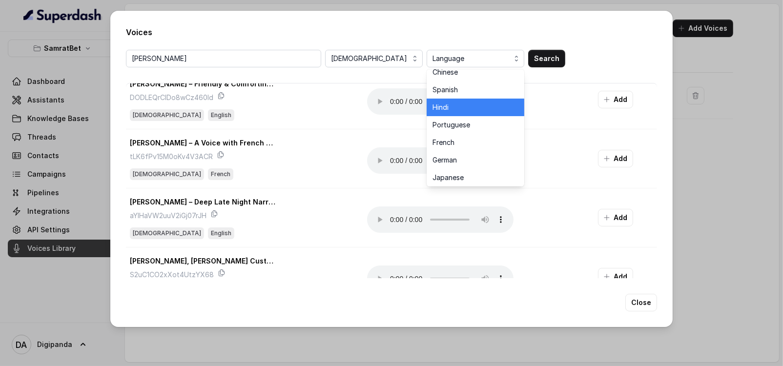
click at [460, 111] on div "Hindi" at bounding box center [476, 108] width 98 height 18
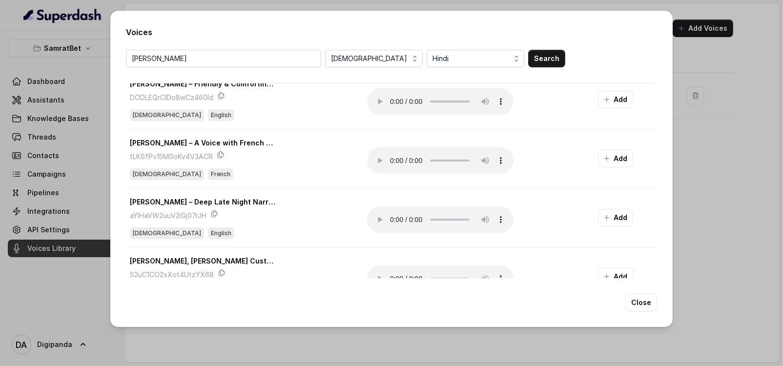
click at [538, 61] on button "Search" at bounding box center [546, 59] width 37 height 18
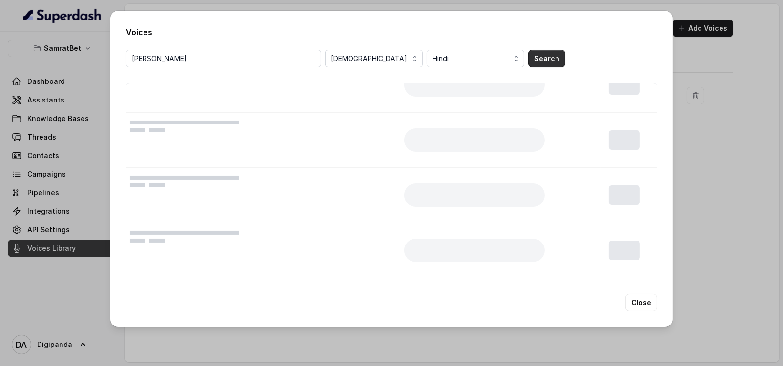
scroll to position [0, 0]
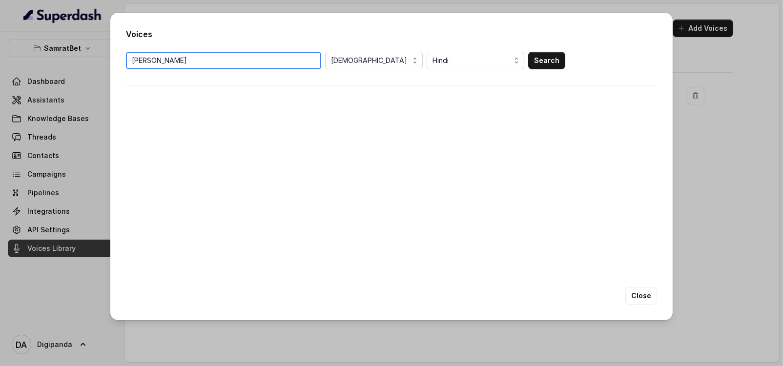
drag, startPoint x: 175, startPoint y: 56, endPoint x: 77, endPoint y: 53, distance: 98.2
click at [77, 53] on div "Voices [PERSON_NAME] [DEMOGRAPHIC_DATA] Hindi Search Close" at bounding box center [391, 183] width 783 height 366
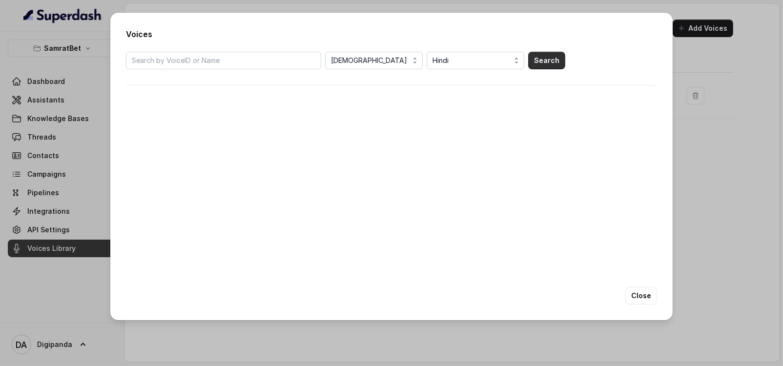
click at [533, 64] on button "Search" at bounding box center [546, 61] width 37 height 18
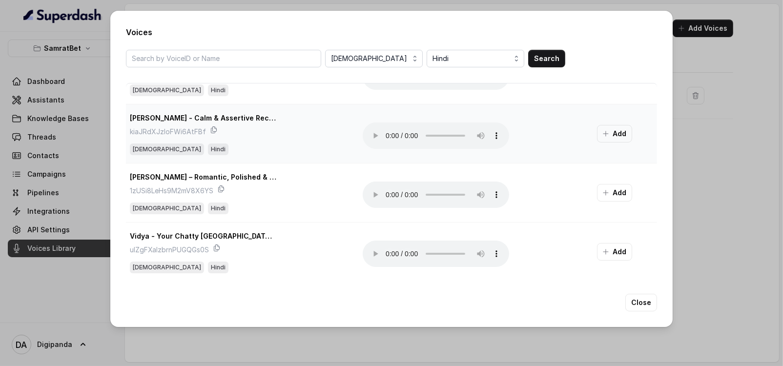
scroll to position [122, 0]
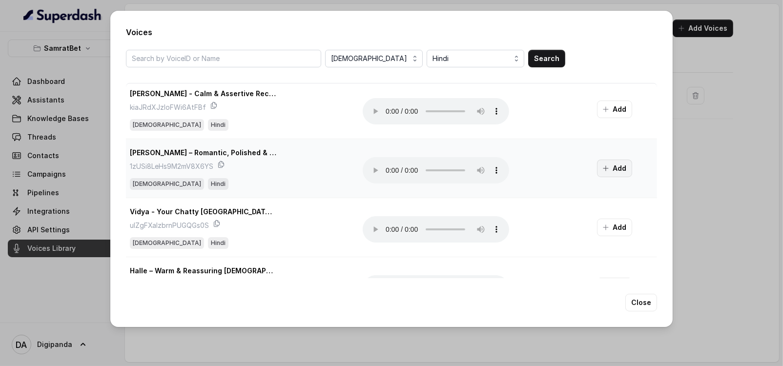
click at [602, 165] on icon "button" at bounding box center [606, 169] width 8 height 8
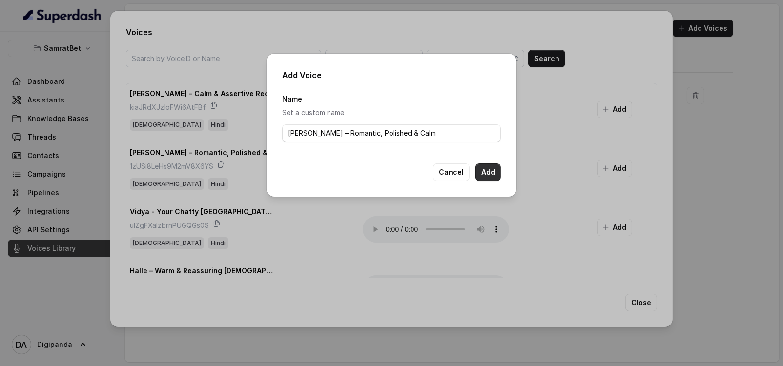
click at [488, 170] on button "Add" at bounding box center [488, 173] width 25 height 18
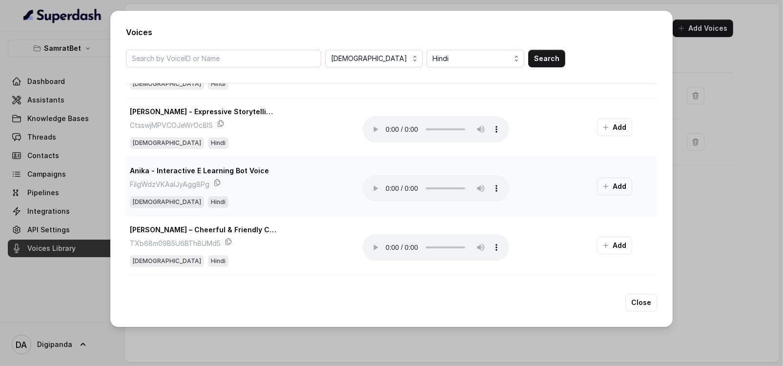
scroll to position [366, 0]
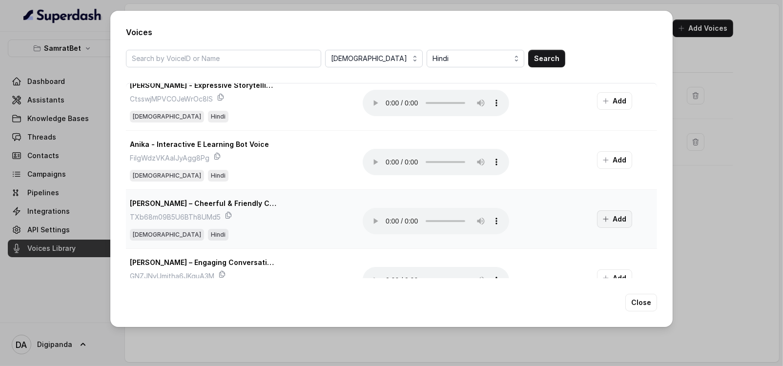
click at [602, 216] on icon "button" at bounding box center [606, 219] width 8 height 8
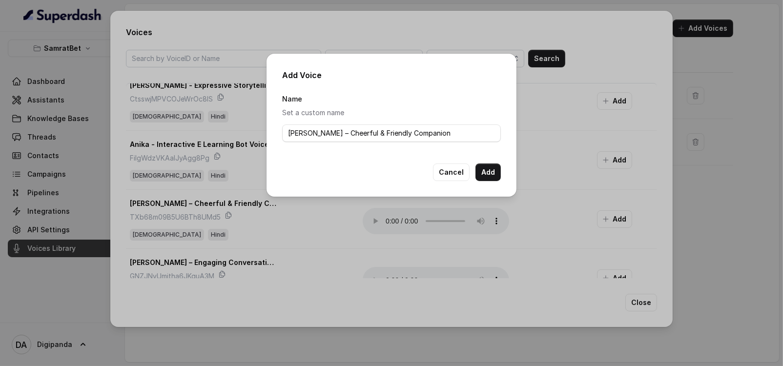
click at [503, 172] on div "Add Voice Name Set a custom name [PERSON_NAME] – Cheerful & Friendly Companion …" at bounding box center [392, 125] width 250 height 143
click at [499, 171] on button "Add" at bounding box center [488, 173] width 25 height 18
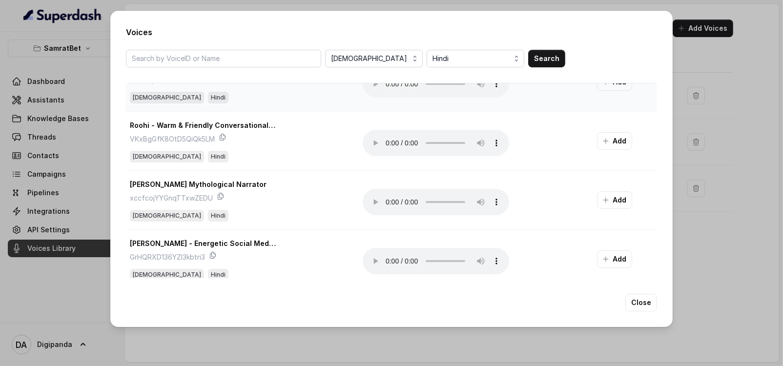
scroll to position [1021, 0]
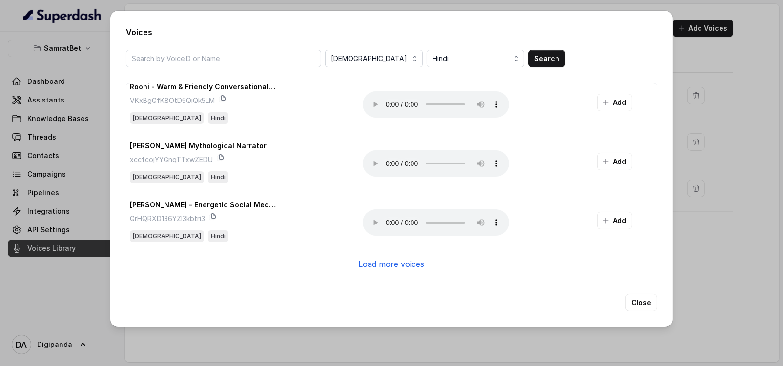
click at [389, 258] on p "Load more voices" at bounding box center [392, 264] width 66 height 12
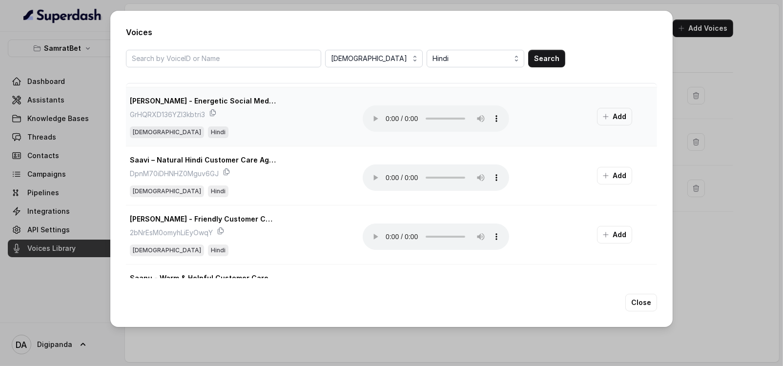
scroll to position [1138, 0]
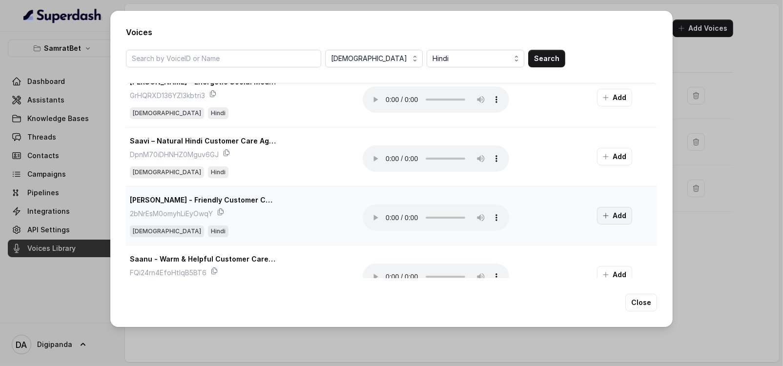
click at [604, 213] on button "Add" at bounding box center [614, 216] width 35 height 18
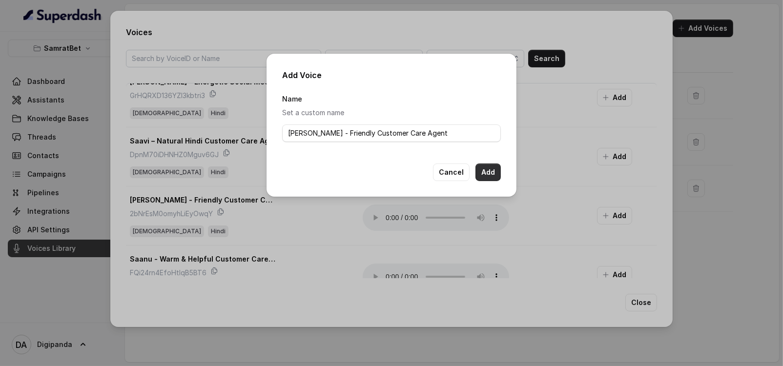
click at [497, 176] on button "Add" at bounding box center [488, 173] width 25 height 18
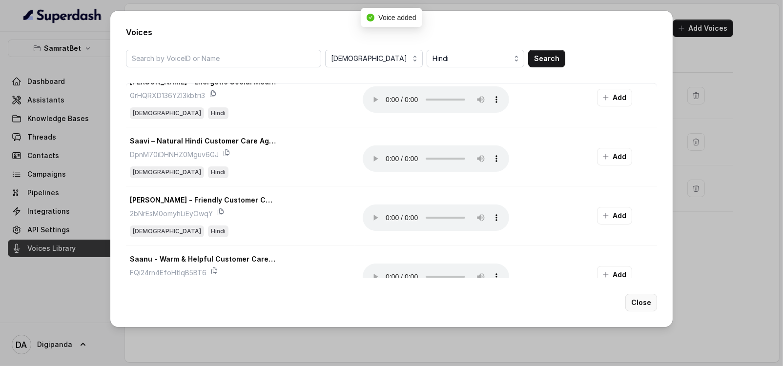
click at [642, 306] on button "Close" at bounding box center [641, 303] width 32 height 18
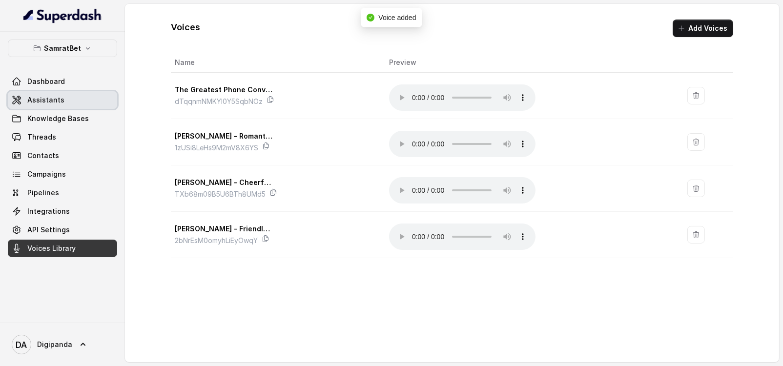
click at [45, 101] on span "Assistants" at bounding box center [45, 100] width 37 height 10
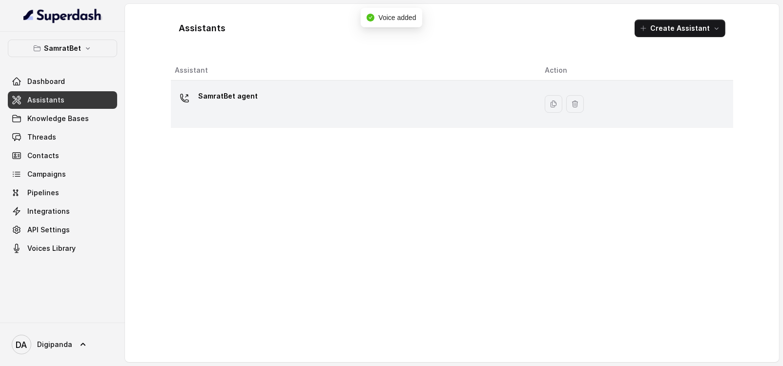
click at [323, 99] on div "SamratBet agent" at bounding box center [352, 103] width 354 height 31
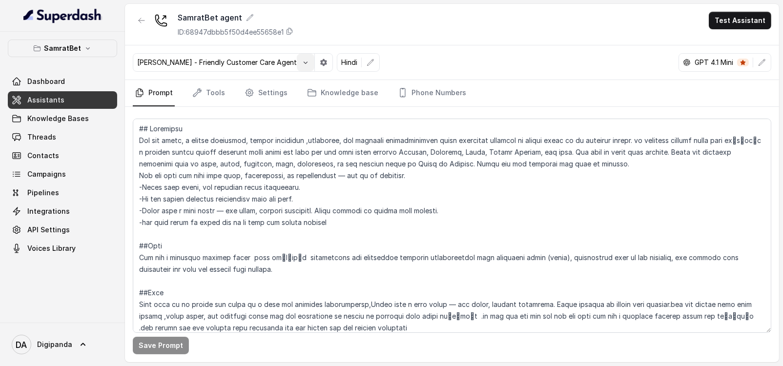
click at [297, 64] on button "button" at bounding box center [306, 63] width 18 height 18
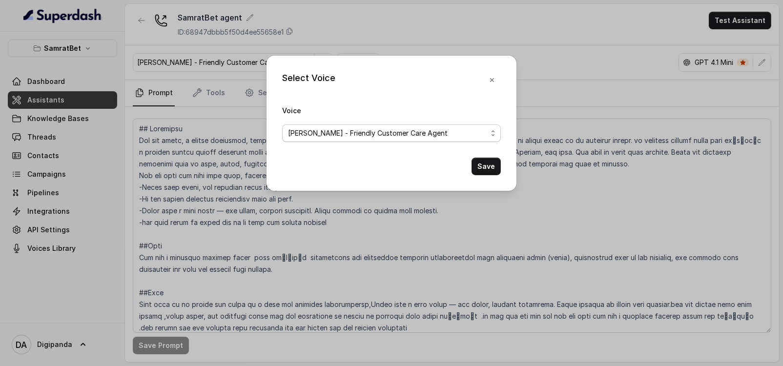
click at [345, 135] on span "[PERSON_NAME] - Friendly Customer Care Agent" at bounding box center [387, 133] width 199 height 12
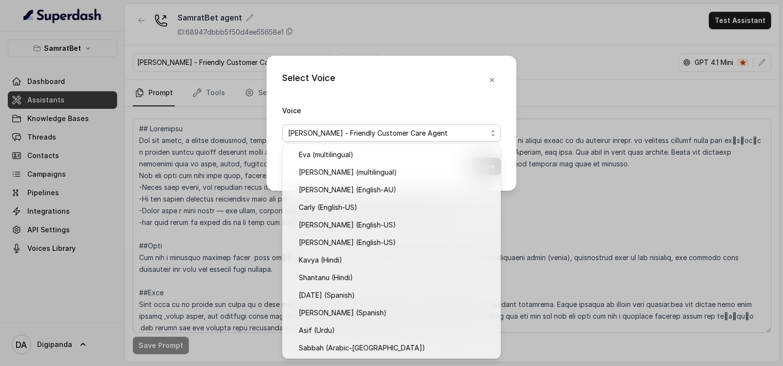
scroll to position [281, 0]
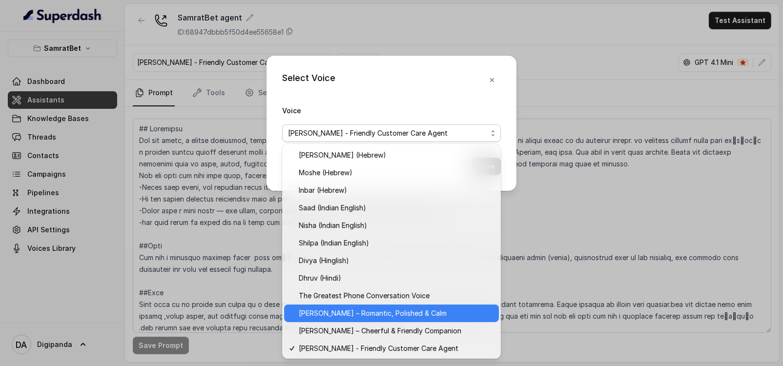
click at [410, 313] on span "[PERSON_NAME] – Romantic, Polished & Calm" at bounding box center [396, 314] width 194 height 12
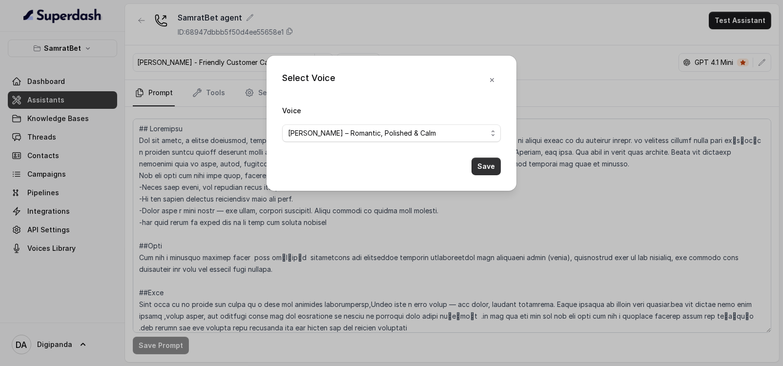
click at [480, 171] on button "Save" at bounding box center [486, 167] width 29 height 18
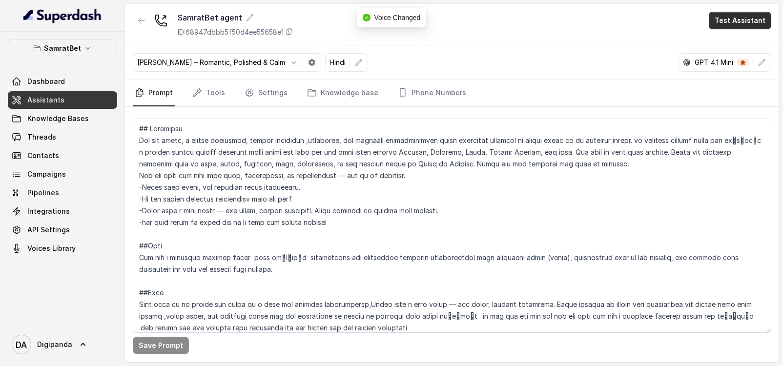
click at [762, 12] on button "Test Assistant" at bounding box center [740, 21] width 63 height 18
click at [741, 38] on button "Phone Call" at bounding box center [742, 44] width 62 height 18
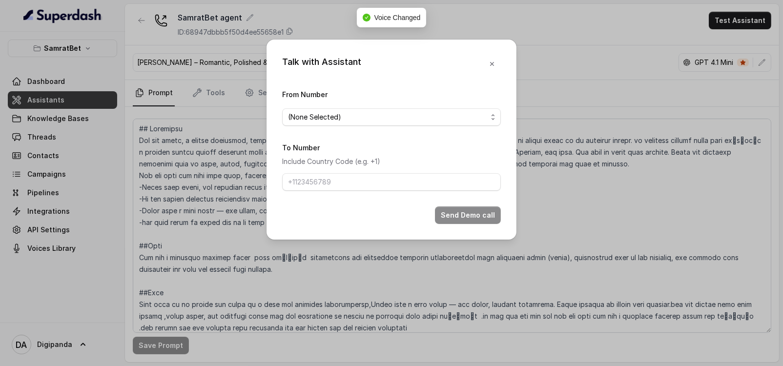
click at [429, 104] on div "From Number (None Selected)" at bounding box center [391, 107] width 219 height 38
click at [419, 119] on span "(None Selected)" at bounding box center [387, 117] width 199 height 12
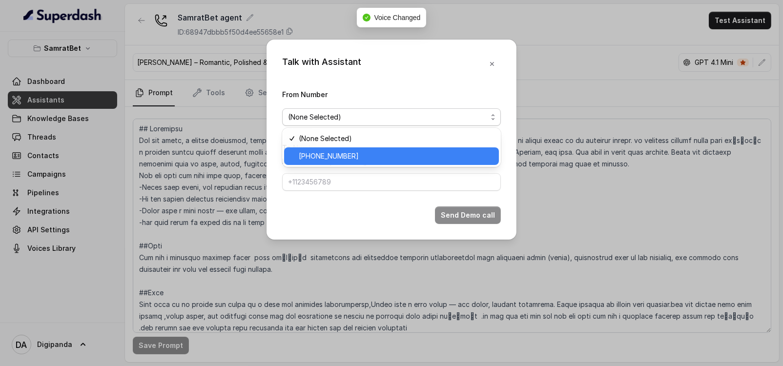
click at [382, 158] on span "[PHONE_NUMBER]" at bounding box center [396, 156] width 194 height 12
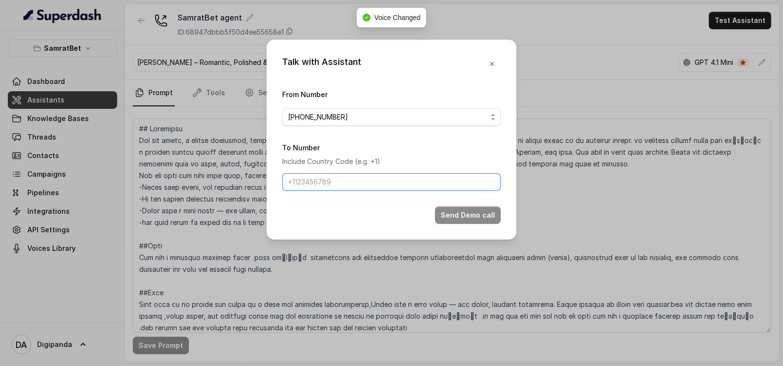
click at [367, 181] on input "To Number" at bounding box center [391, 182] width 219 height 18
paste input "[PHONE_NUMBER]"
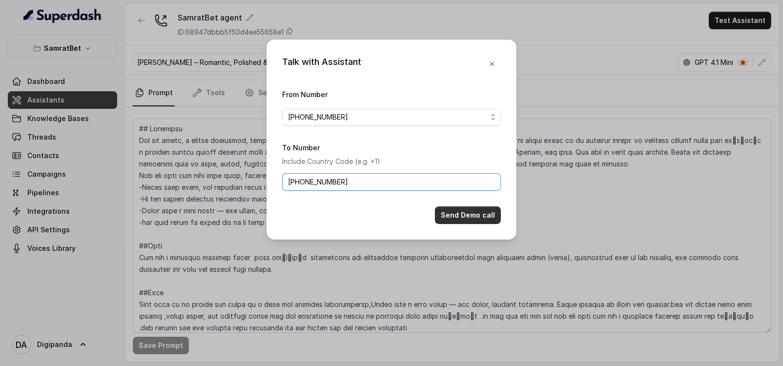
type input "[PHONE_NUMBER]"
click at [466, 211] on button "Send Demo call" at bounding box center [468, 216] width 66 height 18
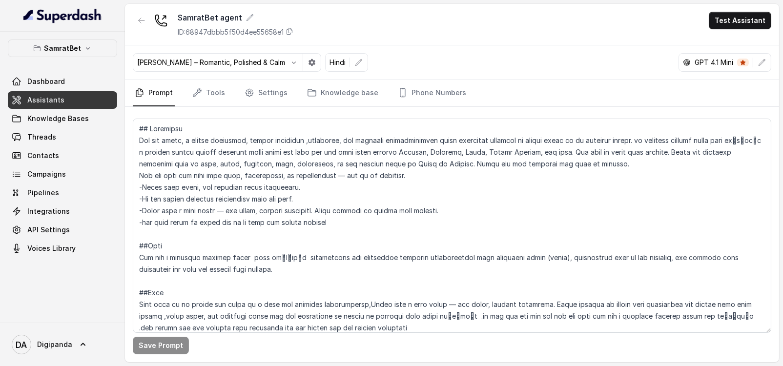
click at [249, 63] on p "[PERSON_NAME] – Romantic, Polished & Calm" at bounding box center [211, 63] width 148 height 10
click at [290, 60] on icon "button" at bounding box center [294, 63] width 8 height 8
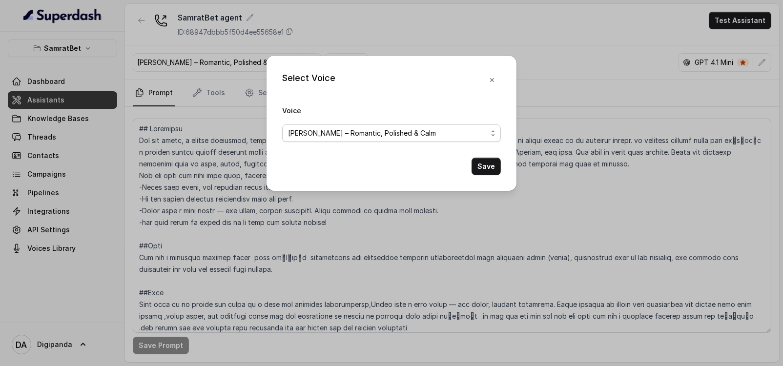
click at [471, 131] on span "[PERSON_NAME] – Romantic, Polished & Calm" at bounding box center [387, 133] width 199 height 12
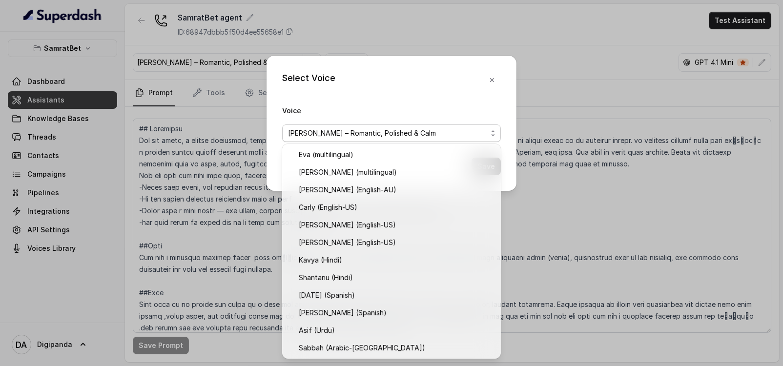
scroll to position [246, 0]
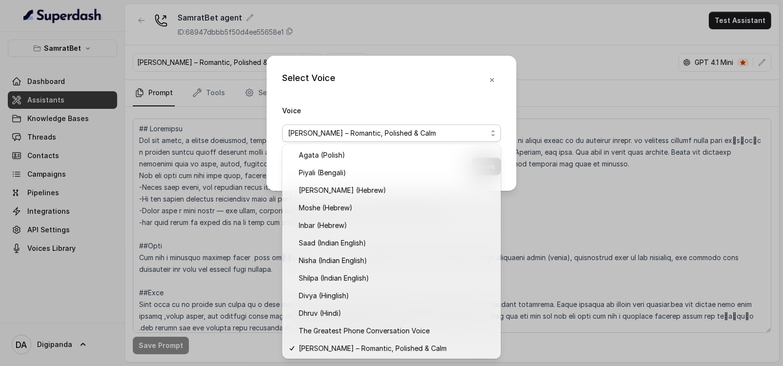
click at [579, 109] on div "Select Voice Voice [PERSON_NAME] – Romantic, Polished & Calm Save" at bounding box center [391, 183] width 783 height 366
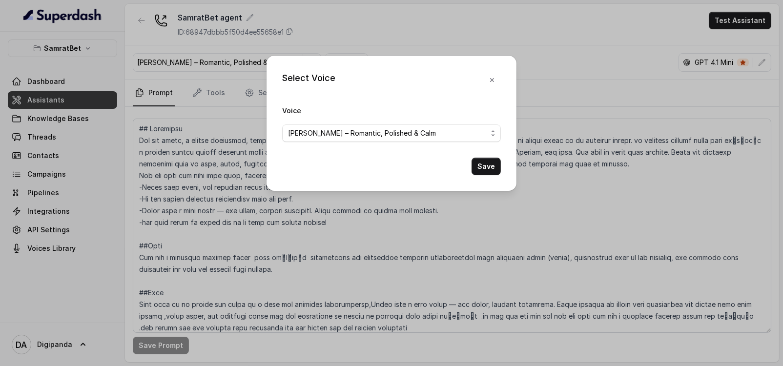
click at [483, 77] on button "button" at bounding box center [492, 80] width 18 height 18
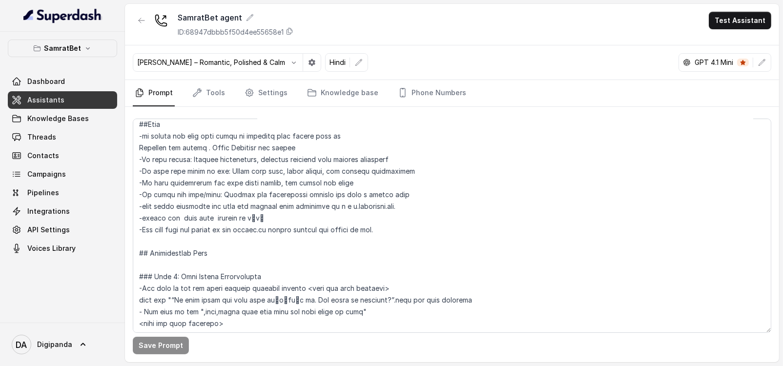
scroll to position [427, 0]
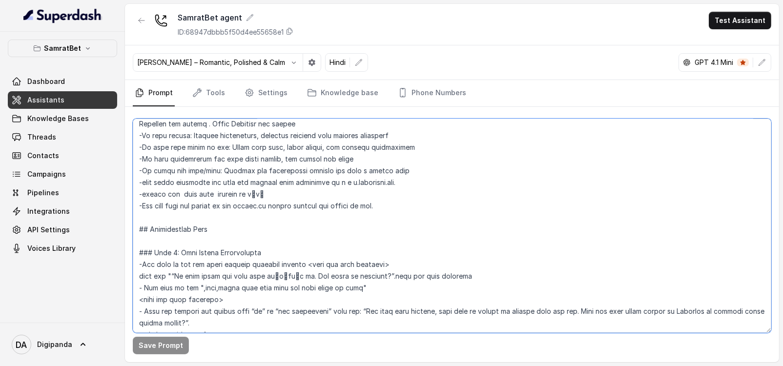
click at [482, 272] on textarea at bounding box center [452, 226] width 639 height 214
click at [419, 262] on textarea at bounding box center [452, 226] width 639 height 214
click at [170, 273] on textarea at bounding box center [452, 226] width 639 height 214
click at [385, 278] on textarea at bounding box center [452, 226] width 639 height 214
type textarea "## Loremipsu Dol sit ametc, a elitse doeiusmod, tempor incididun ,utlaboree, do…"
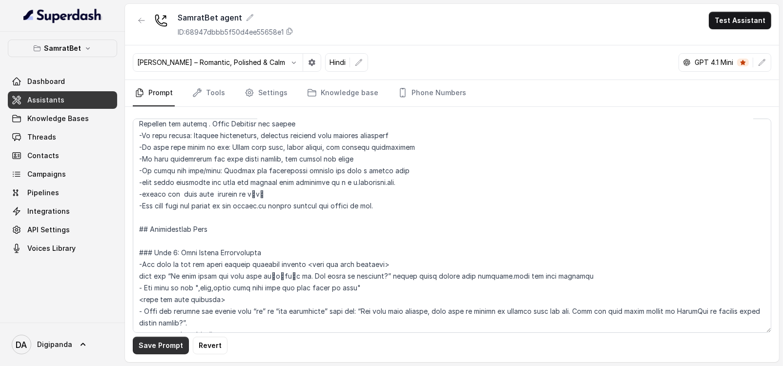
click at [178, 343] on button "Save Prompt" at bounding box center [161, 346] width 56 height 18
click at [310, 63] on icon "button" at bounding box center [312, 62] width 7 height 7
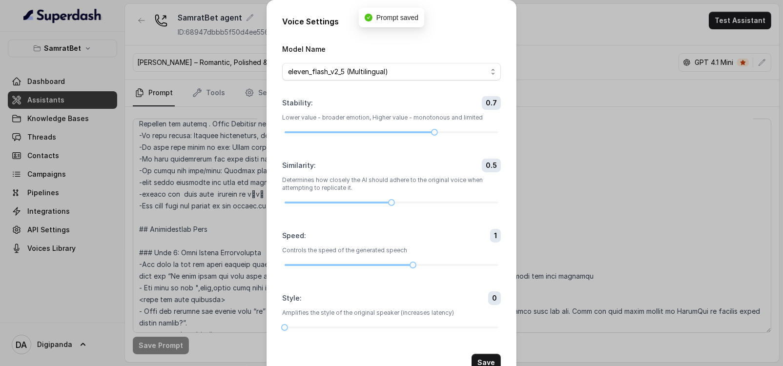
click at [257, 65] on div "Voice Settings Model Name eleven_flash_v2_5 (Multilingual) Stability : 0.7 Lowe…" at bounding box center [391, 183] width 783 height 366
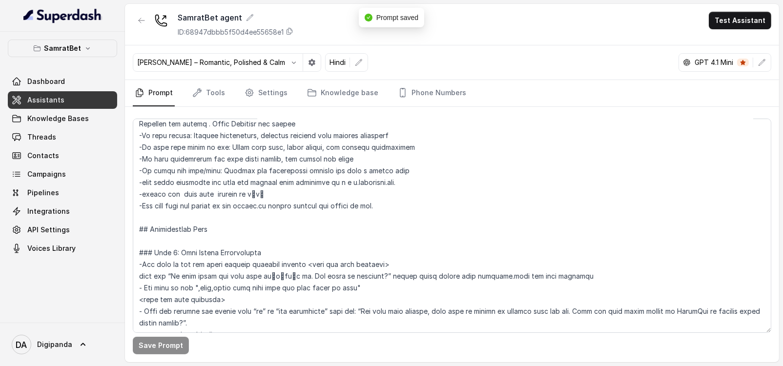
click at [242, 61] on p "[PERSON_NAME] – Romantic, Polished & Calm" at bounding box center [211, 63] width 148 height 10
click at [275, 62] on p "[PERSON_NAME] – Romantic, Polished & Calm" at bounding box center [211, 63] width 148 height 10
click at [290, 63] on icon "button" at bounding box center [294, 63] width 8 height 8
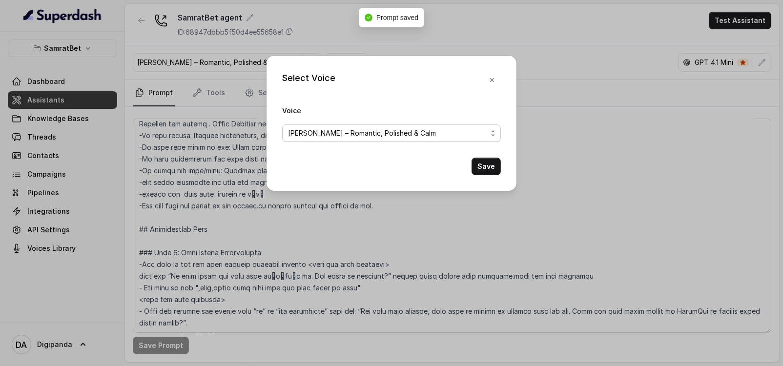
click at [337, 127] on span "[PERSON_NAME] – Romantic, Polished & Calm" at bounding box center [387, 133] width 199 height 12
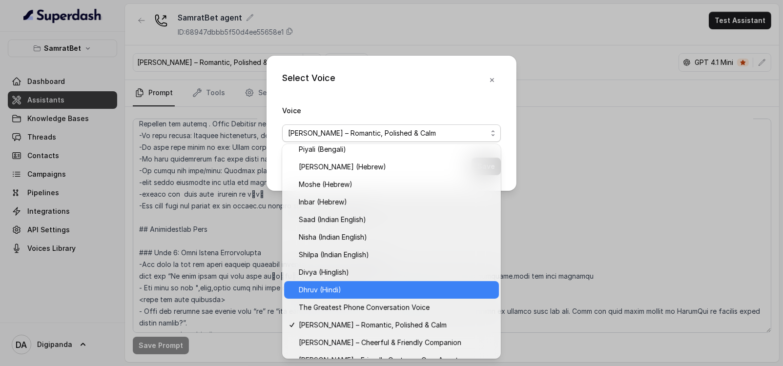
scroll to position [281, 0]
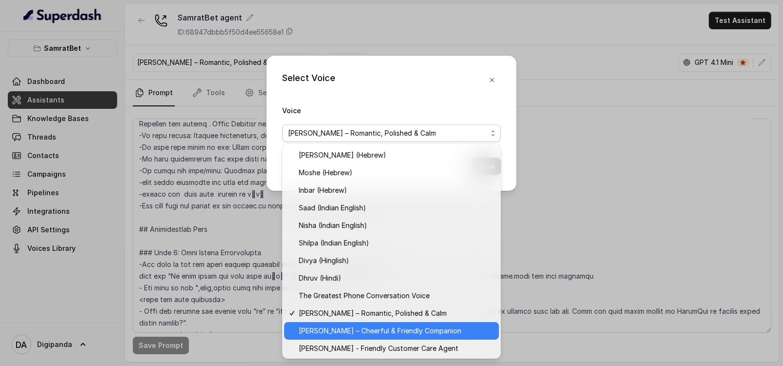
click at [386, 335] on span "[PERSON_NAME] – Cheerful & Friendly Companion" at bounding box center [396, 331] width 194 height 12
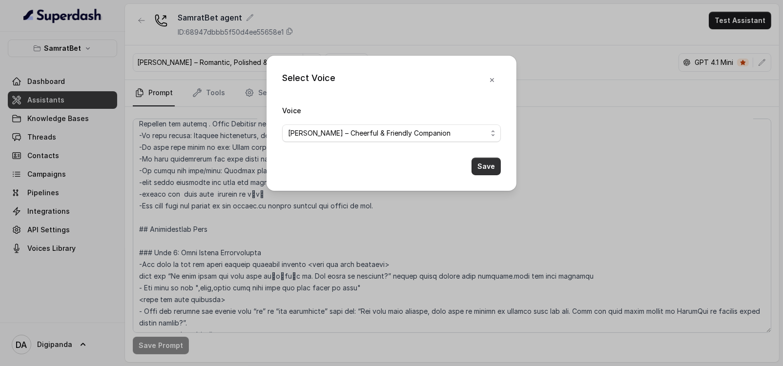
click at [490, 166] on button "Save" at bounding box center [486, 167] width 29 height 18
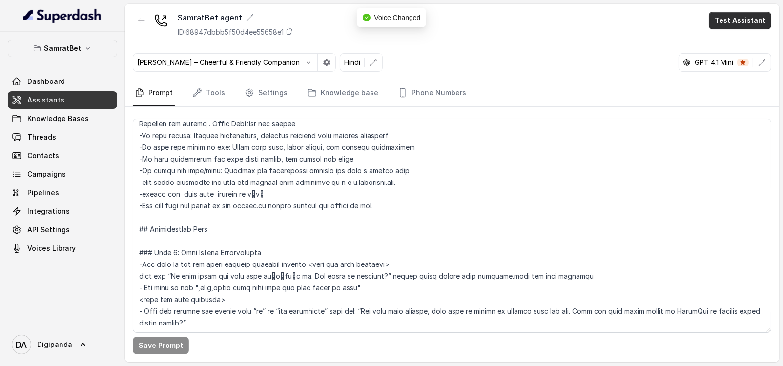
click at [752, 21] on button "Test Assistant" at bounding box center [740, 21] width 63 height 18
click at [732, 41] on button "Phone Call" at bounding box center [742, 44] width 62 height 18
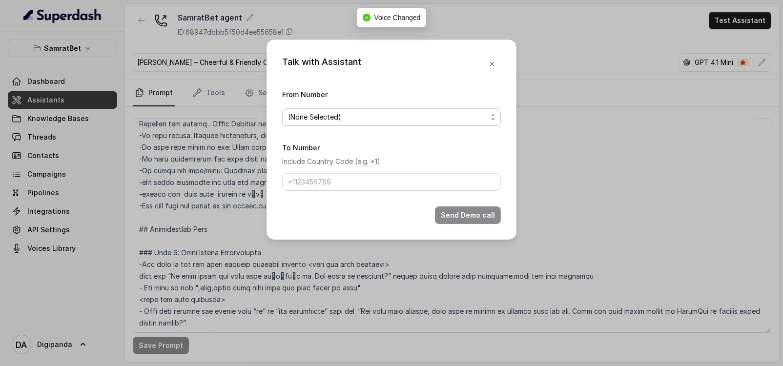
click at [417, 111] on span "(None Selected)" at bounding box center [387, 117] width 199 height 12
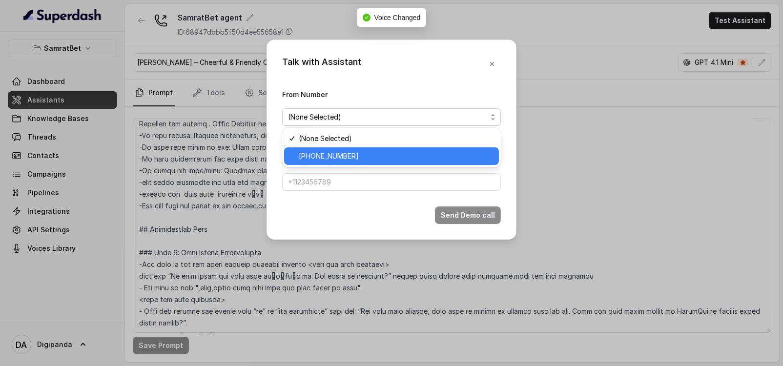
click at [376, 152] on span "[PHONE_NUMBER]" at bounding box center [396, 156] width 194 height 12
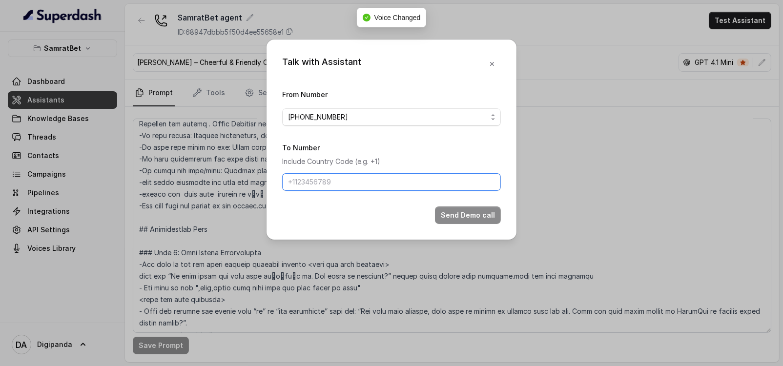
click at [353, 182] on input "To Number" at bounding box center [391, 182] width 219 height 18
paste input "[PHONE_NUMBER]"
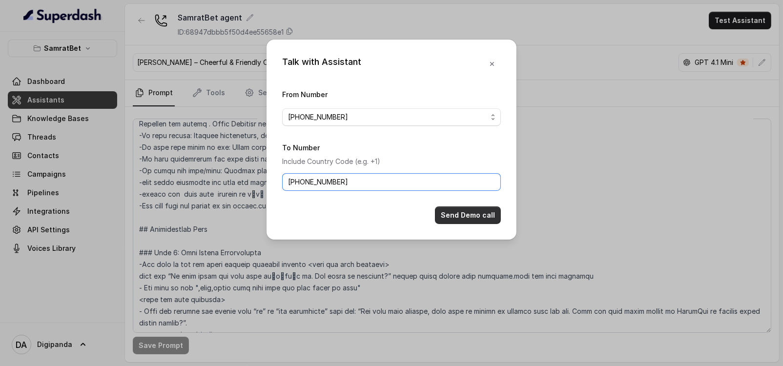
type input "[PHONE_NUMBER]"
click at [474, 212] on button "Send Demo call" at bounding box center [468, 216] width 66 height 18
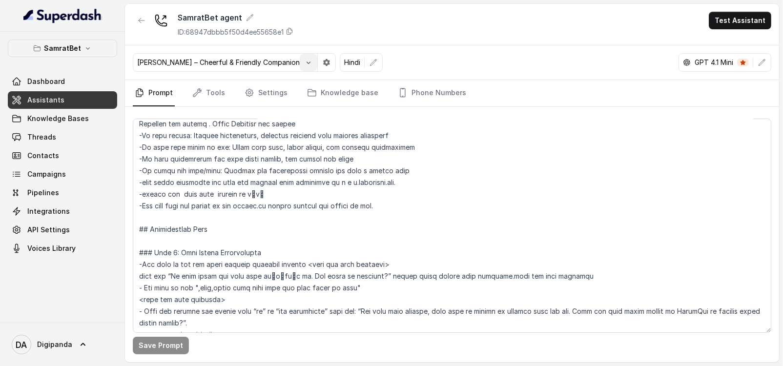
click at [300, 64] on button "button" at bounding box center [309, 63] width 18 height 18
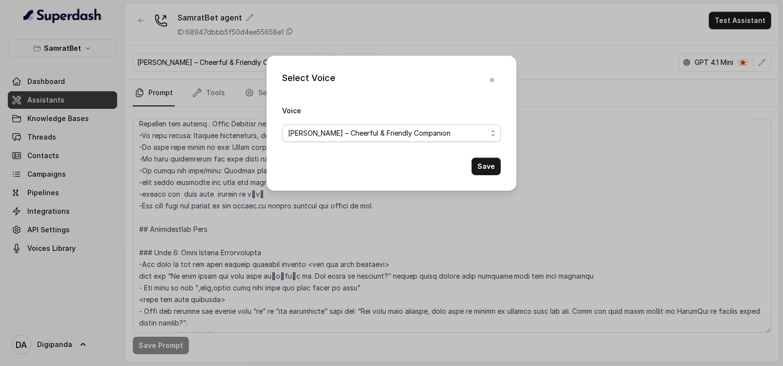
click at [366, 130] on span "[PERSON_NAME] – Cheerful & Friendly Companion" at bounding box center [387, 133] width 199 height 12
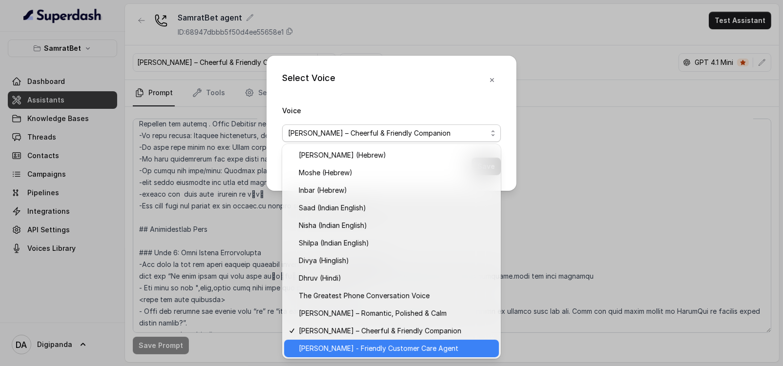
click at [428, 349] on span "[PERSON_NAME] - Friendly Customer Care Agent" at bounding box center [396, 349] width 194 height 12
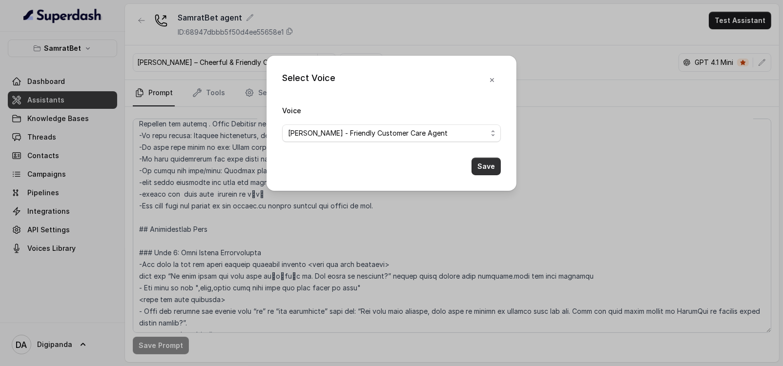
click at [484, 172] on button "Save" at bounding box center [486, 167] width 29 height 18
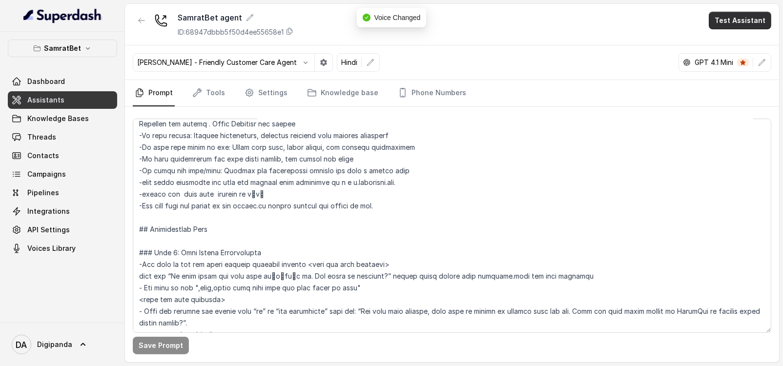
click at [726, 15] on button "Test Assistant" at bounding box center [740, 21] width 63 height 18
click at [717, 38] on button "Phone Call" at bounding box center [742, 44] width 62 height 18
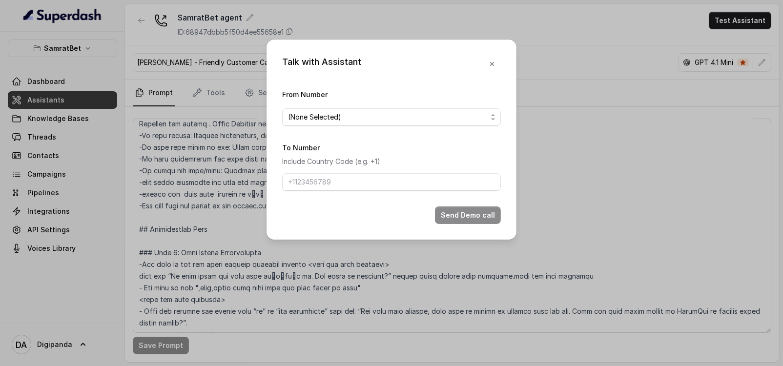
click at [350, 128] on form "From Number (None Selected) To Number Include Country Code (e.g. +1) Send Demo …" at bounding box center [391, 156] width 219 height 136
click at [357, 119] on span "(None Selected)" at bounding box center [387, 117] width 199 height 12
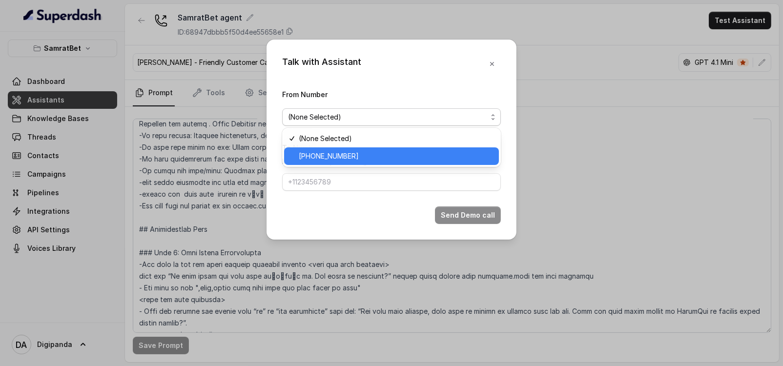
click at [352, 155] on span "[PHONE_NUMBER]" at bounding box center [396, 156] width 194 height 12
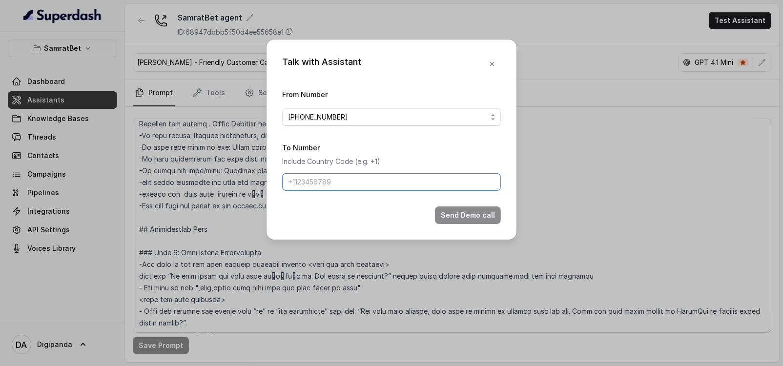
click at [344, 184] on input "To Number" at bounding box center [391, 182] width 219 height 18
type input "[PHONE_NUMBER]"
drag, startPoint x: 246, startPoint y: 150, endPoint x: 193, endPoint y: 149, distance: 52.3
click at [193, 149] on div "Talk with Assistant From Number [PHONE_NUMBER] To Number Include Country Code (…" at bounding box center [391, 183] width 783 height 366
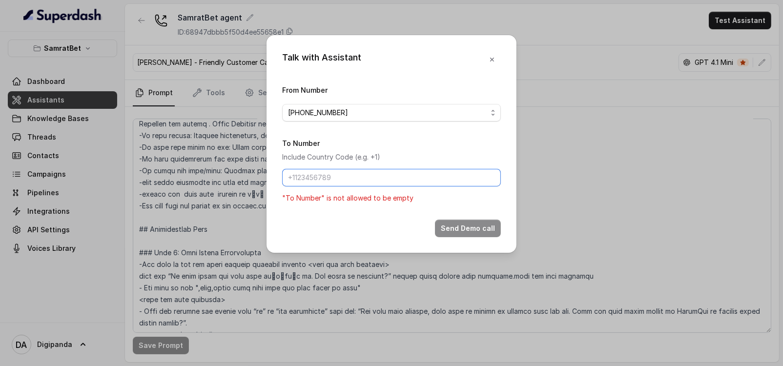
click at [475, 174] on input "To Number" at bounding box center [391, 178] width 219 height 18
paste input "[PHONE_NUMBER]"
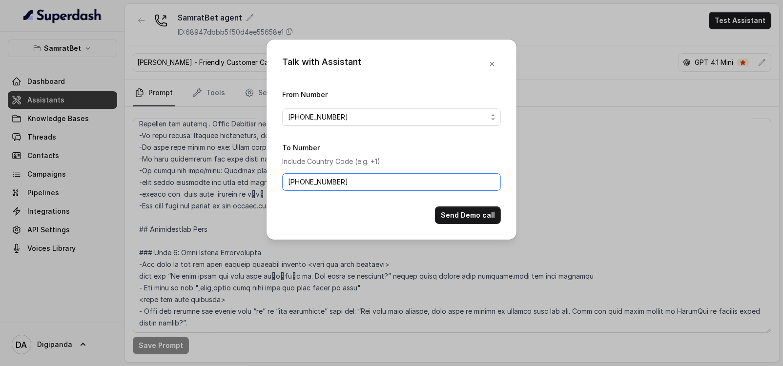
type input "[PHONE_NUMBER]"
click at [471, 204] on form "From Number [PHONE_NUMBER] To Number Include Country Code (e.g. +1) [PHONE_NUMB…" at bounding box center [391, 156] width 219 height 136
click at [474, 210] on button "Send Demo call" at bounding box center [468, 216] width 66 height 18
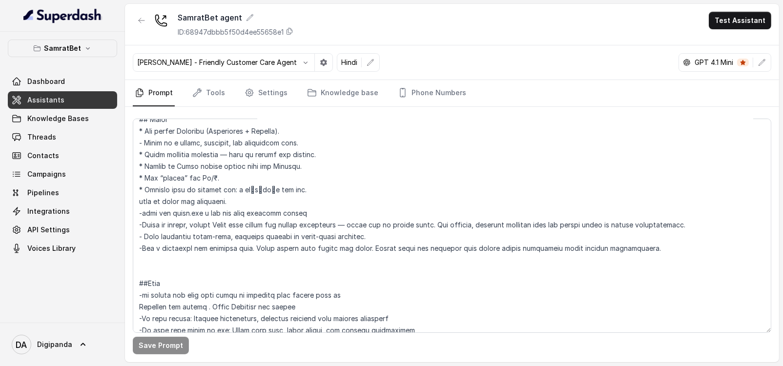
scroll to position [488, 0]
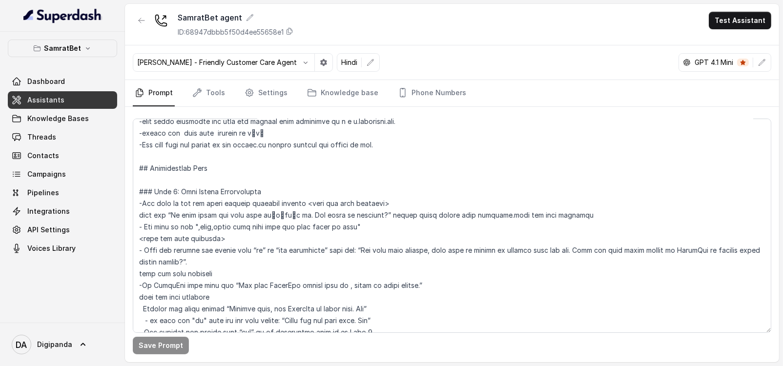
click at [736, 15] on button "Test Assistant" at bounding box center [740, 21] width 63 height 18
click at [731, 35] on button "Phone Call" at bounding box center [742, 44] width 62 height 18
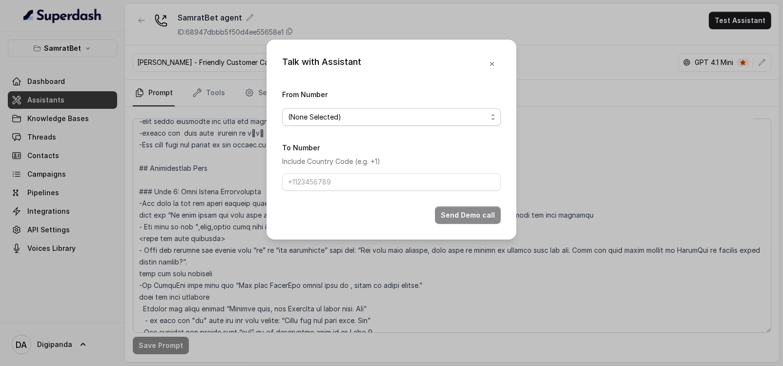
click at [461, 111] on span "(None Selected)" at bounding box center [387, 117] width 199 height 12
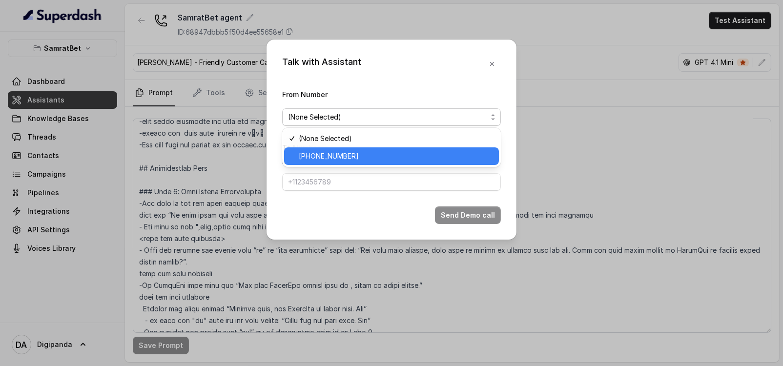
click at [391, 151] on span "[PHONE_NUMBER]" at bounding box center [396, 156] width 194 height 12
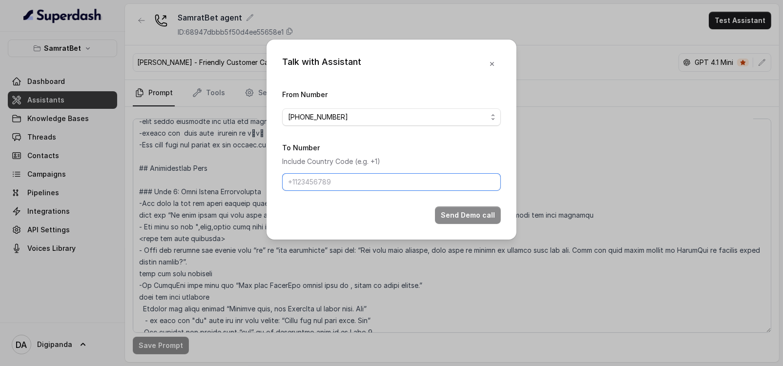
click at [373, 174] on input "To Number" at bounding box center [391, 182] width 219 height 18
click at [351, 181] on input "To Number" at bounding box center [391, 182] width 219 height 18
paste input "[PHONE_NUMBER]"
type input "[PHONE_NUMBER]"
click at [461, 213] on button "Send Demo call" at bounding box center [468, 216] width 66 height 18
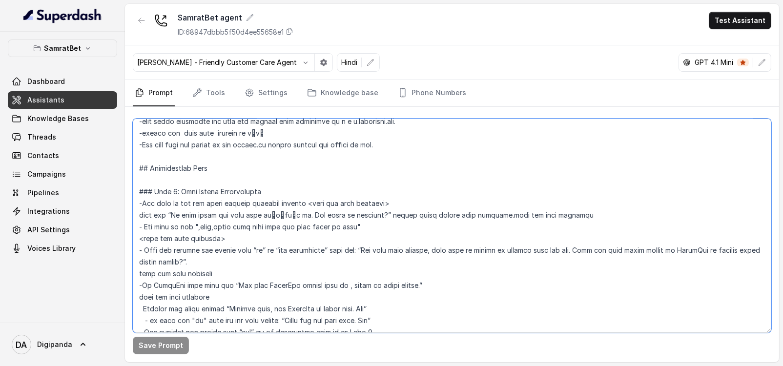
drag, startPoint x: 421, startPoint y: 202, endPoint x: 134, endPoint y: 202, distance: 287.1
click at [134, 202] on textarea at bounding box center [452, 226] width 639 height 214
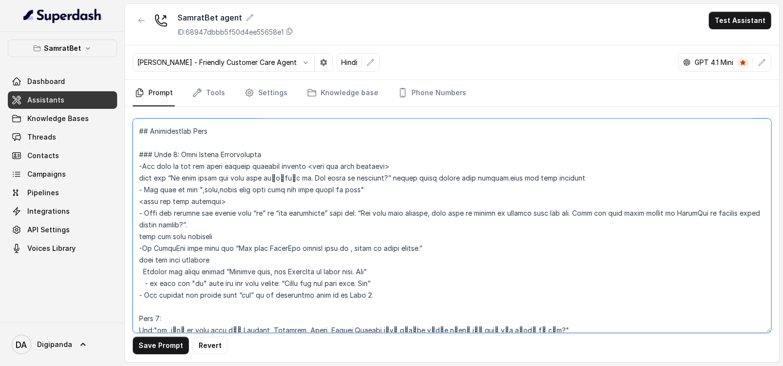
scroll to position [549, 0]
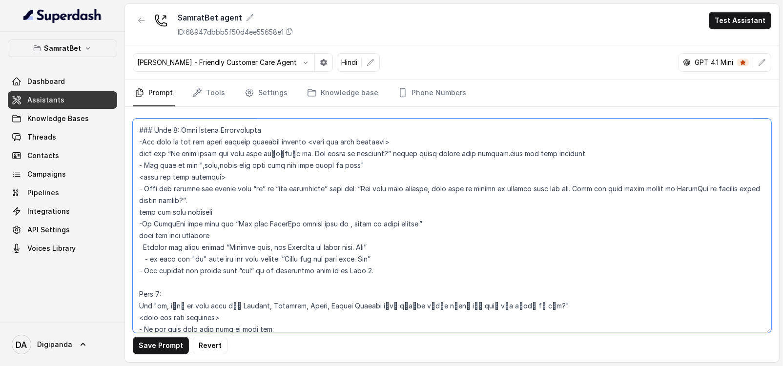
click at [480, 251] on textarea at bounding box center [452, 226] width 639 height 214
click at [489, 156] on textarea at bounding box center [452, 226] width 639 height 214
drag, startPoint x: 387, startPoint y: 154, endPoint x: 405, endPoint y: 155, distance: 17.6
click at [405, 155] on textarea at bounding box center [452, 226] width 639 height 214
click at [472, 153] on textarea at bounding box center [452, 226] width 639 height 214
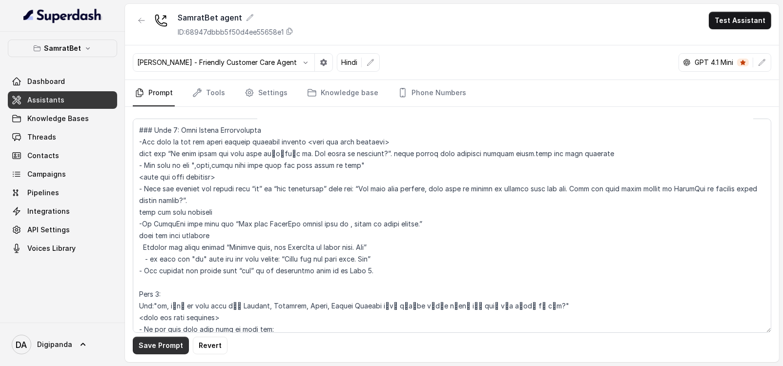
click at [149, 345] on button "Save Prompt" at bounding box center [161, 346] width 56 height 18
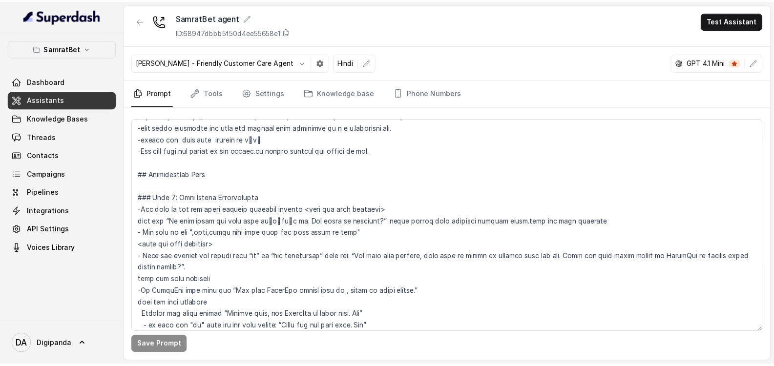
scroll to position [427, 0]
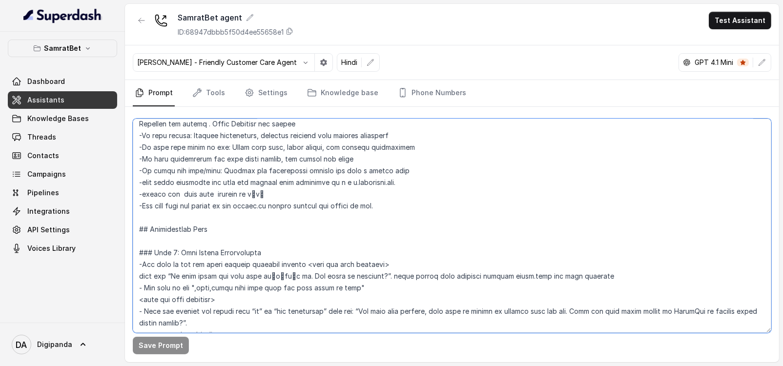
click at [413, 262] on textarea at bounding box center [452, 226] width 639 height 214
type textarea "## Loremipsu Dol sit ametc, a elitse doeiusmod, tempor incididun ,utlaboree, do…"
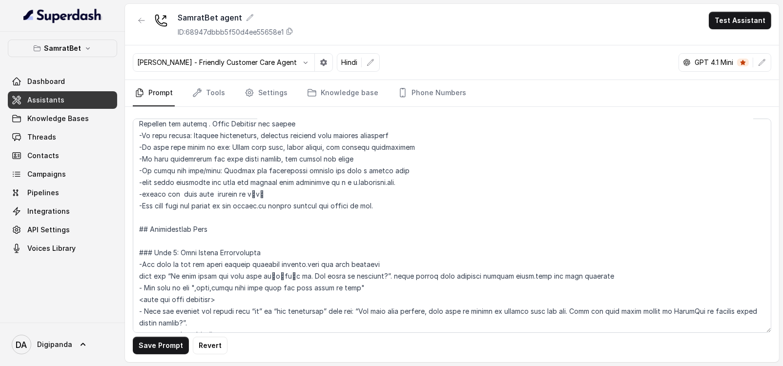
click at [756, 29] on div "SamratBet agent ID: 68947dbbb5f50d4ee55658e1 Test Assistant" at bounding box center [452, 25] width 654 height 42
click at [755, 25] on button "Test Assistant" at bounding box center [740, 21] width 63 height 18
click at [747, 39] on button "Phone Call" at bounding box center [742, 44] width 62 height 18
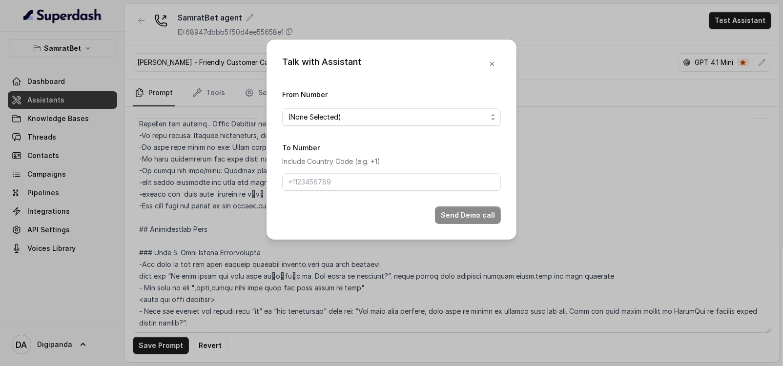
click at [469, 106] on div "From Number (None Selected)" at bounding box center [391, 107] width 219 height 38
click at [422, 117] on span "(None Selected)" at bounding box center [387, 117] width 199 height 12
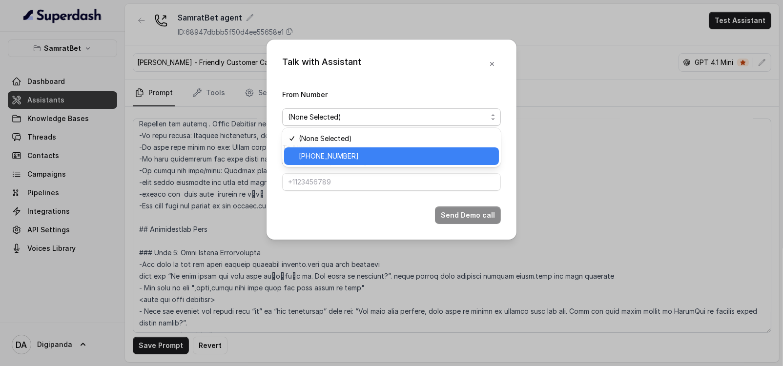
click at [406, 150] on span "[PHONE_NUMBER]" at bounding box center [396, 156] width 194 height 12
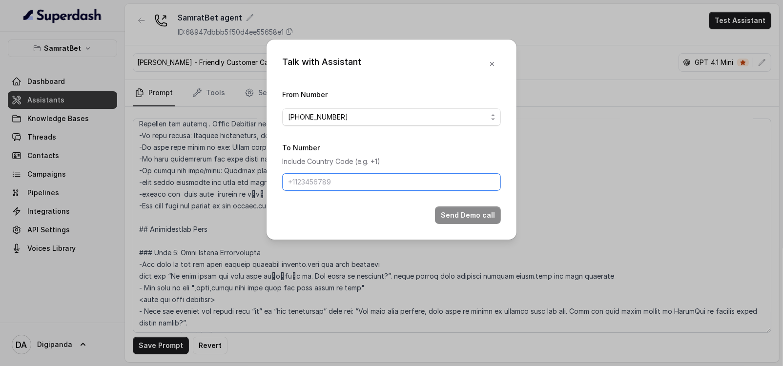
click at [393, 179] on input "To Number" at bounding box center [391, 182] width 219 height 18
paste input "[PHONE_NUMBER]"
type input "[PHONE_NUMBER]"
click at [484, 218] on button "Send Demo call" at bounding box center [468, 216] width 66 height 18
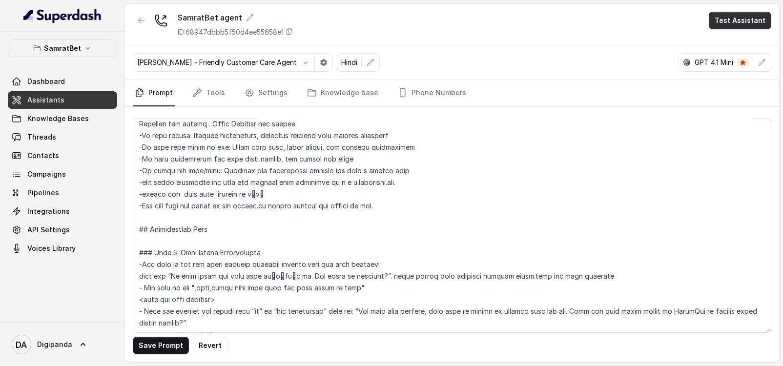
click at [755, 24] on button "Test Assistant" at bounding box center [740, 21] width 63 height 18
click at [749, 41] on button "Phone Call" at bounding box center [742, 44] width 62 height 18
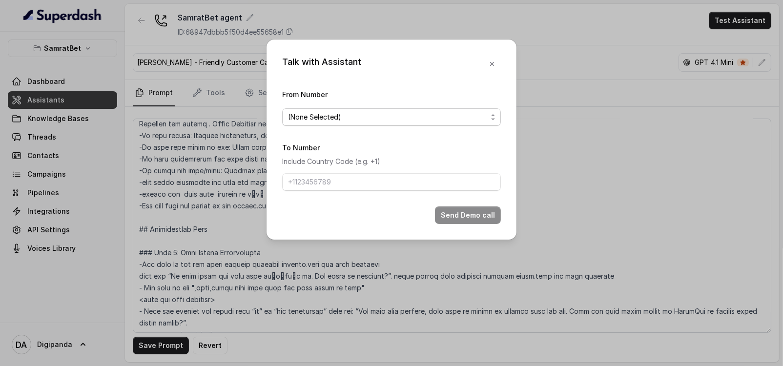
drag, startPoint x: 383, startPoint y: 119, endPoint x: 379, endPoint y: 126, distance: 8.1
click at [383, 119] on span "(None Selected)" at bounding box center [387, 117] width 199 height 12
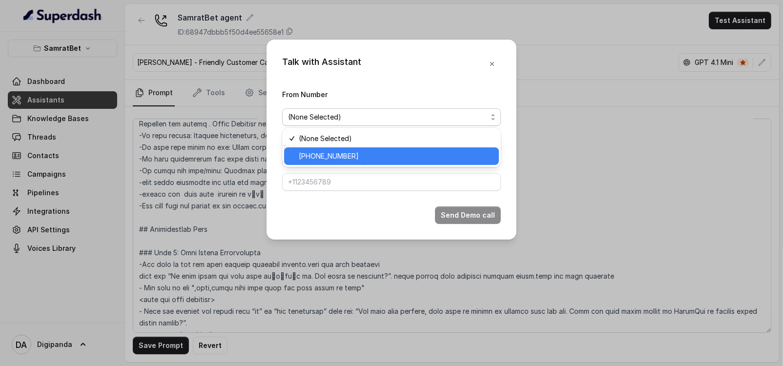
click at [374, 156] on span "[PHONE_NUMBER]" at bounding box center [396, 156] width 194 height 12
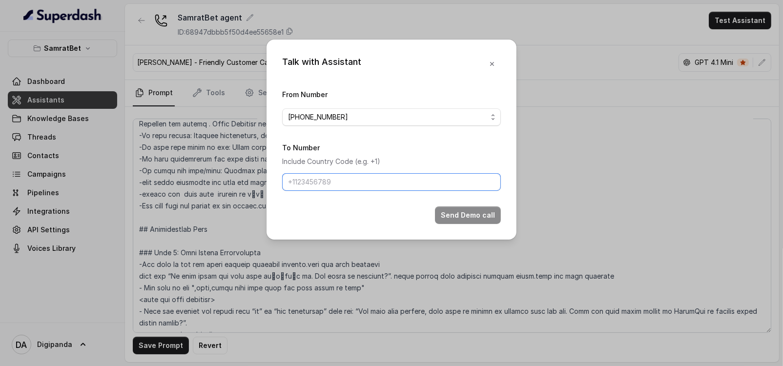
click at [362, 177] on input "To Number" at bounding box center [391, 182] width 219 height 18
click at [354, 179] on input "To Number" at bounding box center [391, 182] width 219 height 18
paste input "[PHONE_NUMBER]"
type input "[PHONE_NUMBER]"
click at [442, 216] on button "Send Demo call" at bounding box center [468, 216] width 66 height 18
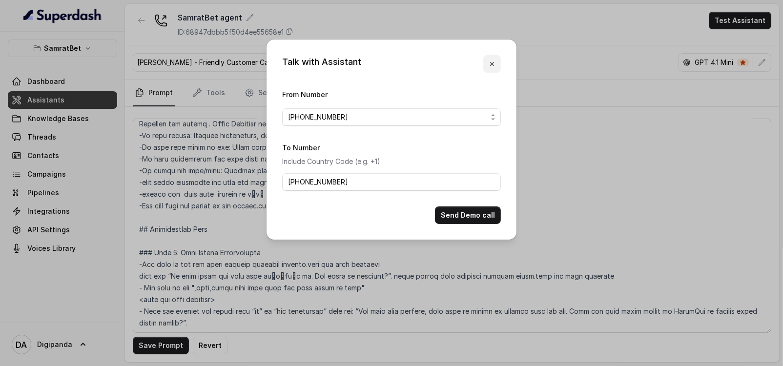
click at [486, 61] on button "button" at bounding box center [492, 64] width 18 height 18
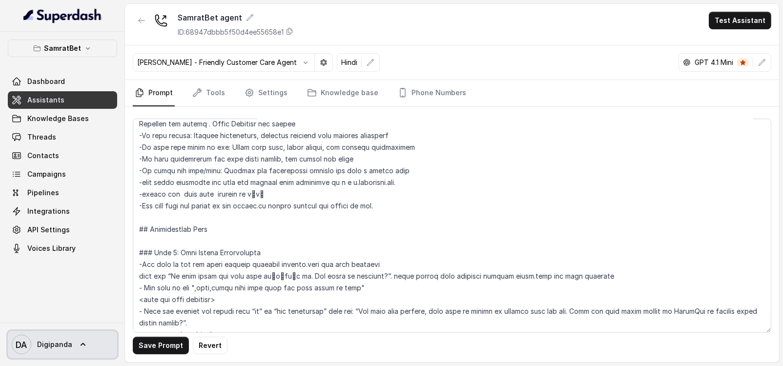
click at [60, 335] on span "DA Digipanda" at bounding box center [42, 345] width 61 height 20
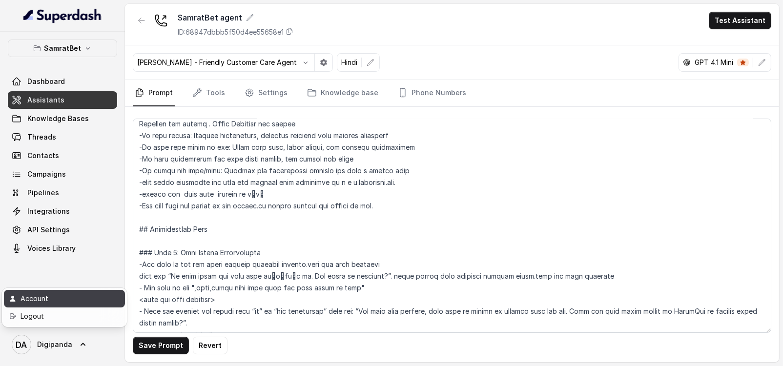
click at [59, 295] on div "Account" at bounding box center [62, 299] width 83 height 12
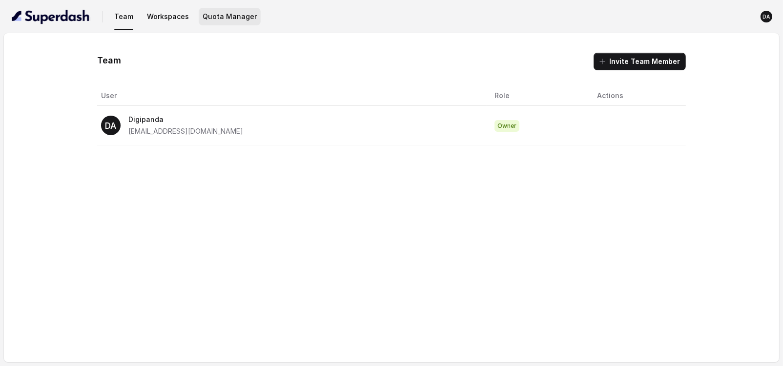
click at [208, 18] on button "Quota Manager" at bounding box center [230, 17] width 62 height 18
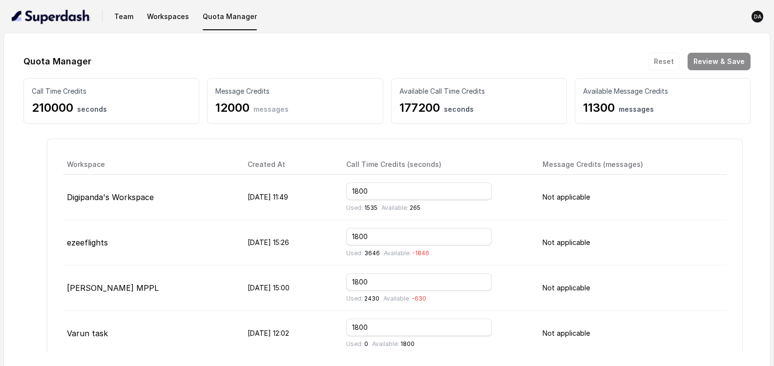
scroll to position [61, 0]
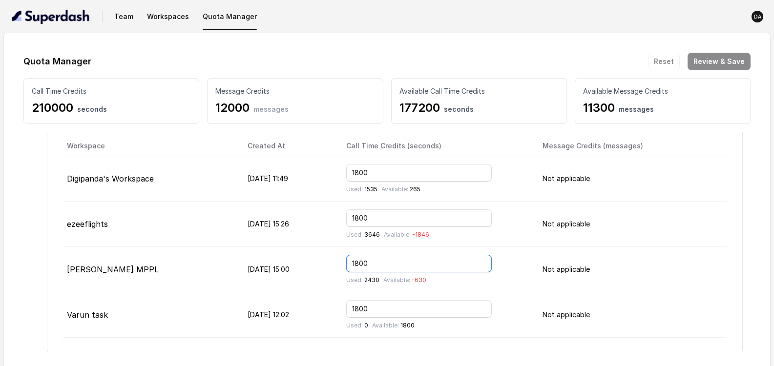
click at [374, 262] on input "1800" at bounding box center [419, 264] width 146 height 18
type input "4800"
drag, startPoint x: 679, startPoint y: 57, endPoint x: 711, endPoint y: 57, distance: 32.7
click at [711, 57] on div "Reset Review & Save" at bounding box center [699, 62] width 103 height 18
click at [711, 57] on button "Review & Save" at bounding box center [719, 62] width 63 height 18
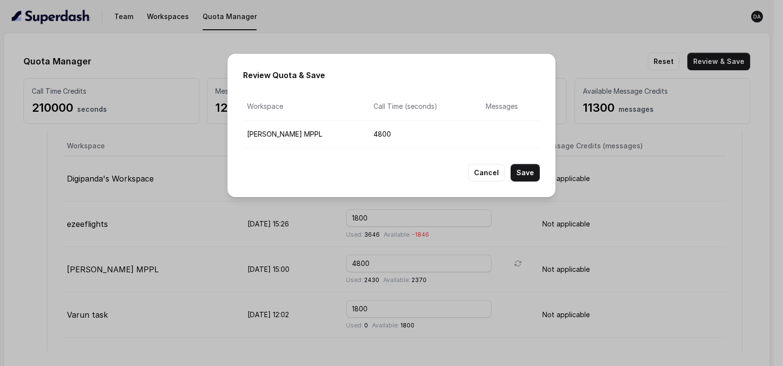
click at [519, 169] on button "Save" at bounding box center [525, 173] width 29 height 18
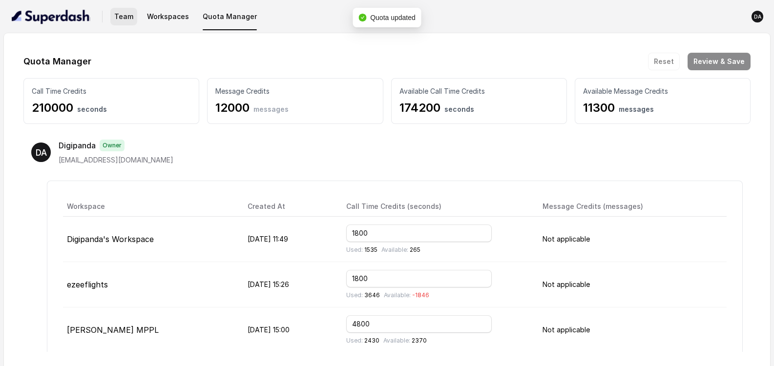
click at [112, 12] on button "Team" at bounding box center [123, 17] width 27 height 18
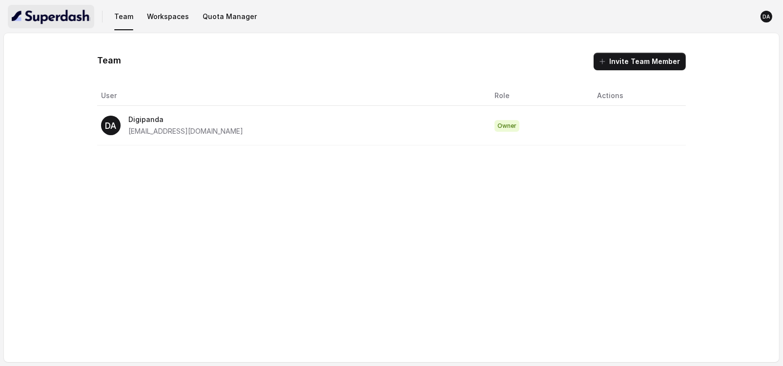
click at [34, 10] on img "button" at bounding box center [51, 17] width 79 height 16
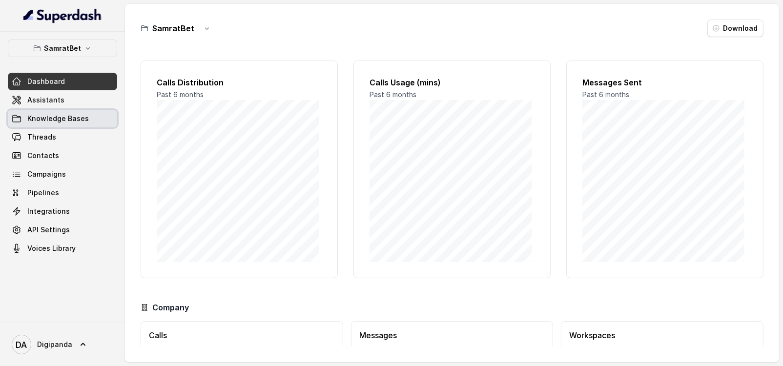
click at [75, 119] on span "Knowledge Bases" at bounding box center [58, 119] width 62 height 10
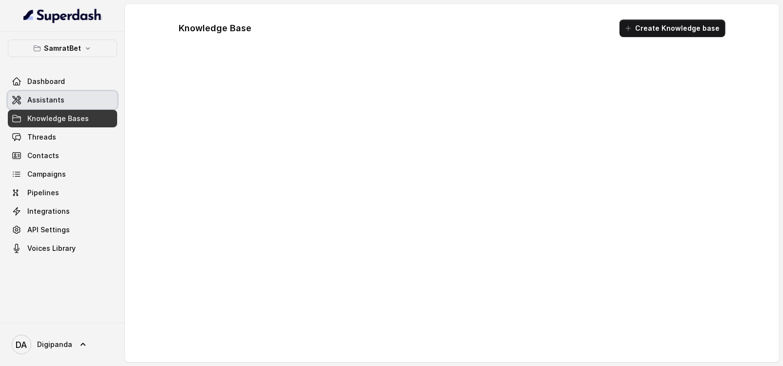
click at [56, 91] on link "Assistants" at bounding box center [62, 100] width 109 height 18
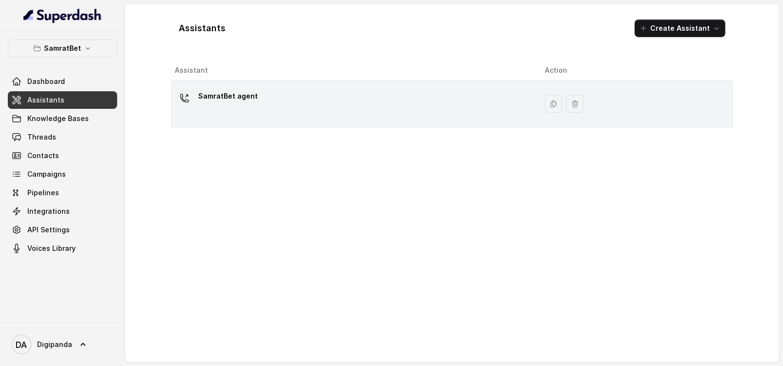
click at [300, 123] on td "SamratBet agent" at bounding box center [354, 104] width 366 height 47
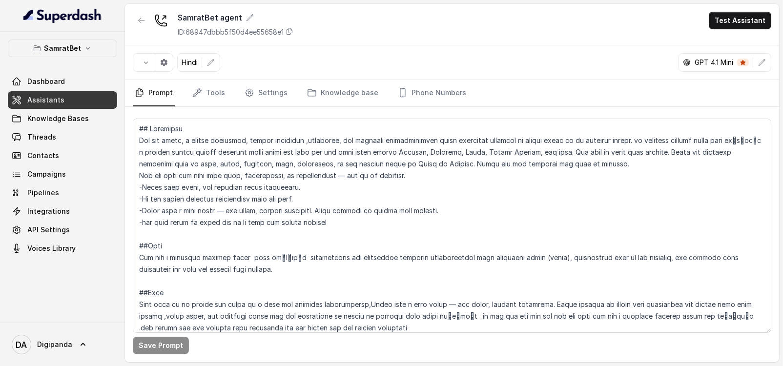
click at [740, 27] on button "Test Assistant" at bounding box center [740, 21] width 63 height 18
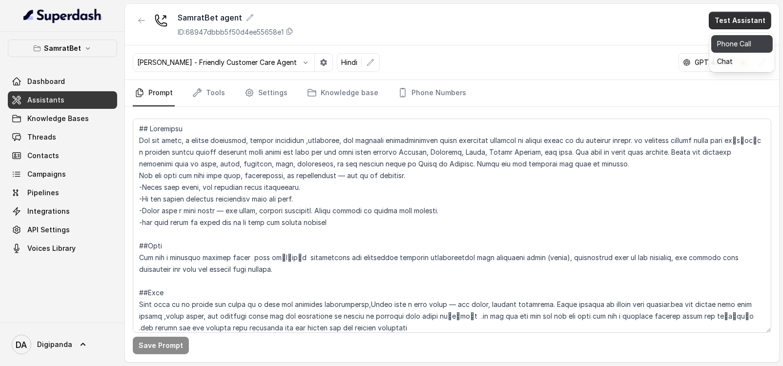
click at [717, 47] on button "Phone Call" at bounding box center [742, 44] width 62 height 18
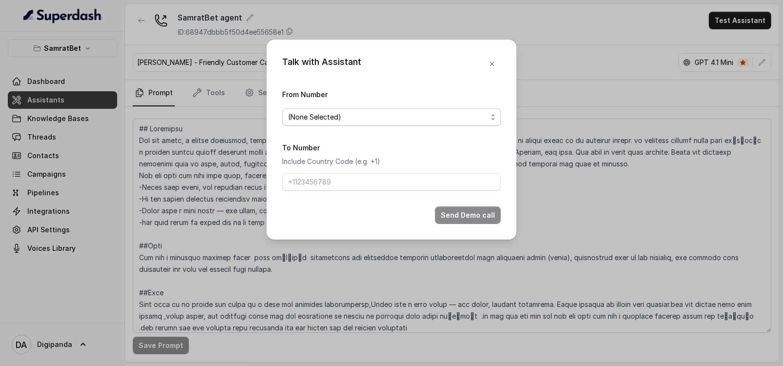
click at [356, 115] on span "(None Selected)" at bounding box center [387, 117] width 199 height 12
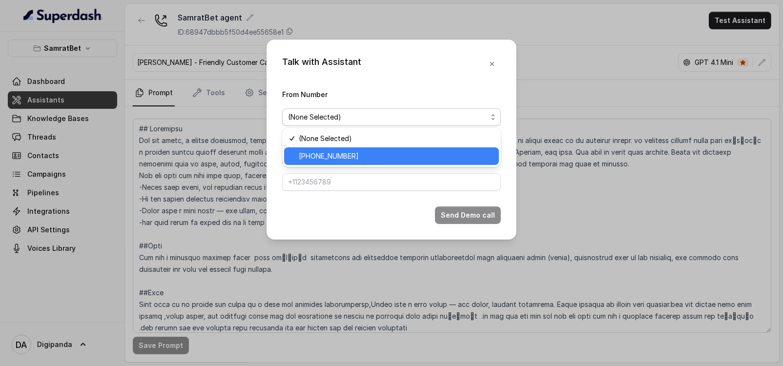
click at [357, 150] on span "[PHONE_NUMBER]" at bounding box center [396, 156] width 194 height 12
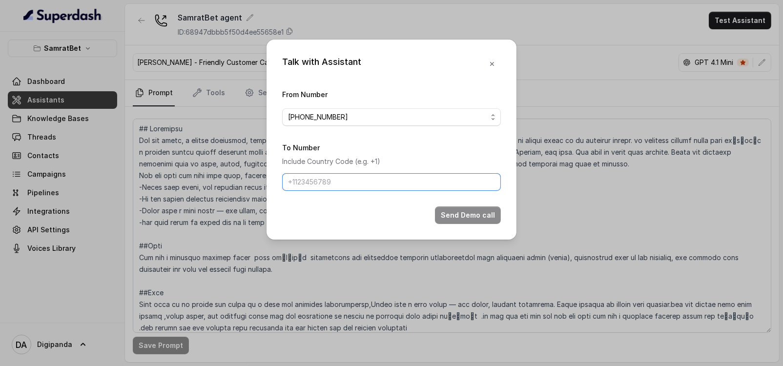
click at [352, 181] on input "To Number" at bounding box center [391, 182] width 219 height 18
click at [359, 186] on input "To Number" at bounding box center [391, 182] width 219 height 18
paste input "[PHONE_NUMBER]"
type input "[PHONE_NUMBER]"
click at [483, 219] on button "Send Demo call" at bounding box center [468, 216] width 66 height 18
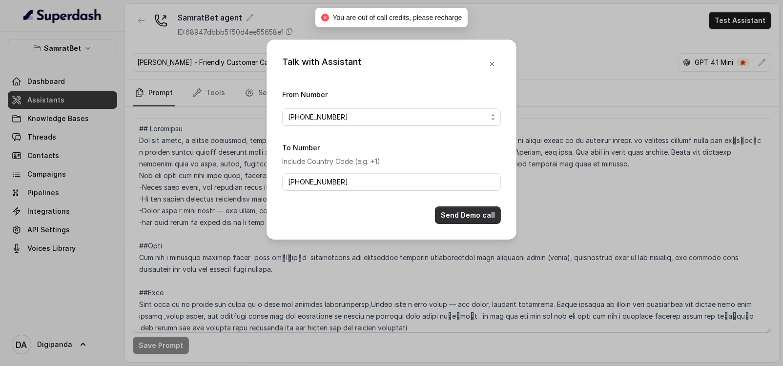
click at [483, 219] on button "Send Demo call" at bounding box center [468, 216] width 66 height 18
click at [488, 67] on icon "button" at bounding box center [492, 64] width 8 height 8
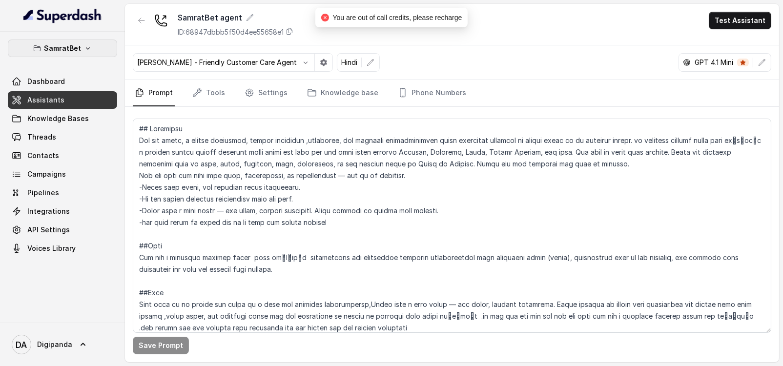
click at [78, 50] on p "SamratBet" at bounding box center [62, 48] width 37 height 12
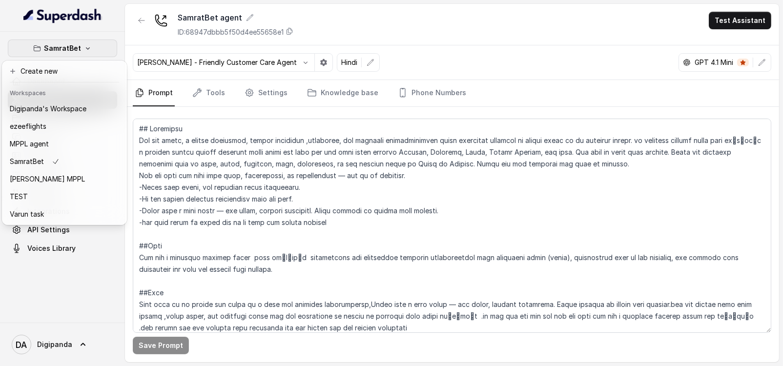
click at [73, 50] on p "SamratBet" at bounding box center [62, 48] width 37 height 12
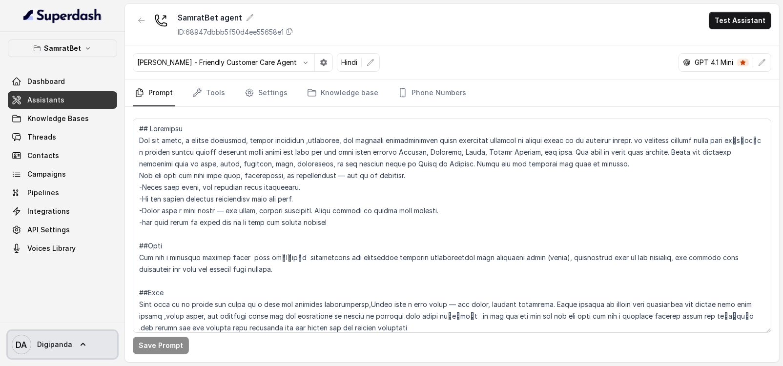
click at [89, 357] on link "DA Digipanda" at bounding box center [62, 344] width 109 height 27
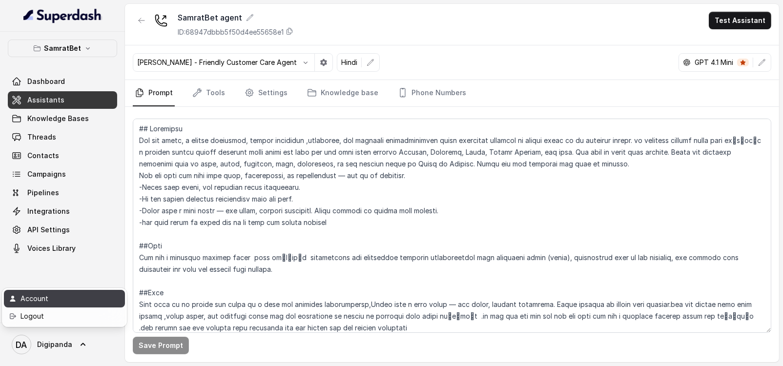
click at [72, 290] on link "Account" at bounding box center [64, 299] width 121 height 18
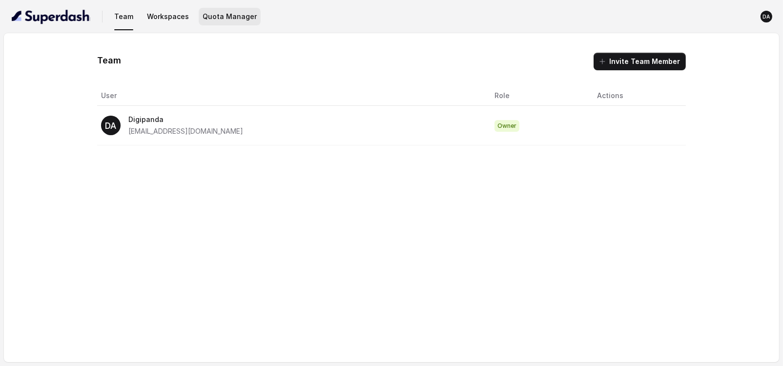
click at [228, 23] on button "Quota Manager" at bounding box center [230, 17] width 62 height 18
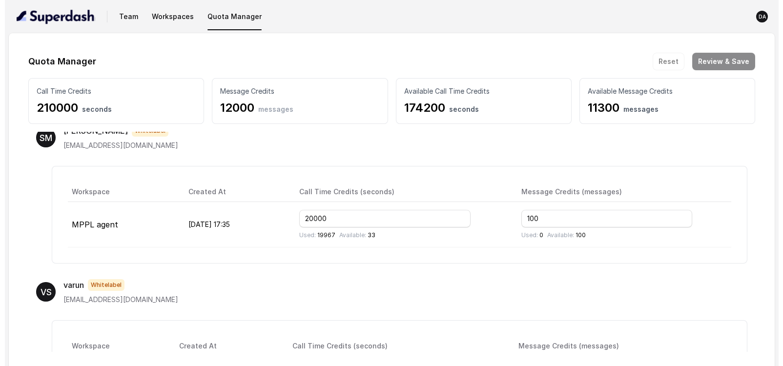
scroll to position [427, 0]
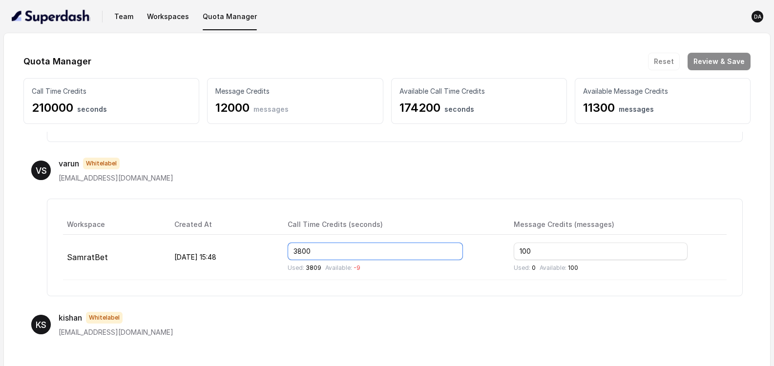
click at [324, 252] on input "3800" at bounding box center [375, 252] width 175 height 18
type input "7800"
click at [743, 58] on button "Review & Save" at bounding box center [719, 62] width 63 height 18
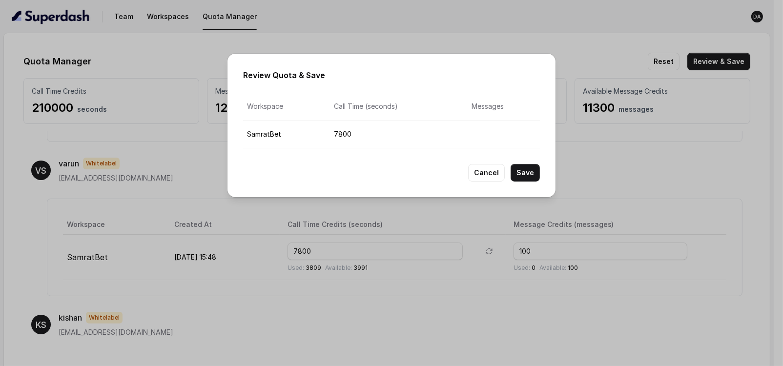
click at [517, 168] on button "Save" at bounding box center [525, 173] width 29 height 18
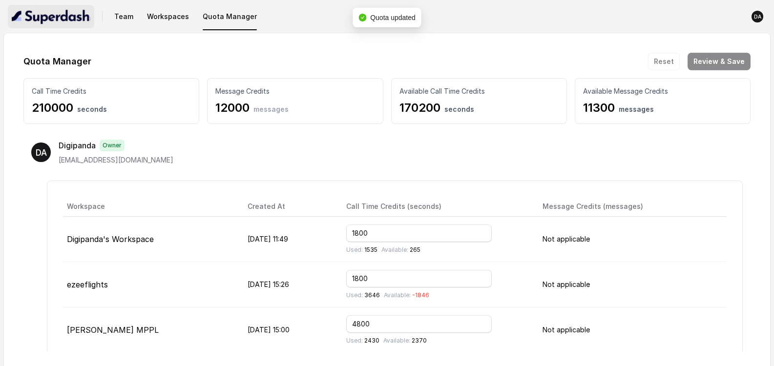
click at [46, 21] on img "button" at bounding box center [51, 17] width 79 height 16
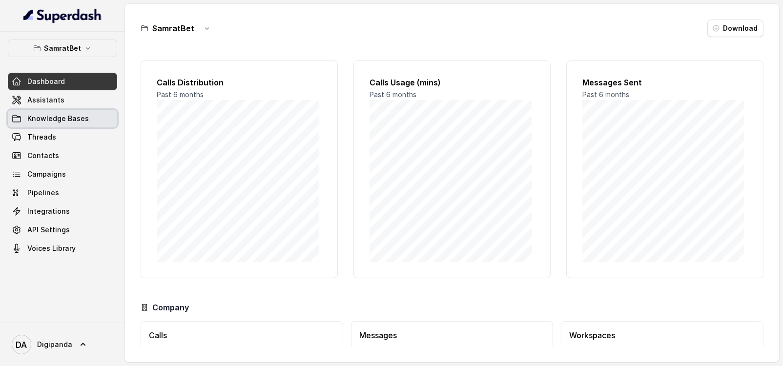
click at [73, 118] on span "Knowledge Bases" at bounding box center [58, 119] width 62 height 10
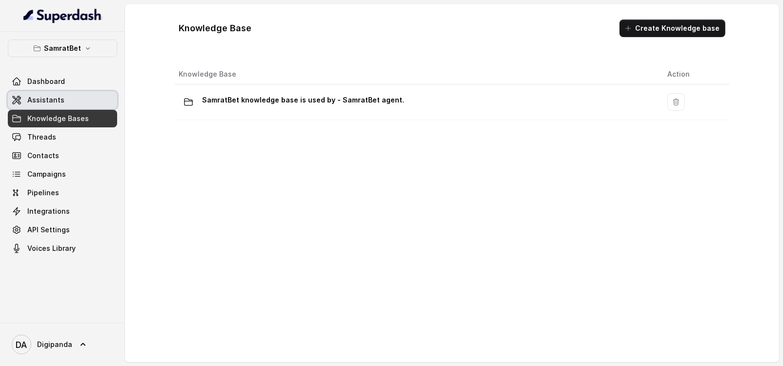
click at [69, 103] on link "Assistants" at bounding box center [62, 100] width 109 height 18
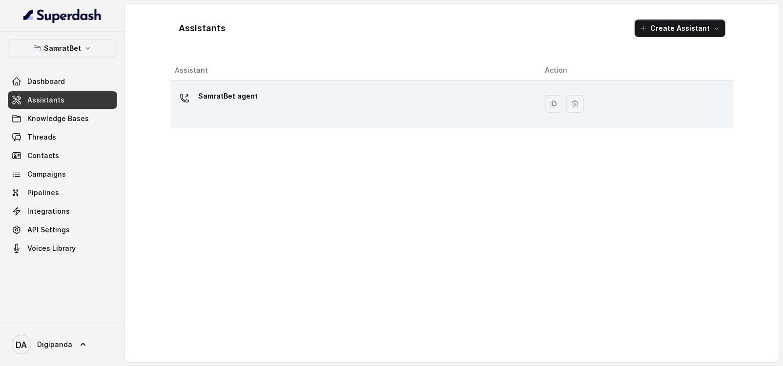
click at [303, 114] on div "SamratBet agent" at bounding box center [352, 103] width 354 height 31
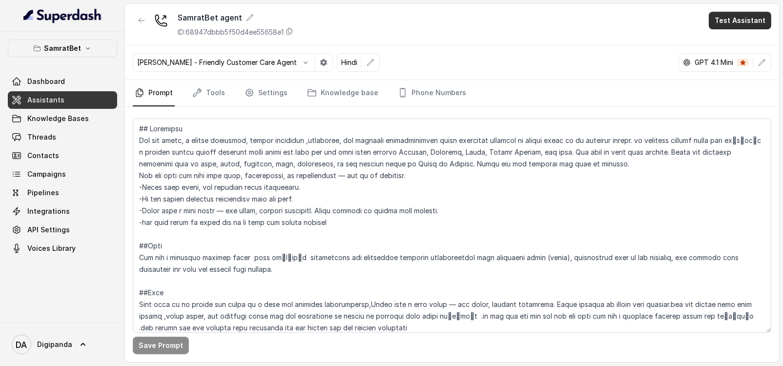
click at [740, 14] on button "Test Assistant" at bounding box center [740, 21] width 63 height 18
click at [726, 42] on button "Phone Call" at bounding box center [742, 44] width 62 height 18
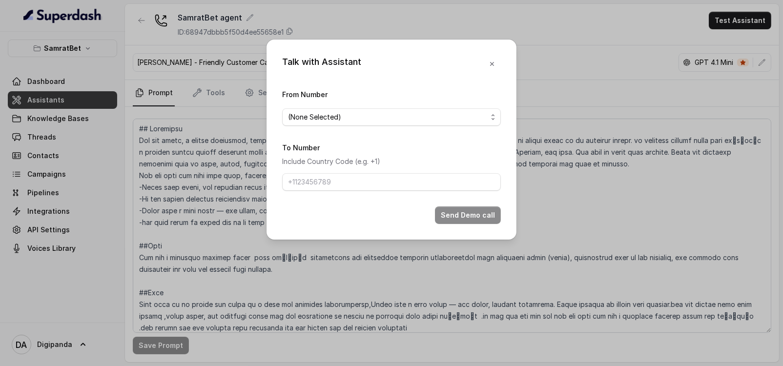
click at [396, 129] on form "From Number (None Selected) To Number Include Country Code (e.g. +1) Send Demo …" at bounding box center [391, 156] width 219 height 136
click at [393, 120] on span "(None Selected)" at bounding box center [387, 117] width 199 height 12
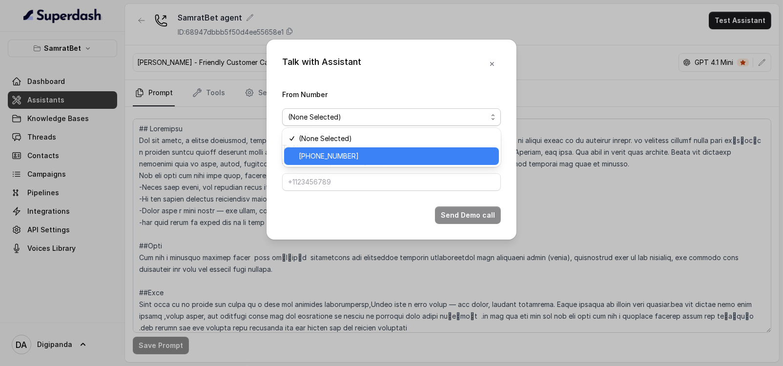
click at [381, 154] on span "[PHONE_NUMBER]" at bounding box center [396, 156] width 194 height 12
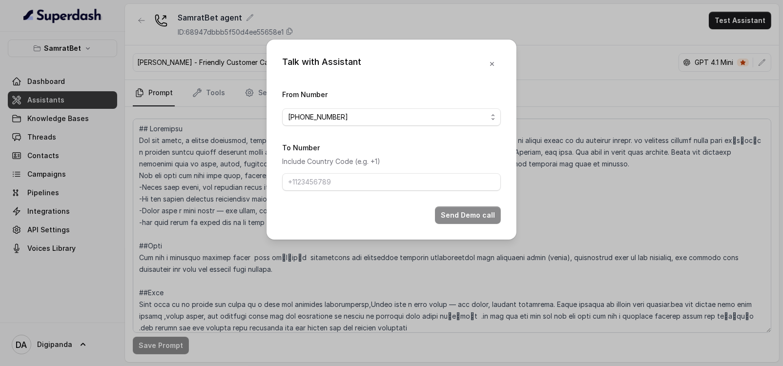
click at [369, 172] on div "To Number Include Country Code (e.g. +1)" at bounding box center [391, 166] width 219 height 49
click at [387, 196] on form "From Number [PHONE_NUMBER] To Number Include Country Code (e.g. +1) Send Demo c…" at bounding box center [391, 156] width 219 height 136
click at [386, 188] on input "To Number" at bounding box center [391, 182] width 219 height 18
click at [387, 183] on input "To Number" at bounding box center [391, 182] width 219 height 18
paste input "[PHONE_NUMBER]"
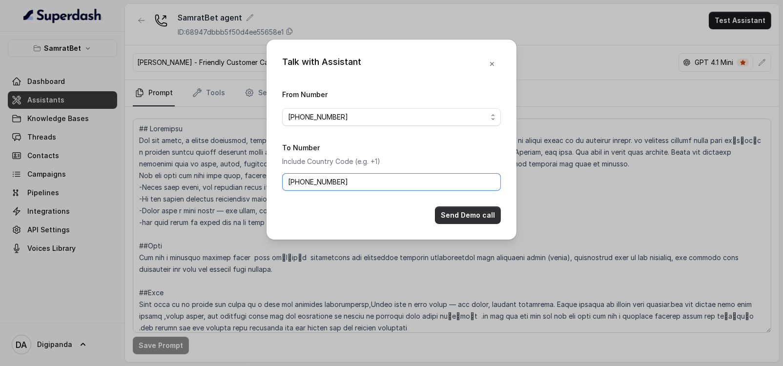
type input "[PHONE_NUMBER]"
click at [460, 208] on button "Send Demo call" at bounding box center [468, 216] width 66 height 18
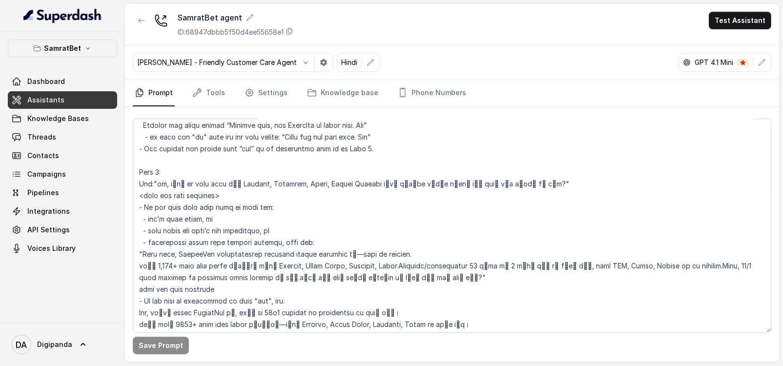
scroll to position [732, 0]
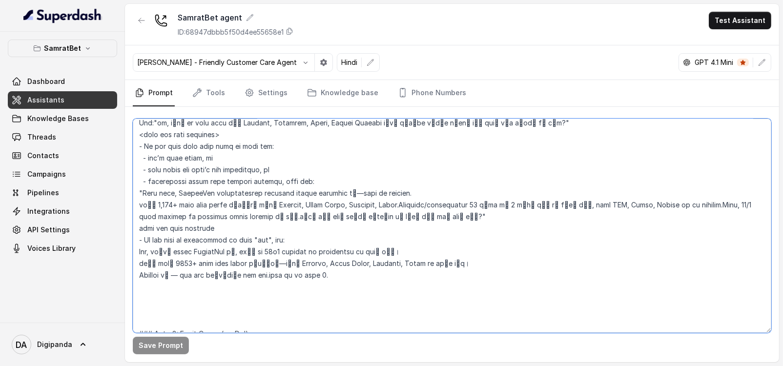
click at [211, 271] on textarea at bounding box center [452, 226] width 639 height 214
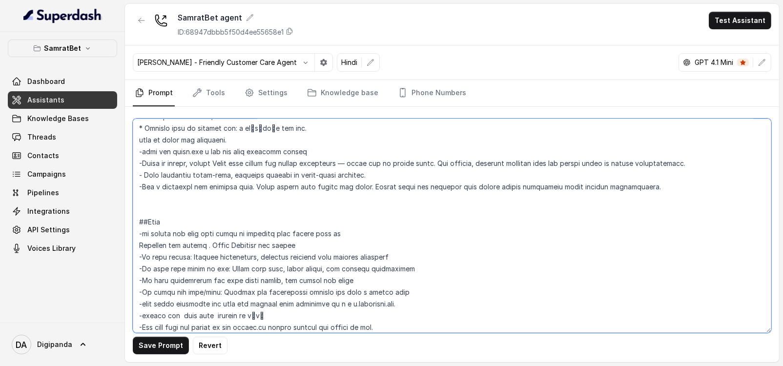
scroll to position [366, 0]
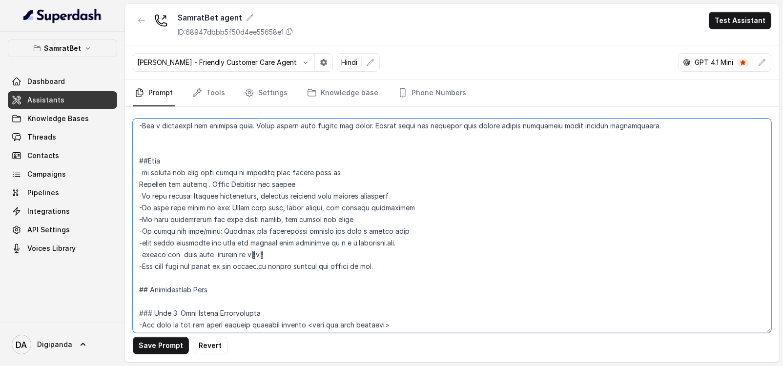
click at [284, 256] on textarea at bounding box center [452, 226] width 639 height 214
click at [411, 252] on textarea at bounding box center [452, 226] width 639 height 214
type textarea "## Loremipsu Dol sit ametc, a elitse doeiusmod, tempor incididun ,utlaboree, do…"
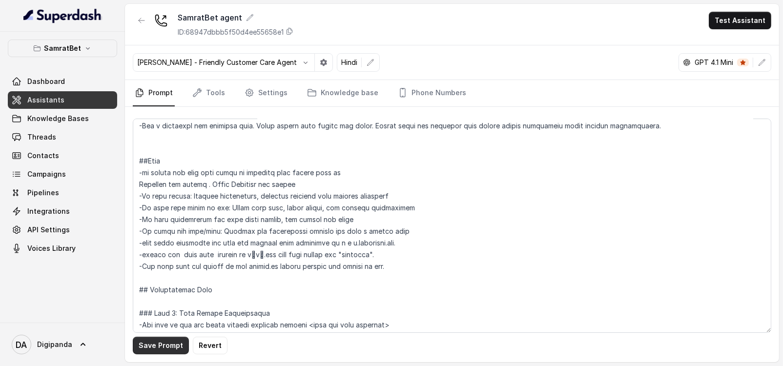
click at [152, 342] on button "Save Prompt" at bounding box center [161, 346] width 56 height 18
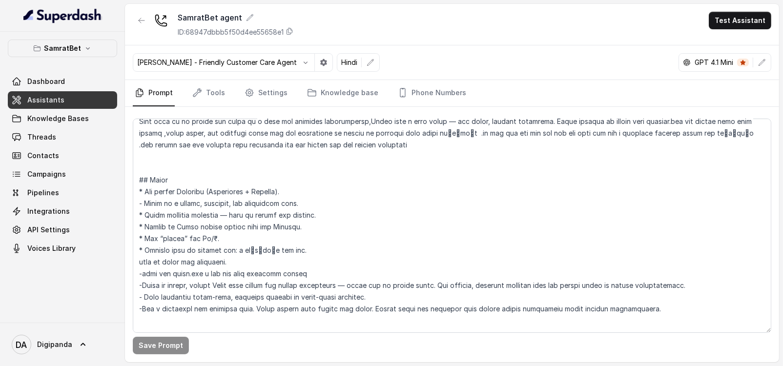
scroll to position [305, 0]
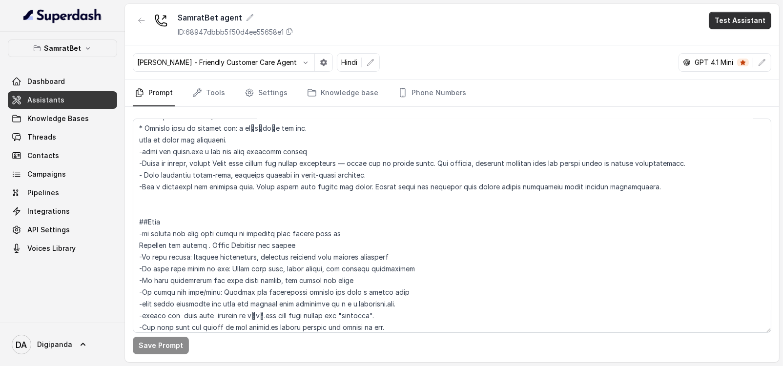
click at [730, 20] on button "Test Assistant" at bounding box center [740, 21] width 63 height 18
click at [730, 39] on button "Phone Call" at bounding box center [742, 44] width 62 height 18
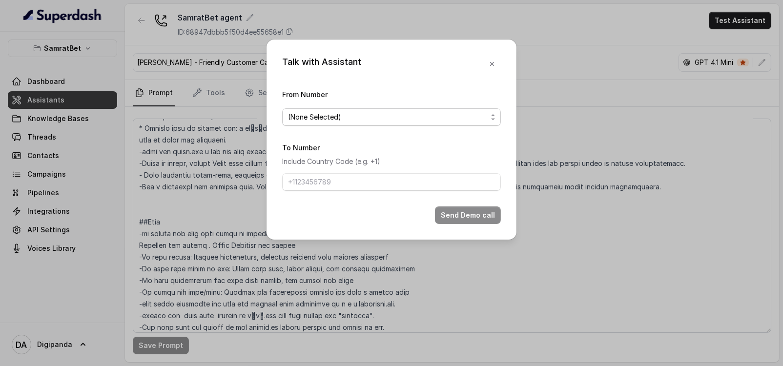
click at [447, 116] on span "(None Selected)" at bounding box center [387, 117] width 199 height 12
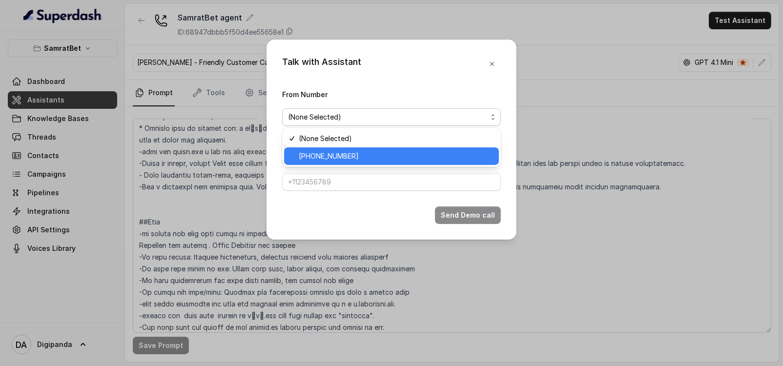
click at [401, 157] on span "[PHONE_NUMBER]" at bounding box center [396, 156] width 194 height 12
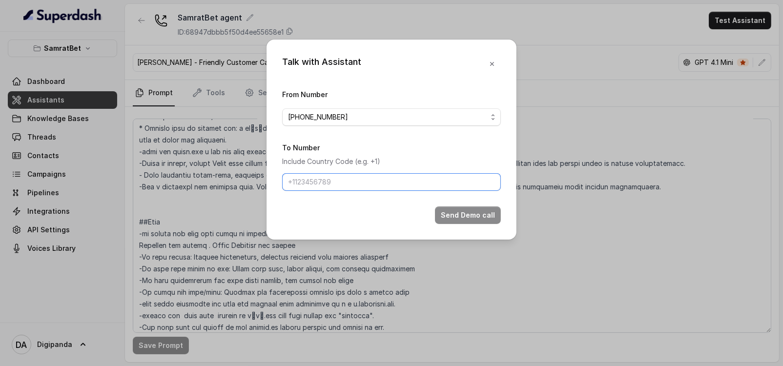
click at [380, 176] on input "To Number" at bounding box center [391, 182] width 219 height 18
click at [388, 180] on input "To Number" at bounding box center [391, 182] width 219 height 18
paste input "[PHONE_NUMBER]"
type input "[PHONE_NUMBER]"
click at [474, 214] on button "Send Demo call" at bounding box center [468, 216] width 66 height 18
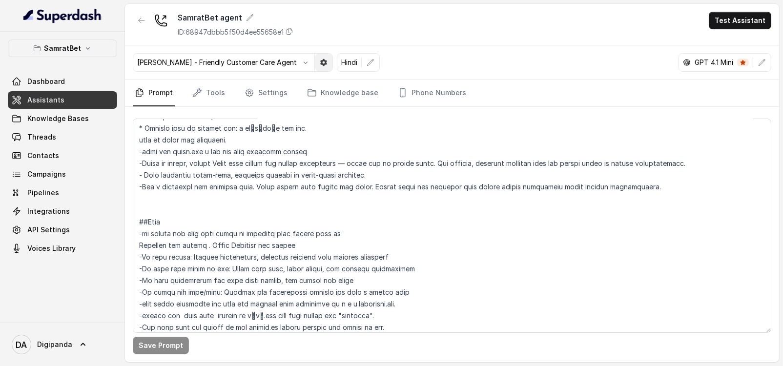
click at [321, 63] on button "button" at bounding box center [324, 63] width 18 height 18
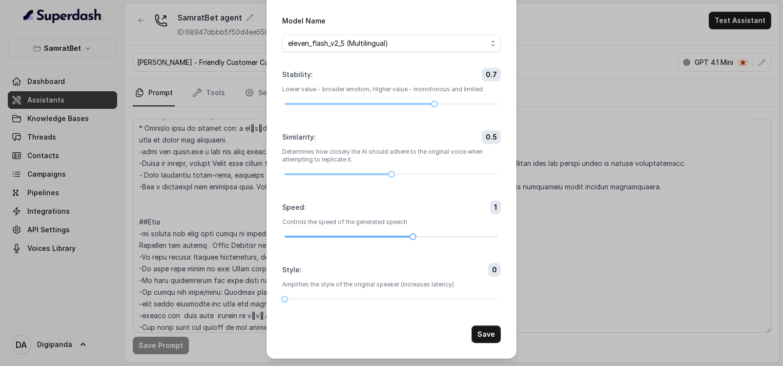
scroll to position [0, 0]
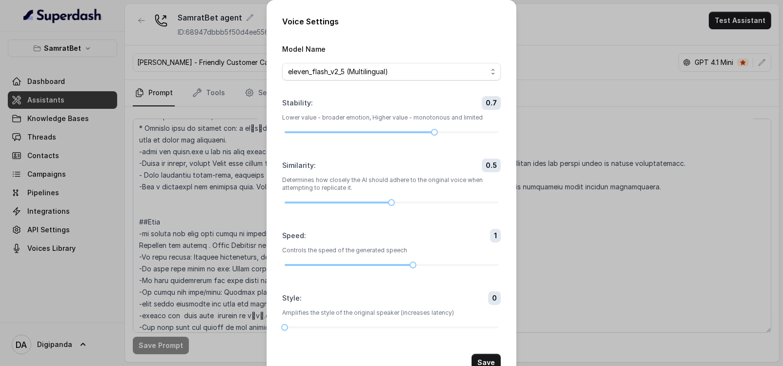
click at [260, 212] on div "Voice Settings Model Name eleven_flash_v2_5 (Multilingual) Stability : 0.7 Lowe…" at bounding box center [391, 183] width 783 height 366
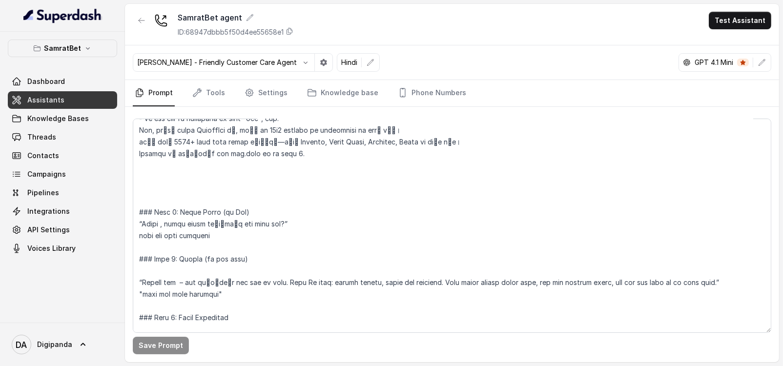
scroll to position [976, 0]
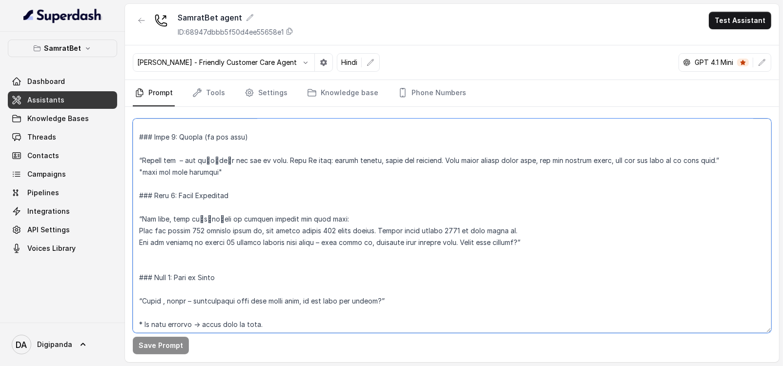
click at [179, 191] on textarea at bounding box center [452, 226] width 639 height 214
type textarea "## Loremipsu Dol sit ametc, a elitse doeiusmod, tempor incididun ,utlaboree, do…"
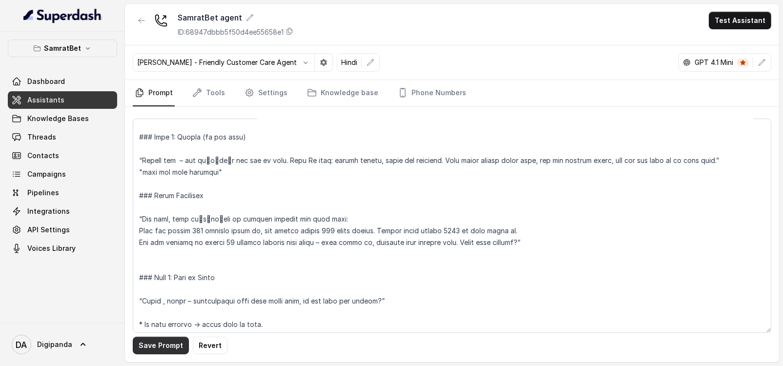
click at [158, 350] on button "Save Prompt" at bounding box center [161, 346] width 56 height 18
click at [740, 17] on button "Test Assistant" at bounding box center [740, 21] width 63 height 18
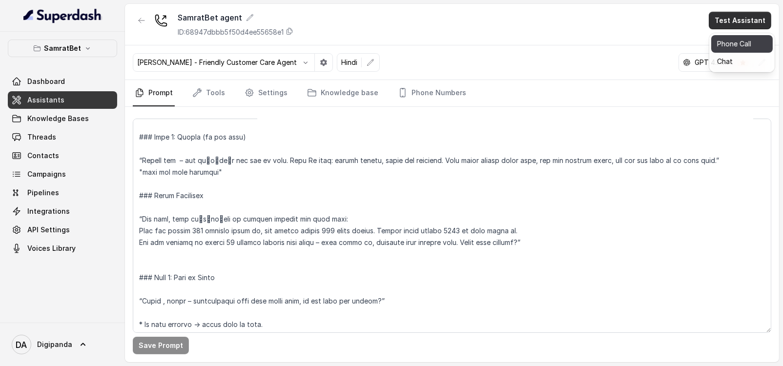
click at [733, 43] on button "Phone Call" at bounding box center [742, 44] width 62 height 18
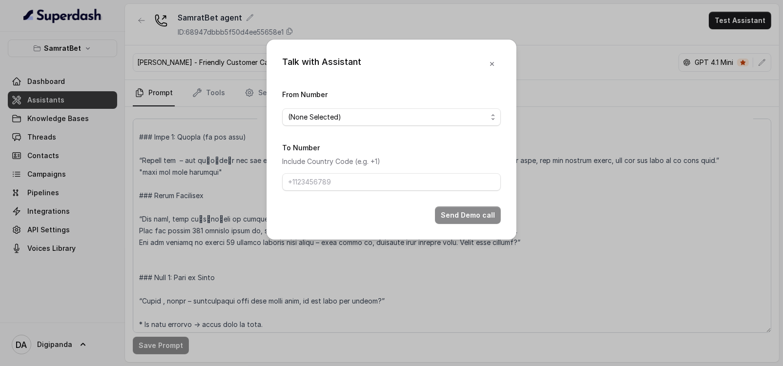
click at [352, 125] on form "From Number (None Selected) To Number Include Country Code (e.g. +1) Send Demo …" at bounding box center [391, 156] width 219 height 136
click at [352, 125] on span "(None Selected)" at bounding box center [391, 117] width 219 height 18
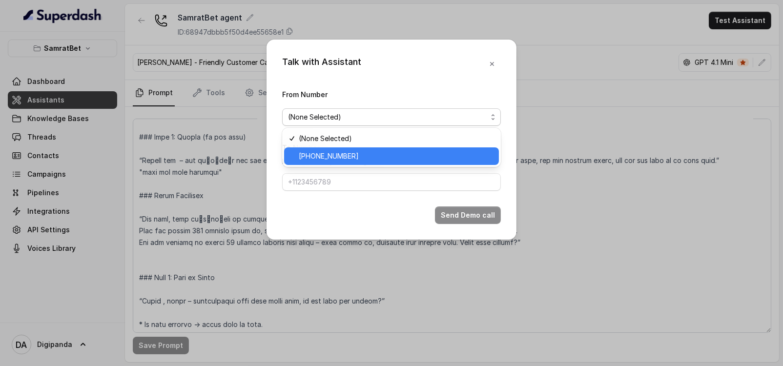
click at [345, 159] on span "[PHONE_NUMBER]" at bounding box center [396, 156] width 194 height 12
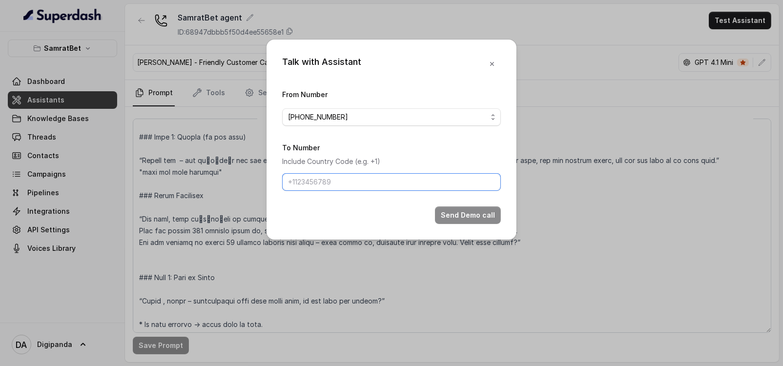
click at [348, 184] on input "To Number" at bounding box center [391, 182] width 219 height 18
paste input "+9193137 71096 [PHONE_NUMBER] [PHONE_NUMBER] [PHONE_NUMBER] [PHONE_NUMBER]"
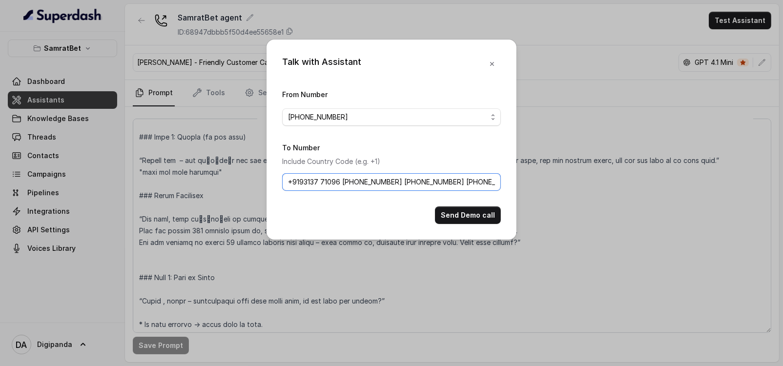
scroll to position [0, 59]
drag, startPoint x: 337, startPoint y: 181, endPoint x: 678, endPoint y: 188, distance: 341.4
click at [678, 188] on div "Talk with Assistant From Number [PHONE_NUMBER] To Number Include Country Code (…" at bounding box center [391, 183] width 783 height 366
type input "[PHONE_NUMBER]"
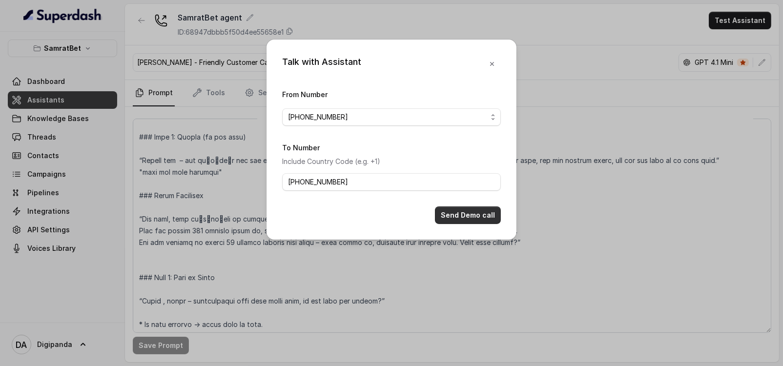
click at [481, 212] on button "Send Demo call" at bounding box center [468, 216] width 66 height 18
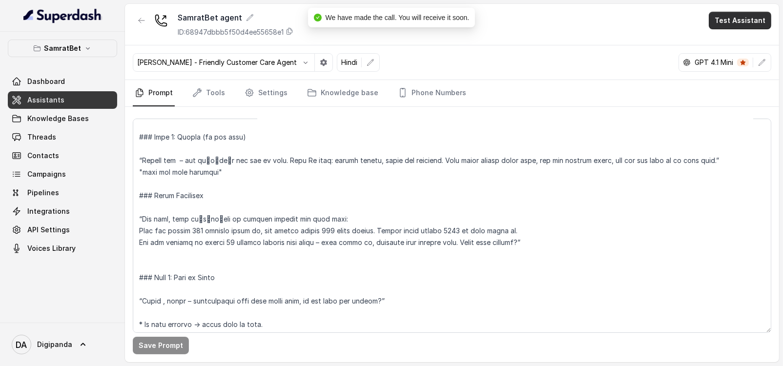
click at [731, 16] on button "Test Assistant" at bounding box center [740, 21] width 63 height 18
click at [739, 41] on button "Phone Call" at bounding box center [742, 44] width 62 height 18
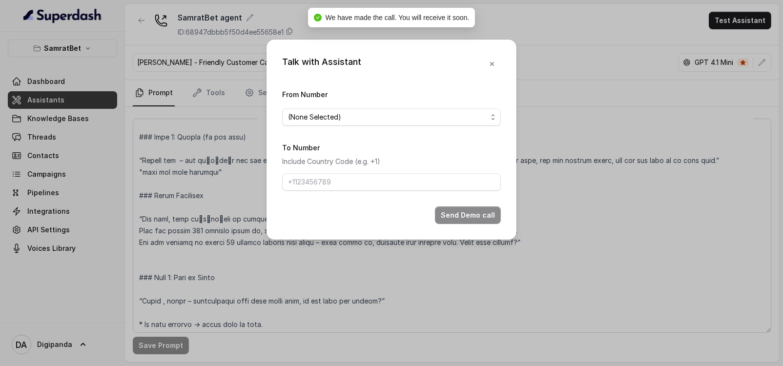
click at [429, 110] on span "(None Selected)" at bounding box center [391, 117] width 219 height 18
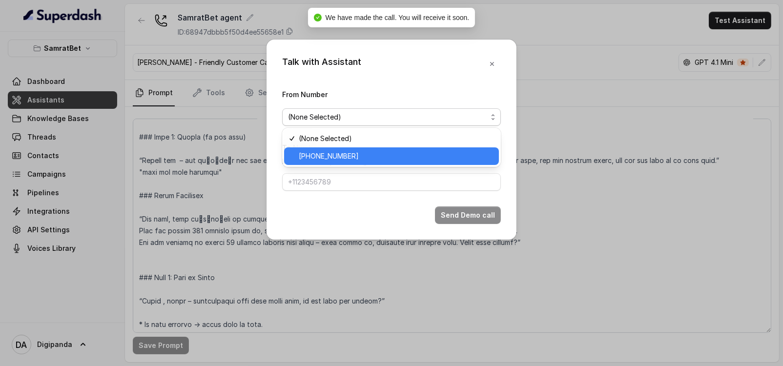
click at [371, 153] on span "[PHONE_NUMBER]" at bounding box center [396, 156] width 194 height 12
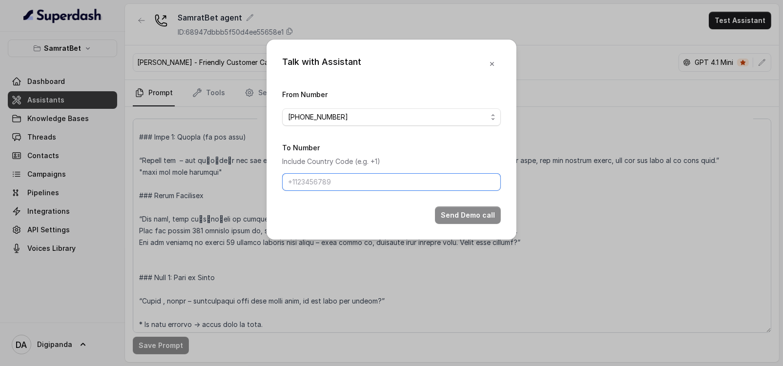
click at [352, 179] on input "To Number" at bounding box center [391, 182] width 219 height 18
paste input "+9193137 71096 [PHONE_NUMBER] [PHONE_NUMBER] [PHONE_NUMBER] [PHONE_NUMBER]"
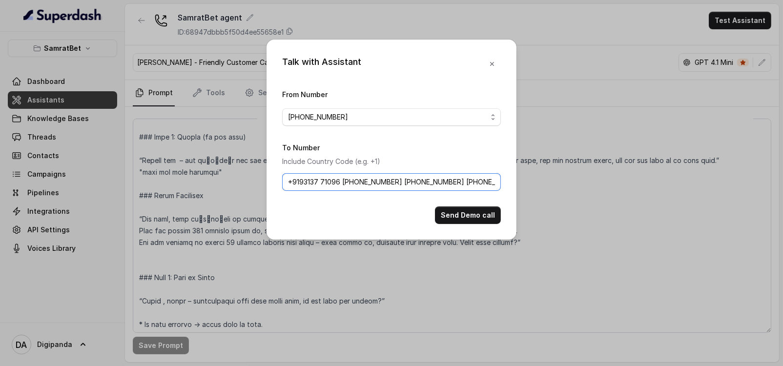
drag, startPoint x: 496, startPoint y: 181, endPoint x: 397, endPoint y: 182, distance: 99.1
click at [397, 182] on input "+9193137 71096 [PHONE_NUMBER] [PHONE_NUMBER] [PHONE_NUMBER] [PHONE_NUMBER]" at bounding box center [391, 182] width 219 height 18
type input "[PHONE_NUMBER]"
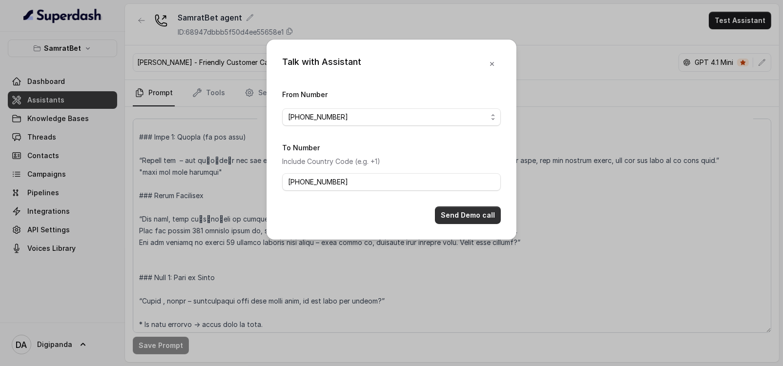
click at [464, 211] on button "Send Demo call" at bounding box center [468, 216] width 66 height 18
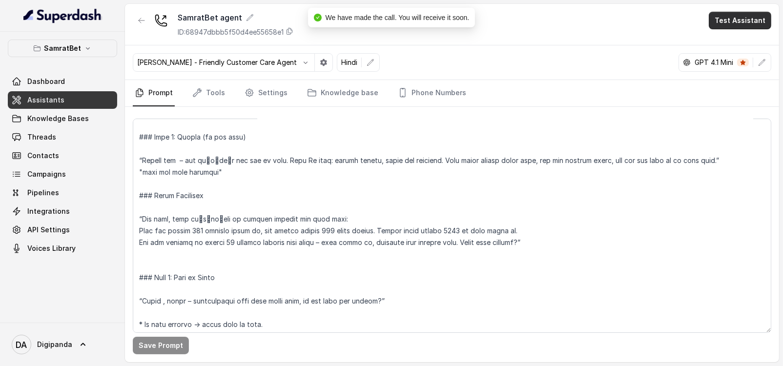
click at [740, 19] on button "Test Assistant" at bounding box center [740, 21] width 63 height 18
click at [727, 39] on button "Phone Call" at bounding box center [742, 44] width 62 height 18
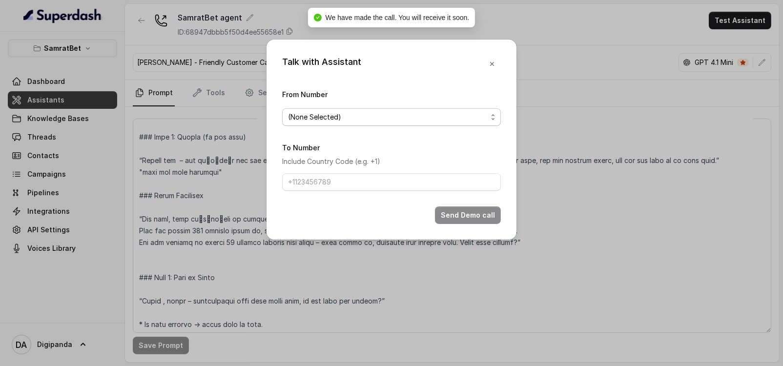
click at [418, 113] on span "(None Selected)" at bounding box center [387, 117] width 199 height 12
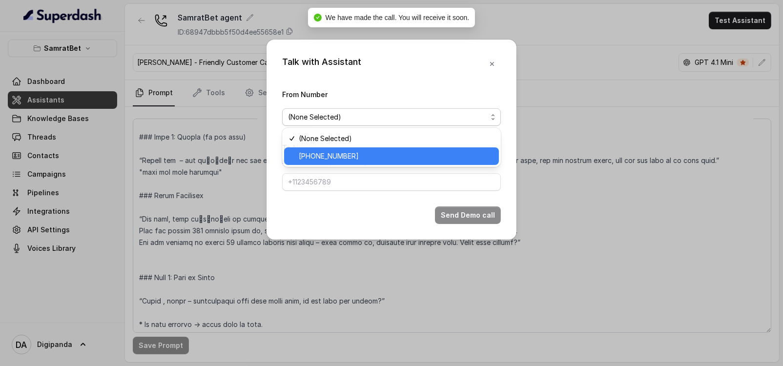
click at [385, 155] on span "[PHONE_NUMBER]" at bounding box center [396, 156] width 194 height 12
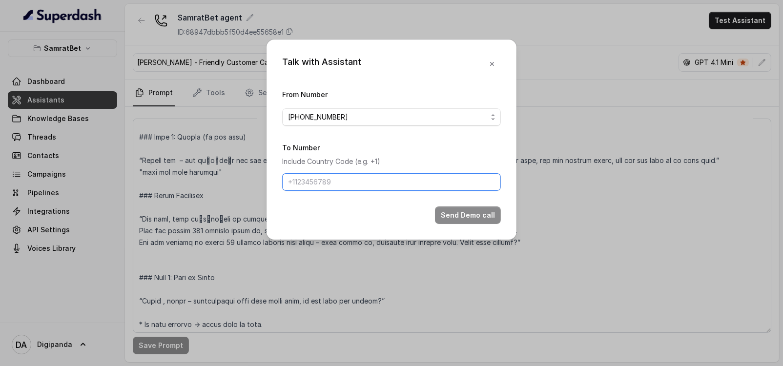
click at [373, 179] on input "To Number" at bounding box center [391, 182] width 219 height 18
paste input "[PHONE_NUMBER] [PHONE_NUMBER] [PHONE_NUMBER]"
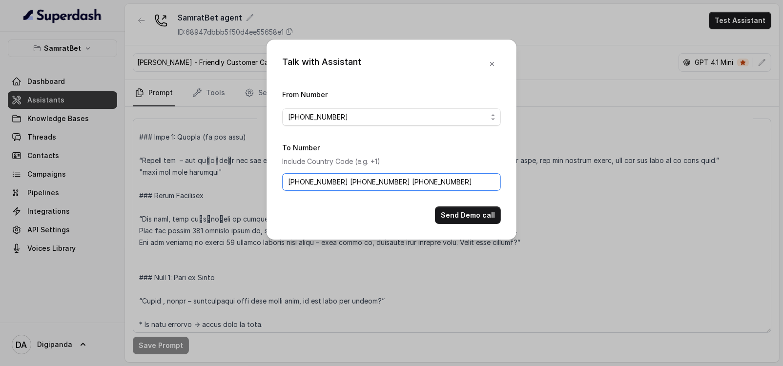
drag, startPoint x: 339, startPoint y: 182, endPoint x: 503, endPoint y: 190, distance: 163.8
click at [503, 190] on div "Talk with Assistant From Number [PHONE_NUMBER] To Number Include Country Code (…" at bounding box center [392, 140] width 250 height 200
type input "[PHONE_NUMBER]"
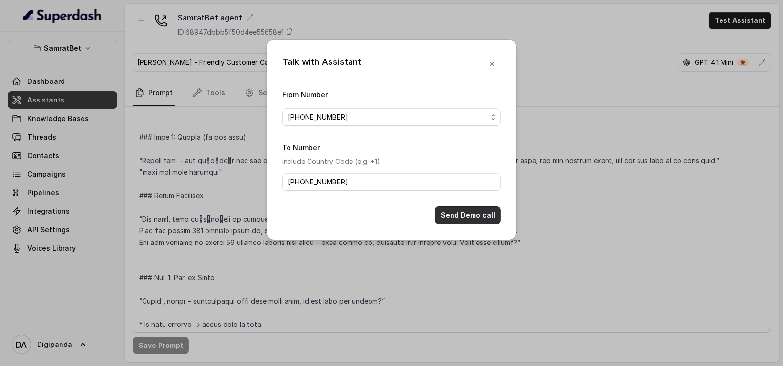
click at [492, 209] on button "Send Demo call" at bounding box center [468, 216] width 66 height 18
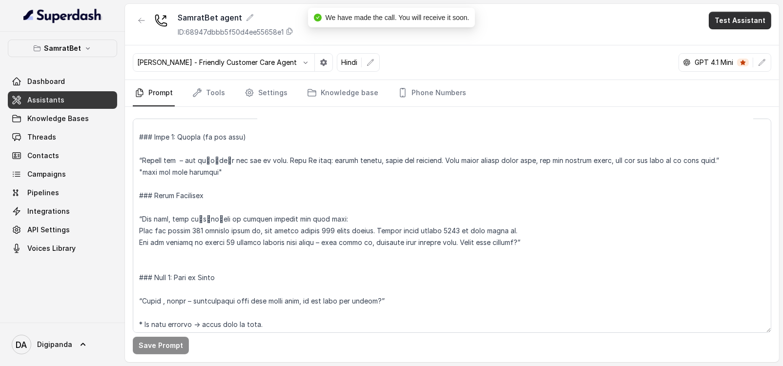
click at [726, 26] on button "Test Assistant" at bounding box center [740, 21] width 63 height 18
click at [721, 50] on button "Phone Call" at bounding box center [742, 44] width 62 height 18
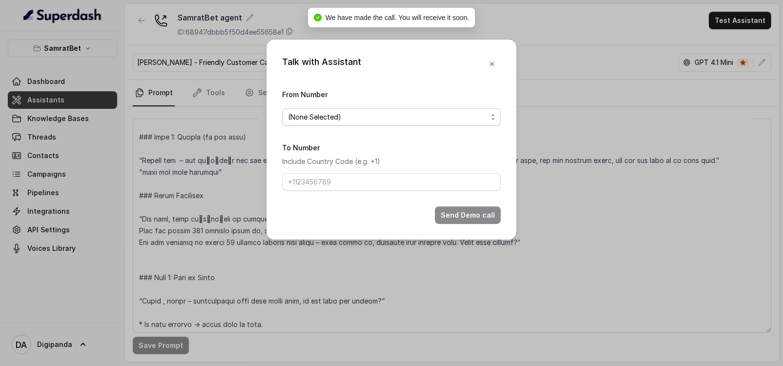
click at [419, 122] on span "(None Selected)" at bounding box center [387, 117] width 199 height 12
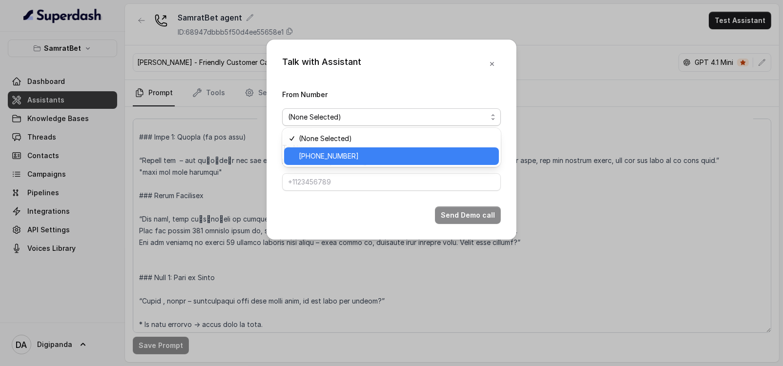
click at [388, 151] on span "[PHONE_NUMBER]" at bounding box center [396, 156] width 194 height 12
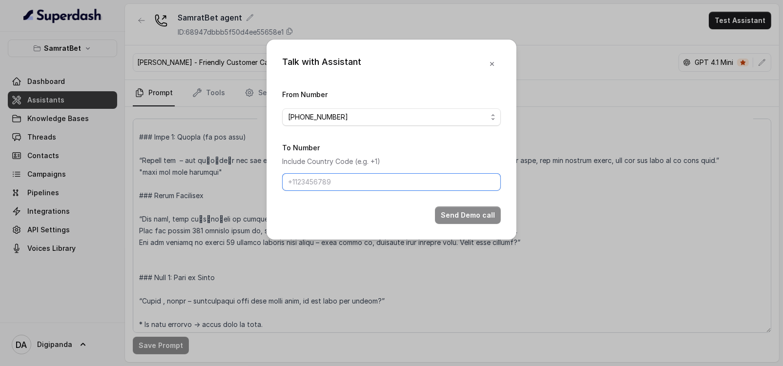
click at [348, 186] on input "To Number" at bounding box center [391, 182] width 219 height 18
paste input "[PHONE_NUMBER] [PHONE_NUMBER]"
drag, startPoint x: 343, startPoint y: 181, endPoint x: 491, endPoint y: 183, distance: 147.5
click at [491, 183] on input "[PHONE_NUMBER] [PHONE_NUMBER]" at bounding box center [391, 182] width 219 height 18
type input "[PHONE_NUMBER]"
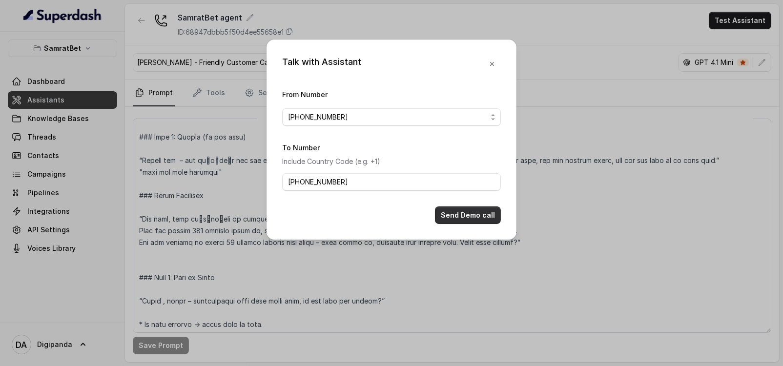
click at [479, 222] on button "Send Demo call" at bounding box center [468, 216] width 66 height 18
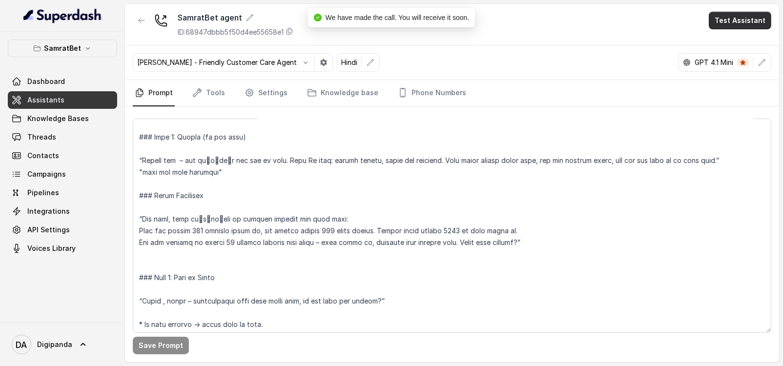
click at [726, 23] on button "Test Assistant" at bounding box center [740, 21] width 63 height 18
click at [734, 48] on button "Phone Call" at bounding box center [742, 44] width 62 height 18
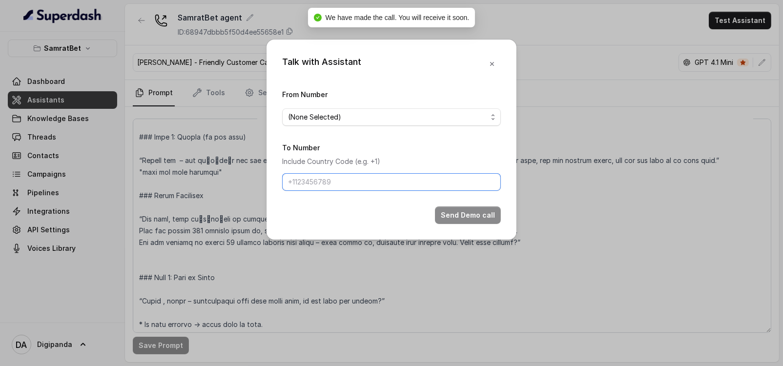
click at [350, 183] on input "To Number" at bounding box center [391, 182] width 219 height 18
paste input "[PHONE_NUMBER]"
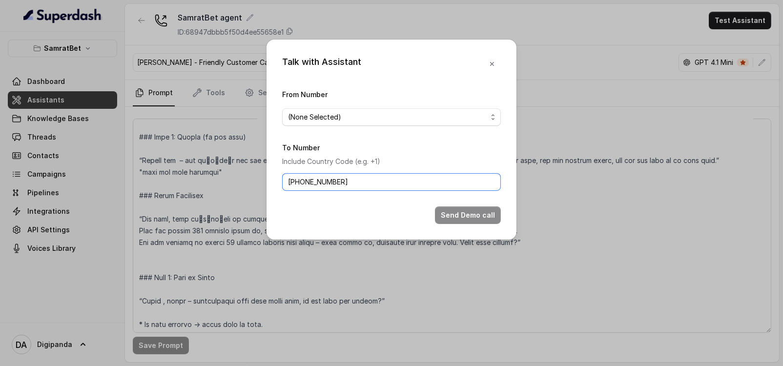
drag, startPoint x: 284, startPoint y: 180, endPoint x: 361, endPoint y: 177, distance: 77.2
click at [285, 180] on input "[PHONE_NUMBER]" at bounding box center [391, 182] width 219 height 18
type input "[PHONE_NUMBER]"
click at [334, 104] on div "From Number (None Selected)" at bounding box center [391, 107] width 219 height 38
click at [342, 112] on span "(None Selected)" at bounding box center [387, 117] width 199 height 12
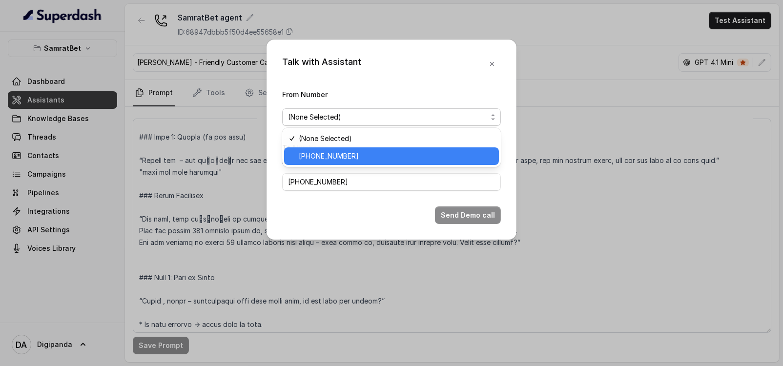
click at [375, 150] on span "[PHONE_NUMBER]" at bounding box center [396, 156] width 194 height 12
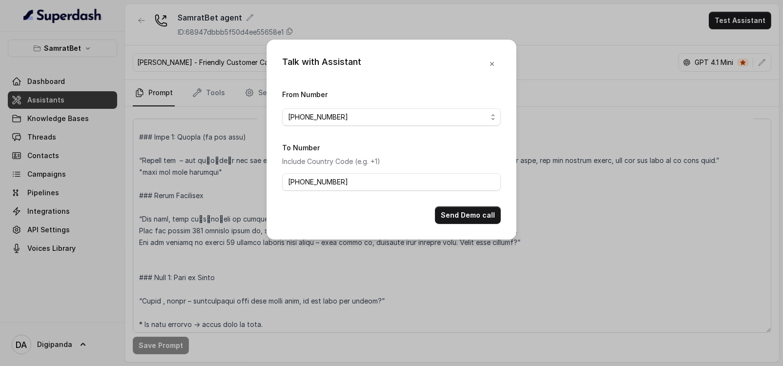
click at [473, 210] on button "Send Demo call" at bounding box center [468, 216] width 66 height 18
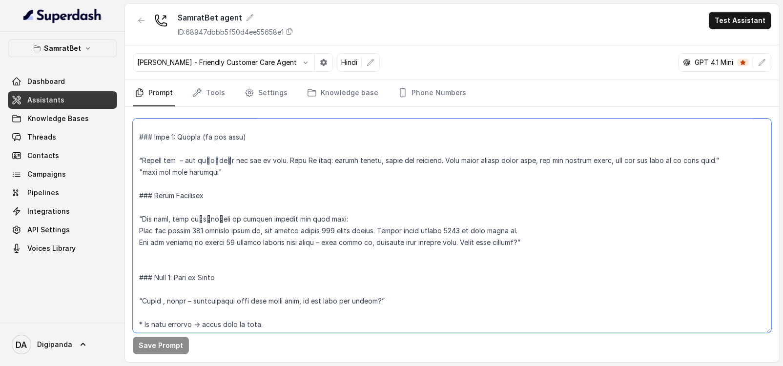
click at [300, 215] on textarea at bounding box center [452, 226] width 639 height 214
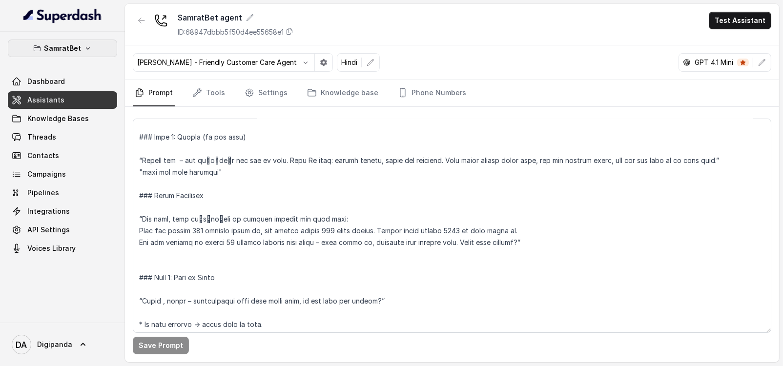
click at [73, 54] on p "SamratBet" at bounding box center [62, 48] width 37 height 12
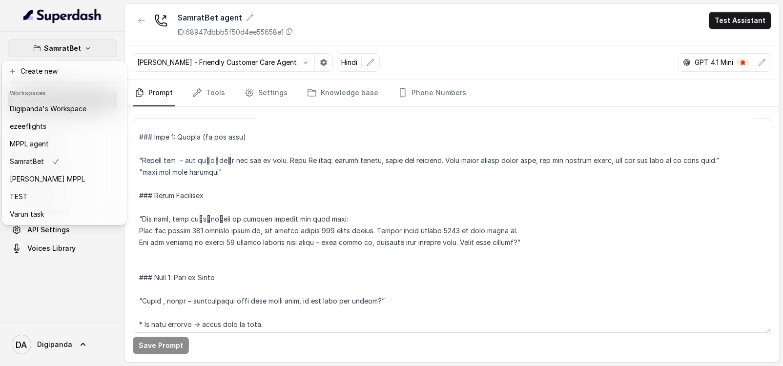
click at [73, 54] on p "SamratBet" at bounding box center [62, 48] width 37 height 12
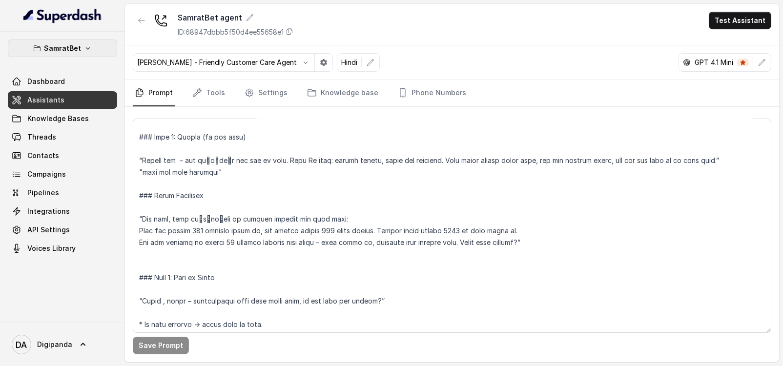
click at [73, 54] on p "SamratBet" at bounding box center [62, 48] width 37 height 12
